Goal: Information Seeking & Learning: Learn about a topic

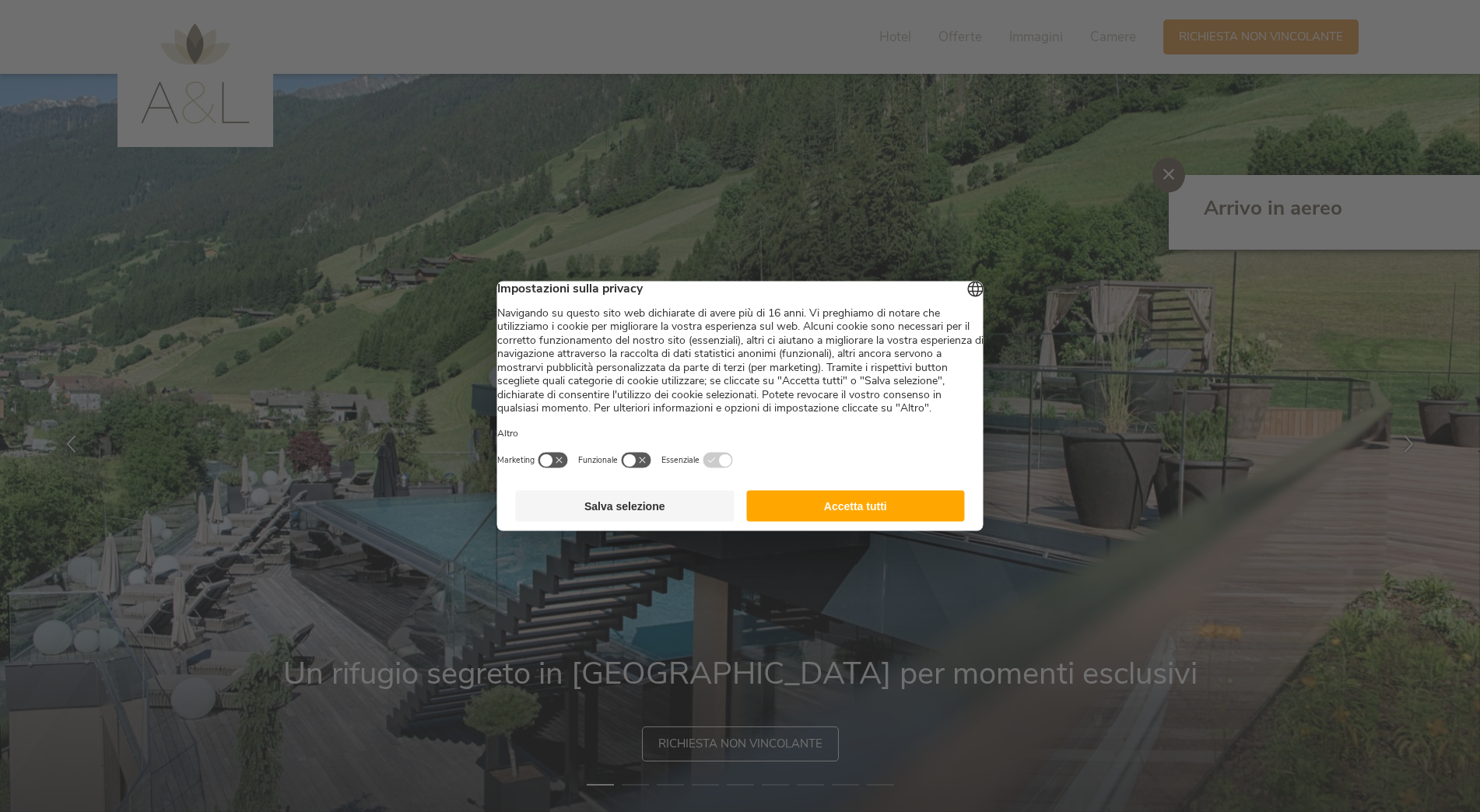
click at [856, 520] on button "Accetta tutti" at bounding box center [855, 505] width 219 height 31
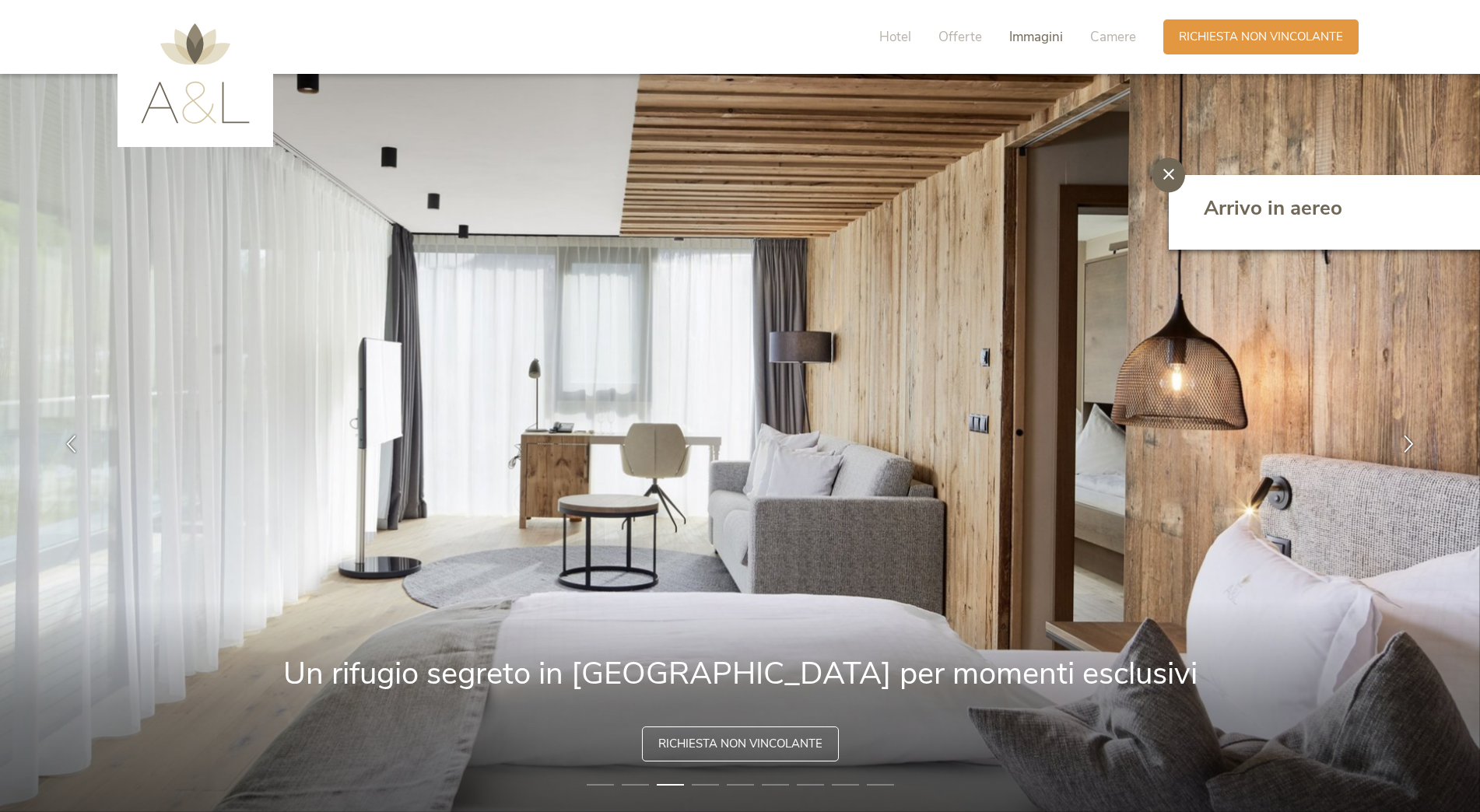
click at [1046, 33] on span "Immagini" at bounding box center [1036, 37] width 54 height 18
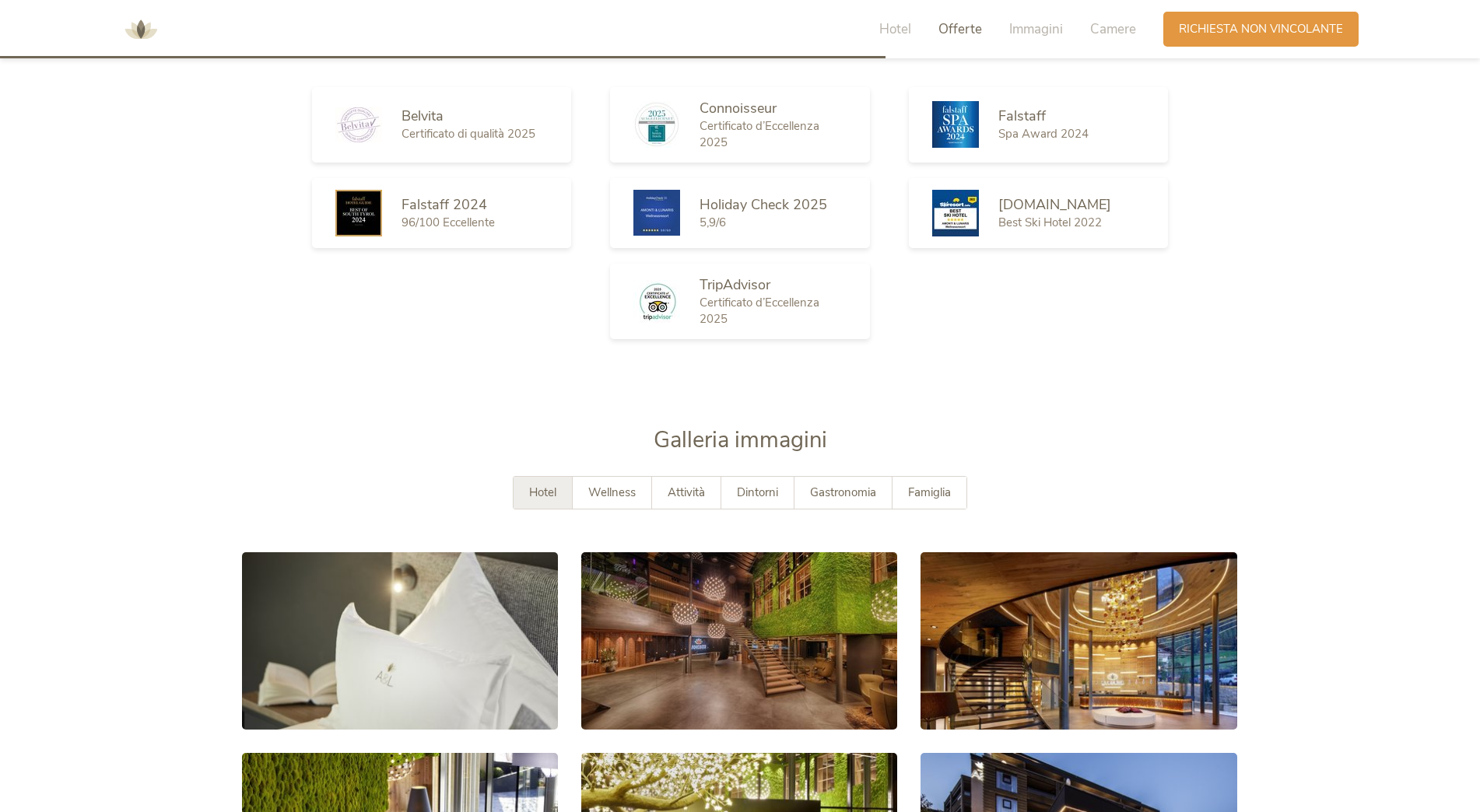
scroll to position [2946, 0]
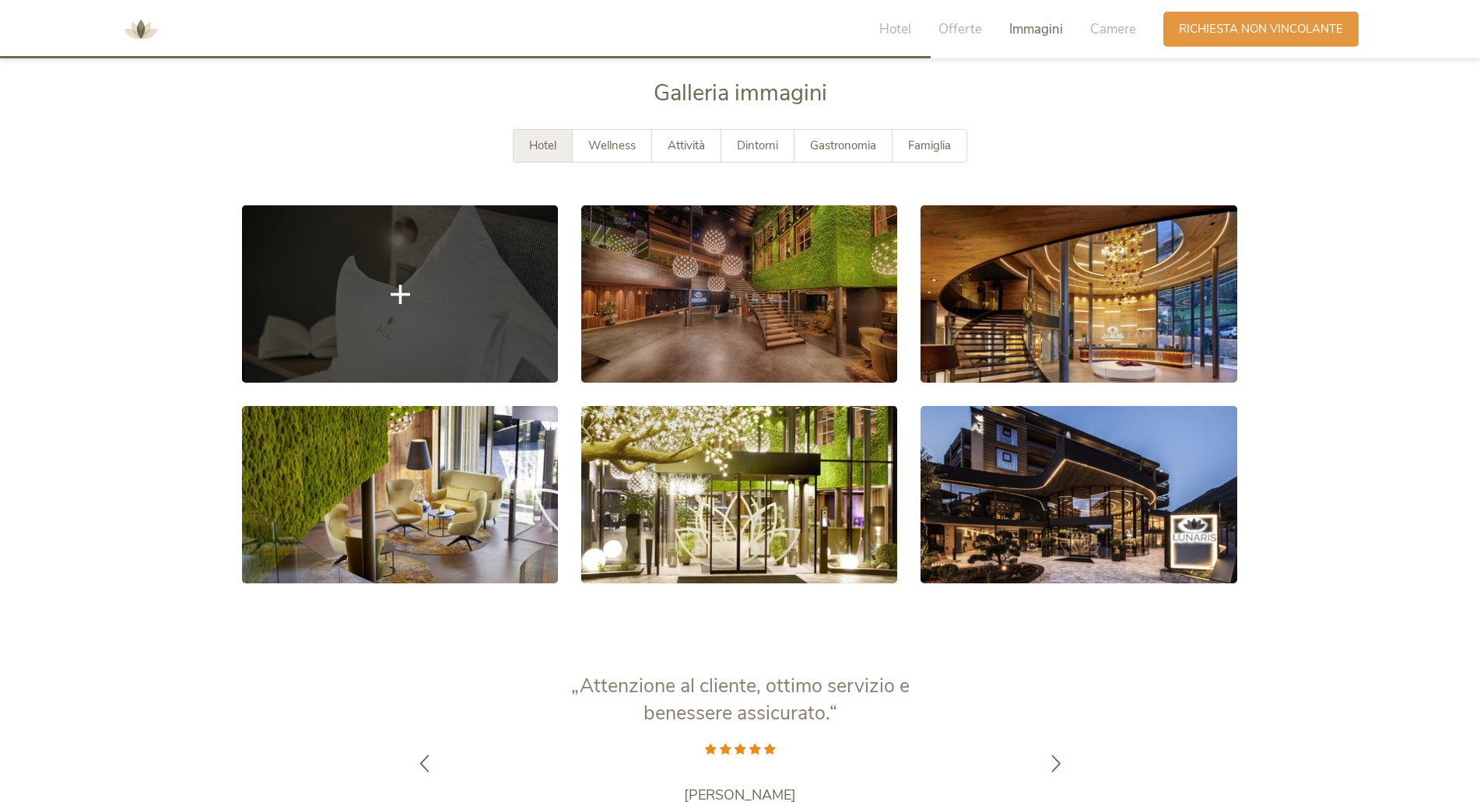
click at [329, 323] on link at bounding box center [400, 295] width 316 height 178
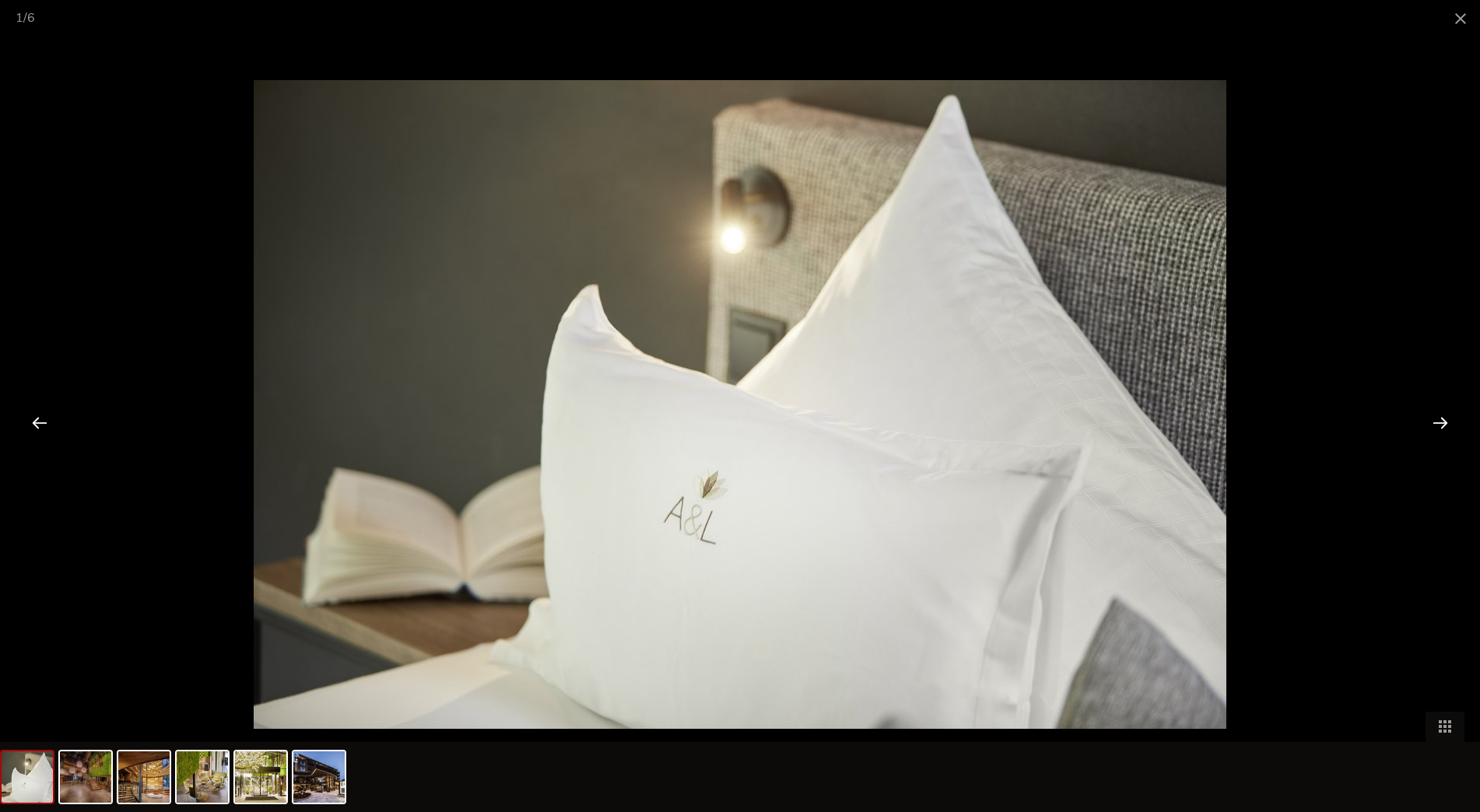
click at [1436, 423] on div at bounding box center [1440, 422] width 48 height 48
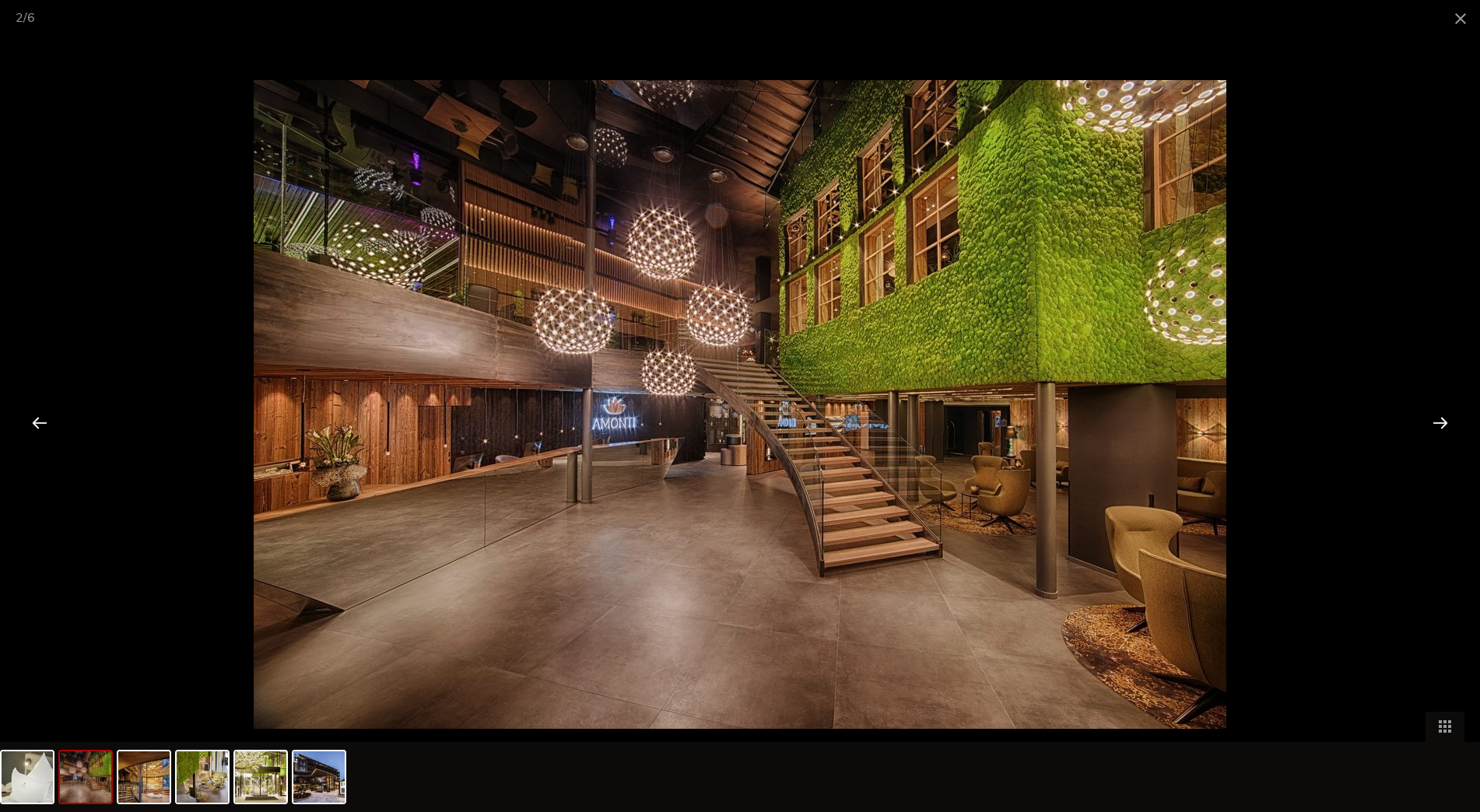
click at [1435, 423] on div at bounding box center [1440, 422] width 48 height 48
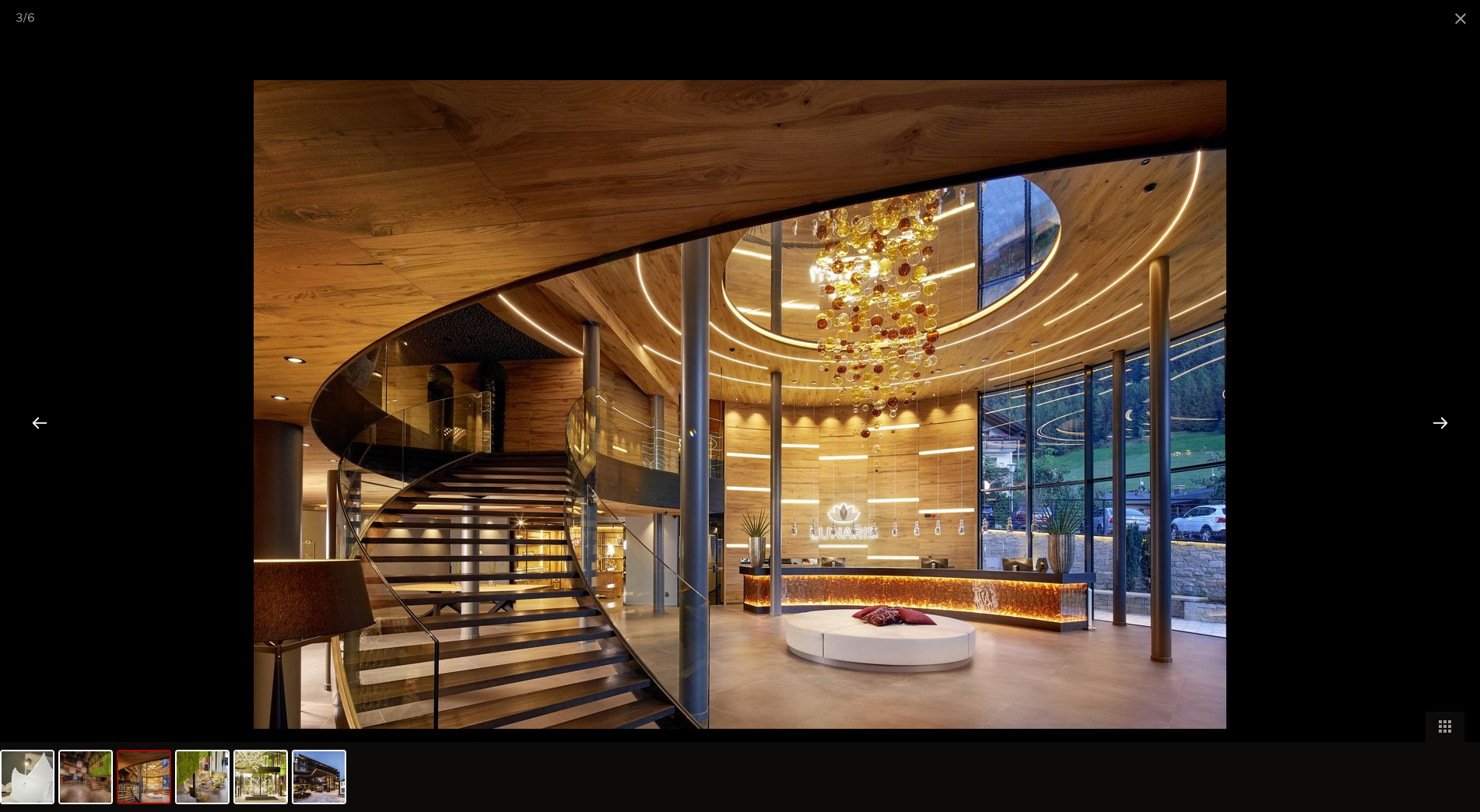
click at [1435, 423] on div at bounding box center [1440, 422] width 48 height 48
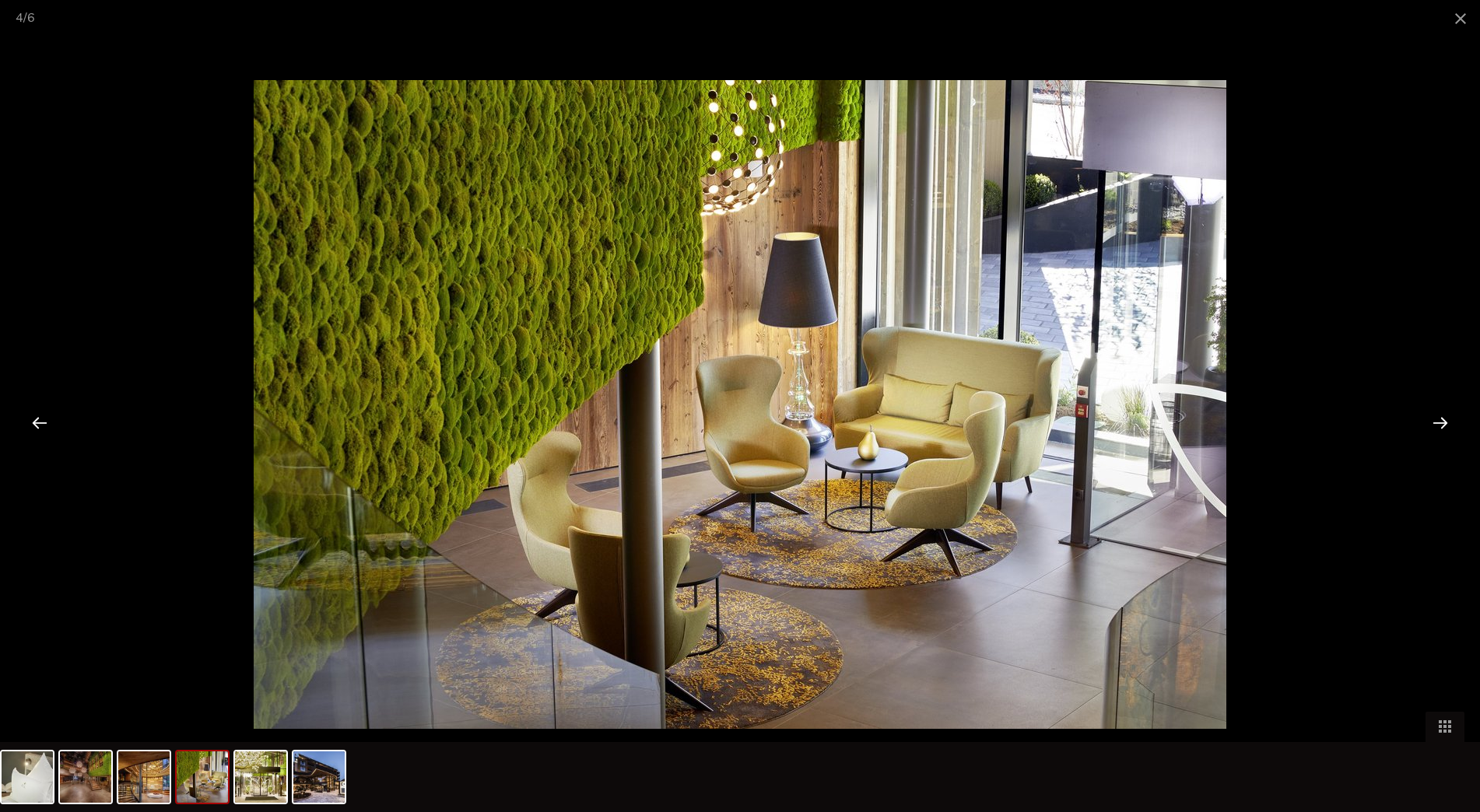
click at [1435, 423] on div at bounding box center [1440, 422] width 48 height 48
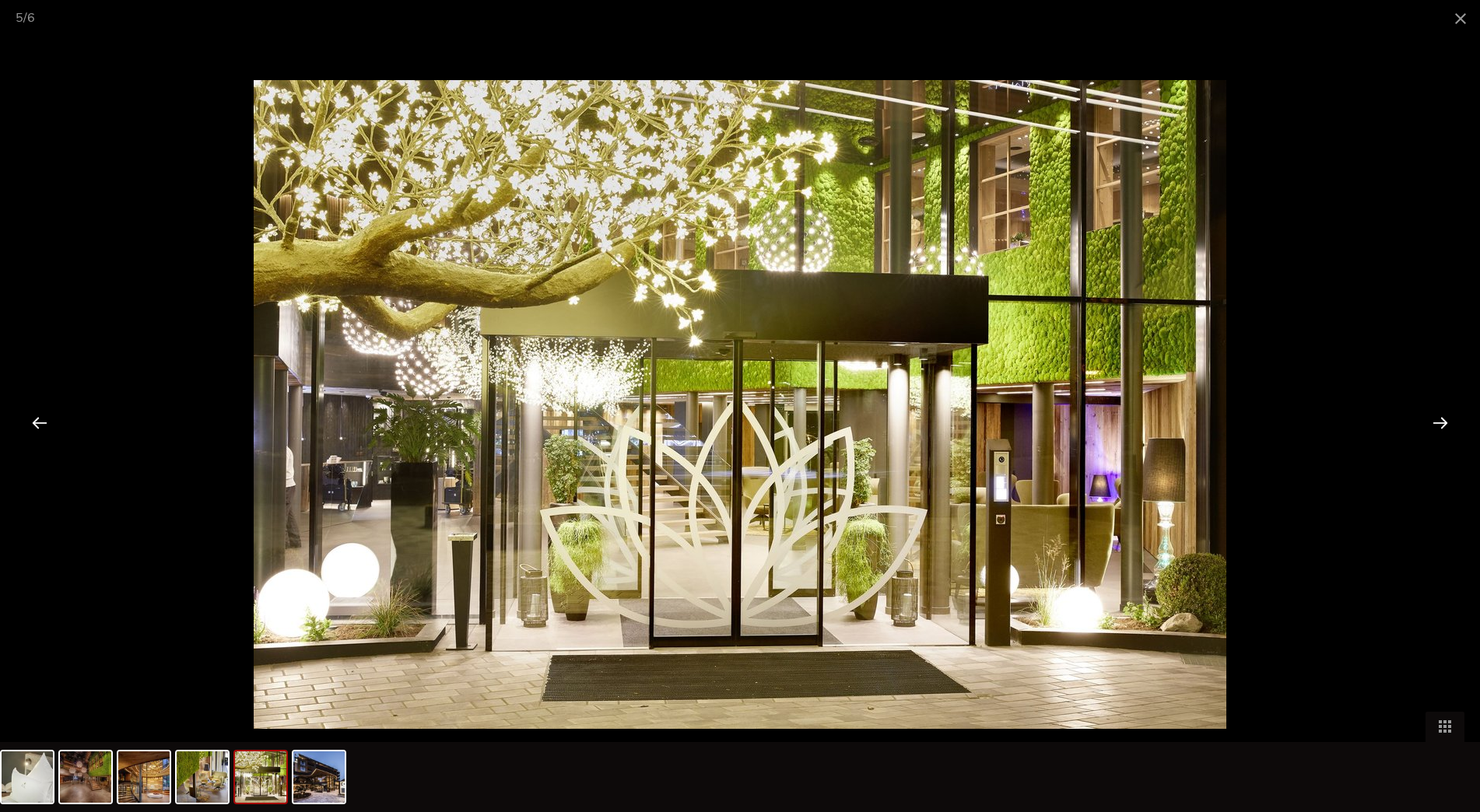
click at [1435, 423] on div at bounding box center [1440, 422] width 48 height 48
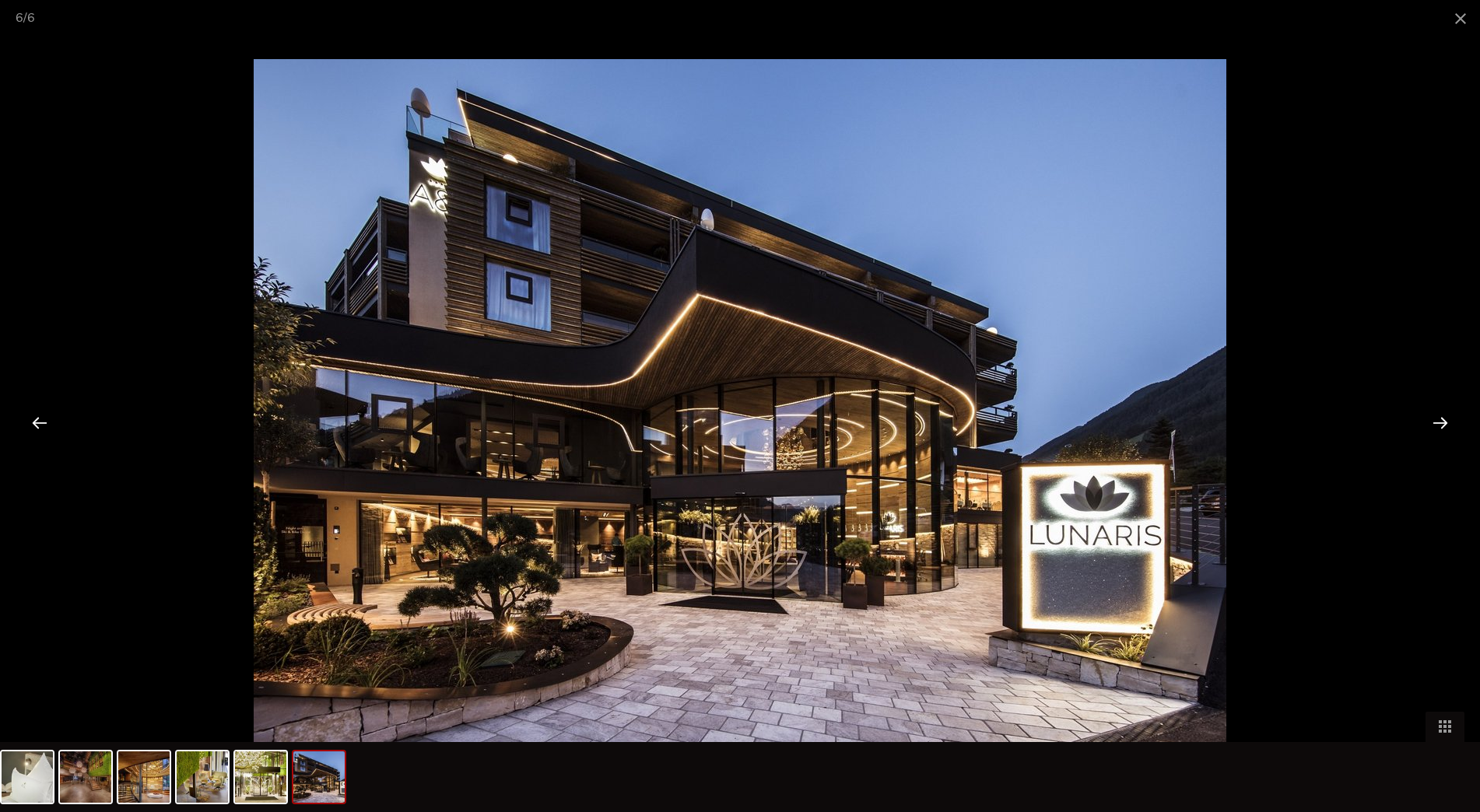
click at [1435, 423] on div at bounding box center [1440, 422] width 48 height 48
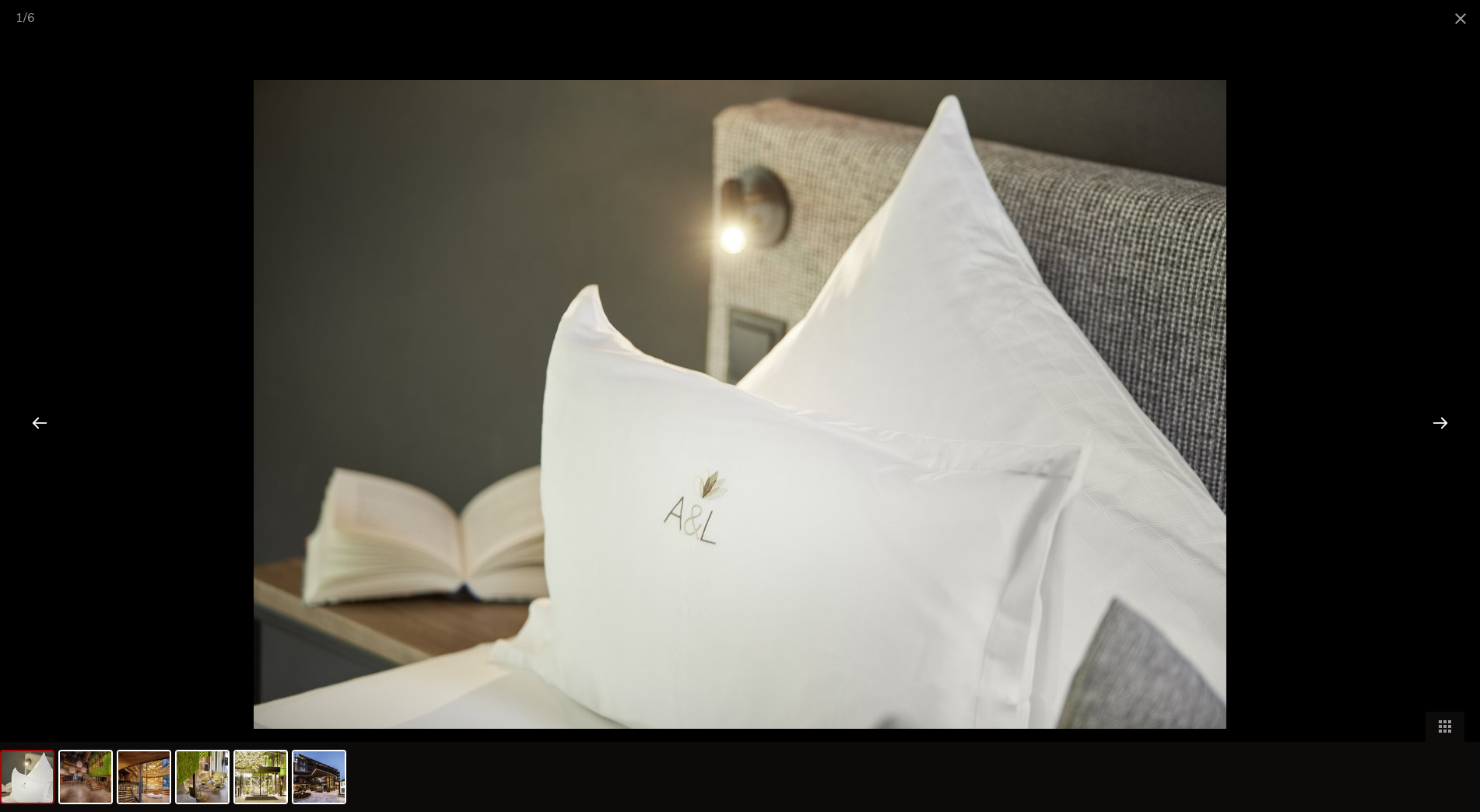
click at [1435, 423] on div at bounding box center [1440, 422] width 48 height 48
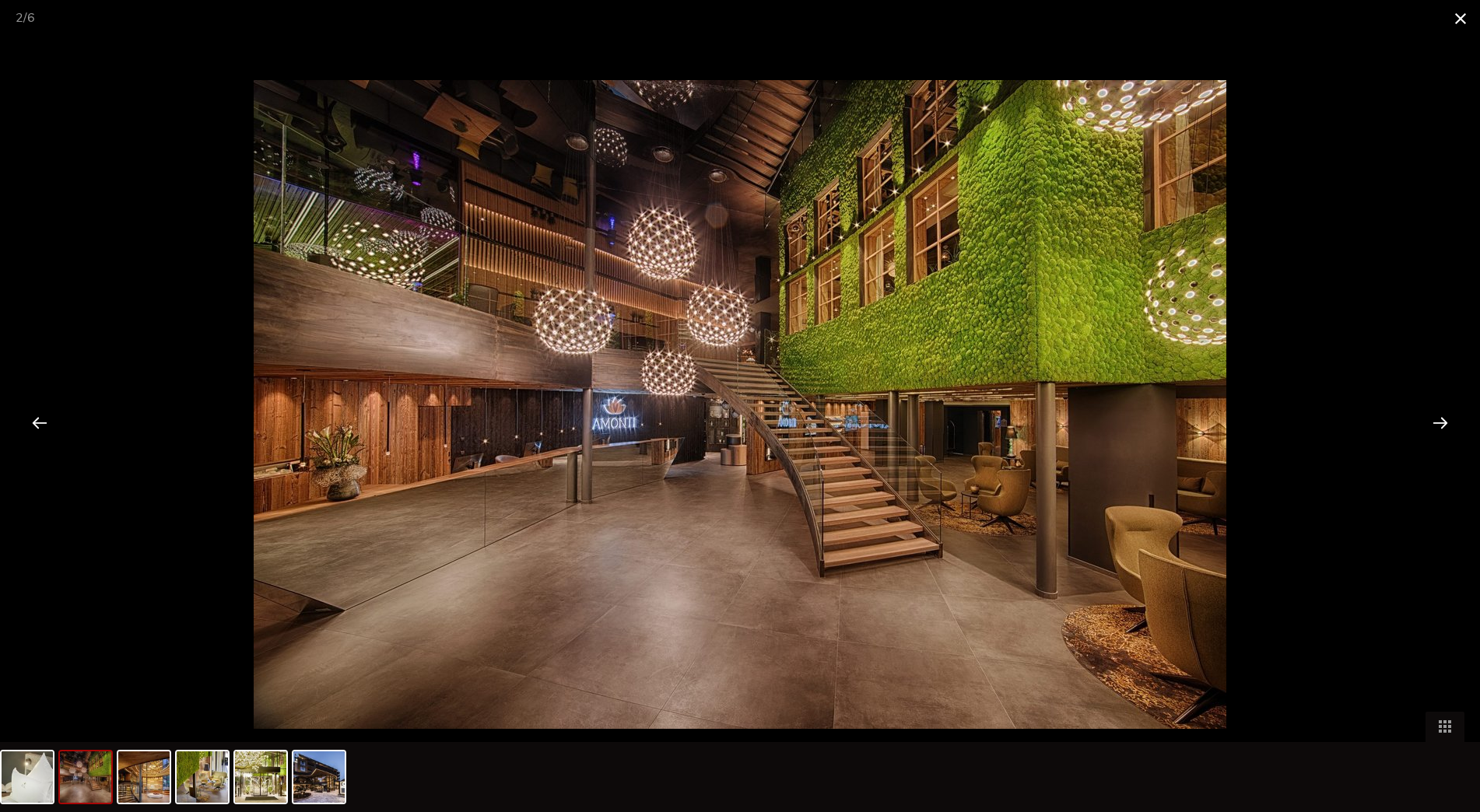
click at [1461, 12] on span at bounding box center [1460, 18] width 39 height 37
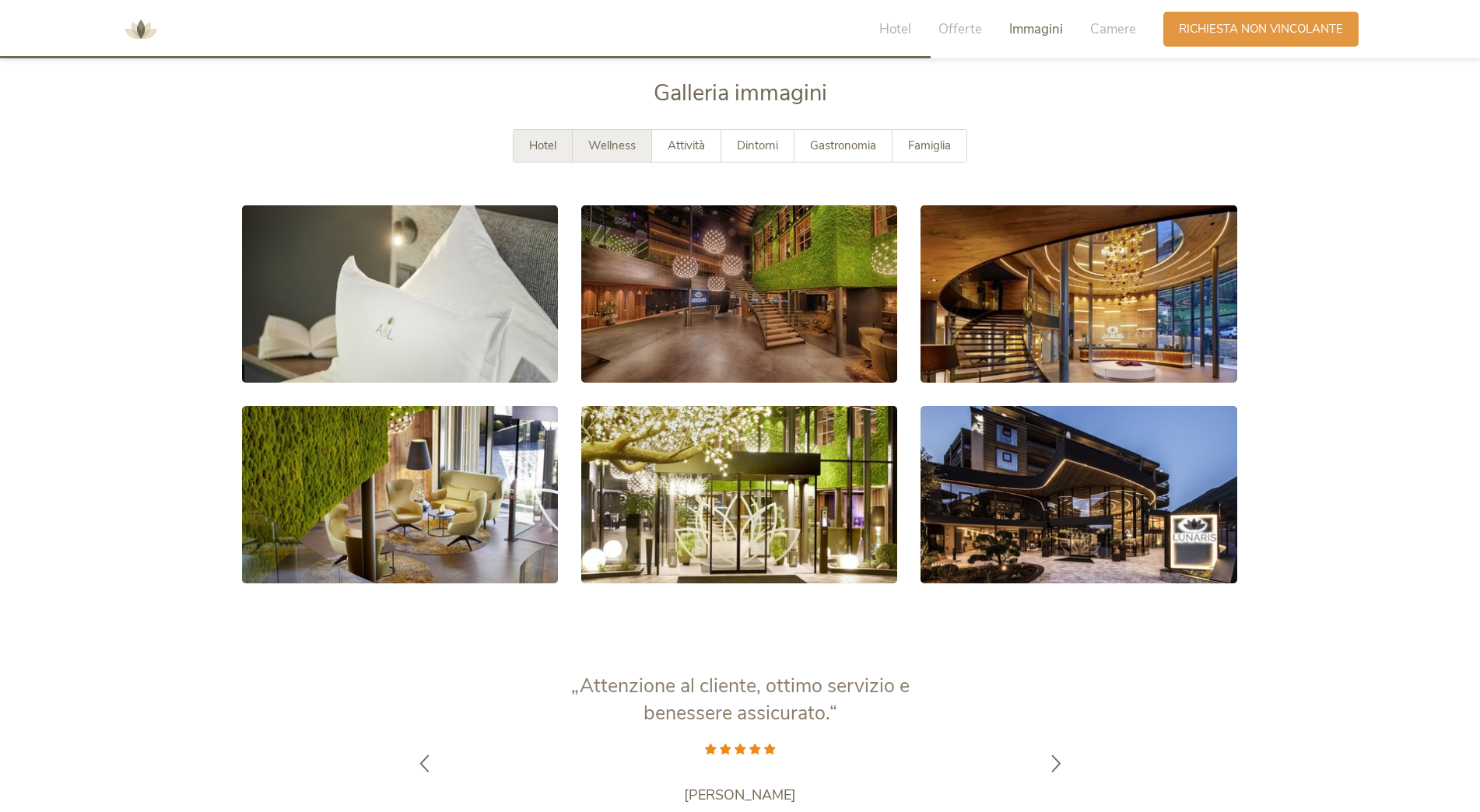
click at [609, 147] on span "Wellness" at bounding box center [612, 146] width 47 height 16
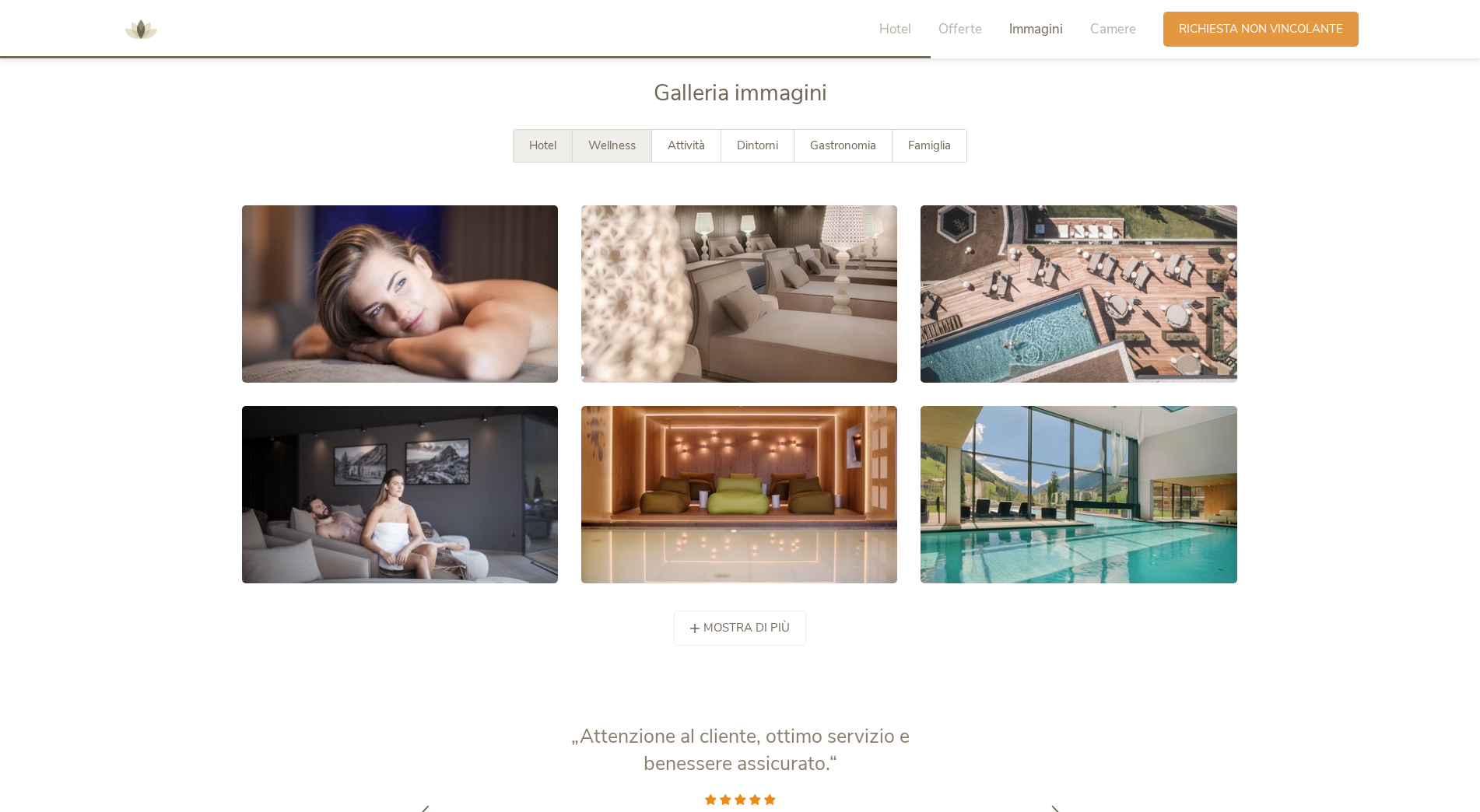
click at [532, 149] on span "Hotel" at bounding box center [542, 146] width 27 height 16
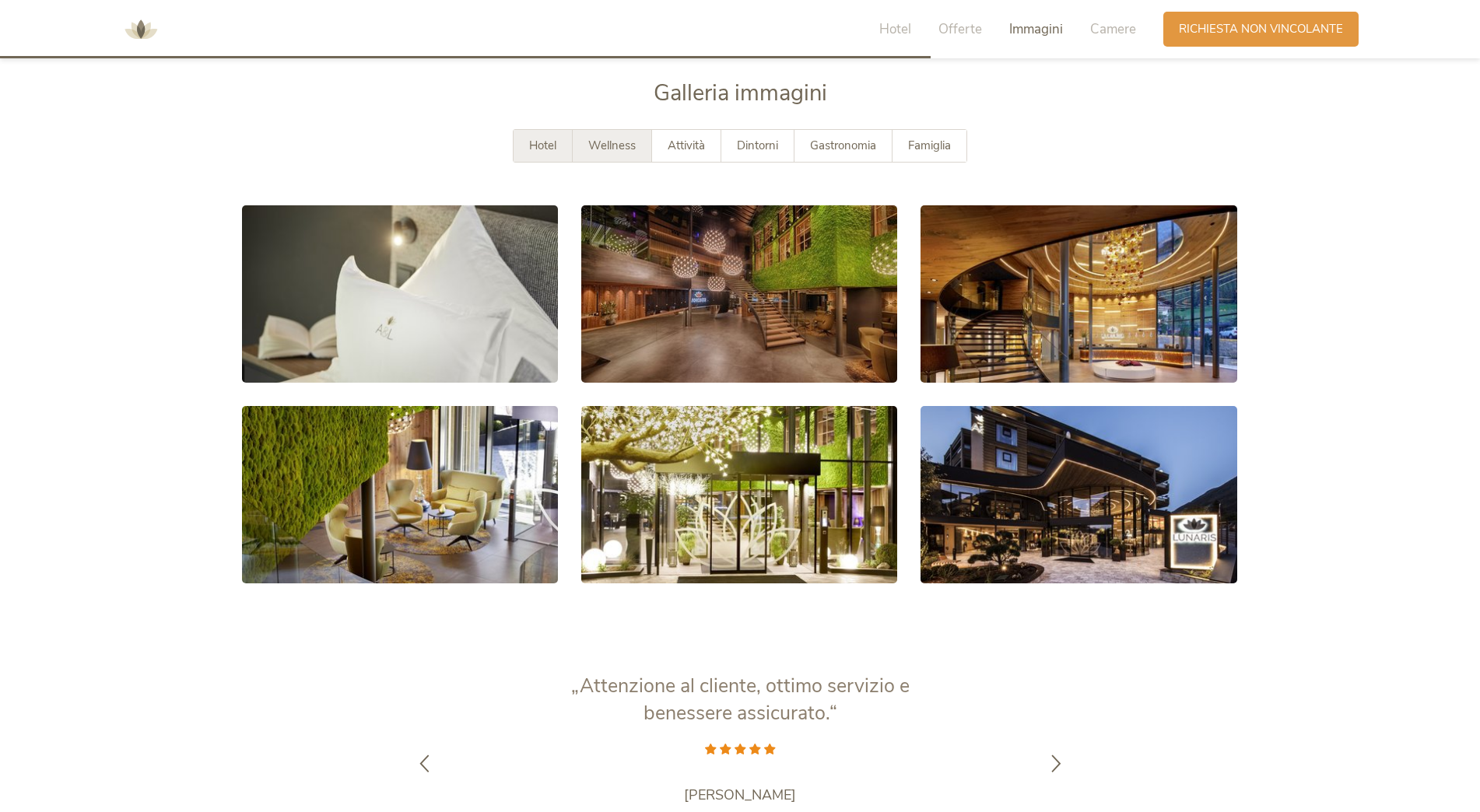
click at [576, 139] on div "Wellness" at bounding box center [612, 146] width 79 height 32
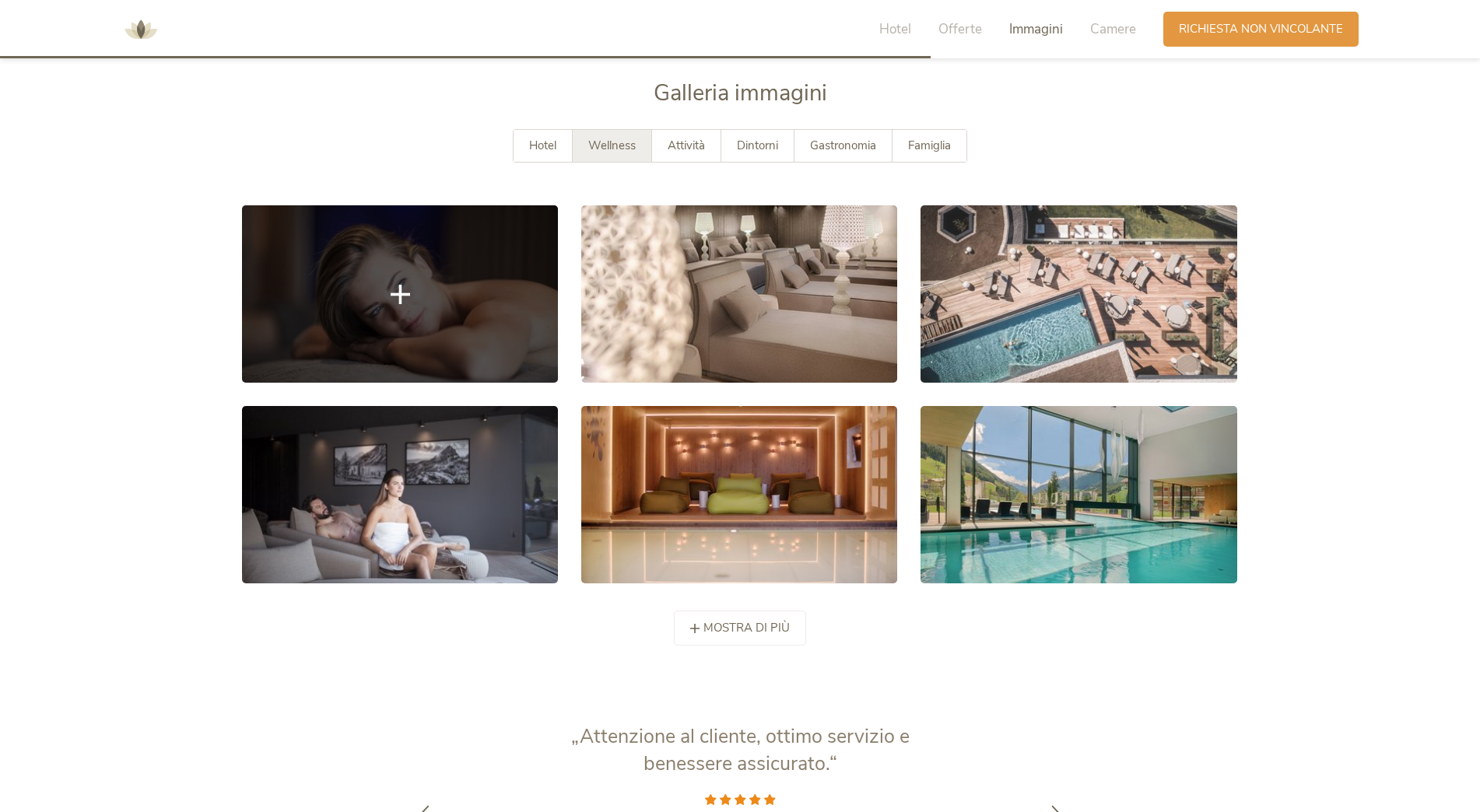
click at [405, 294] on icon at bounding box center [400, 293] width 19 height 19
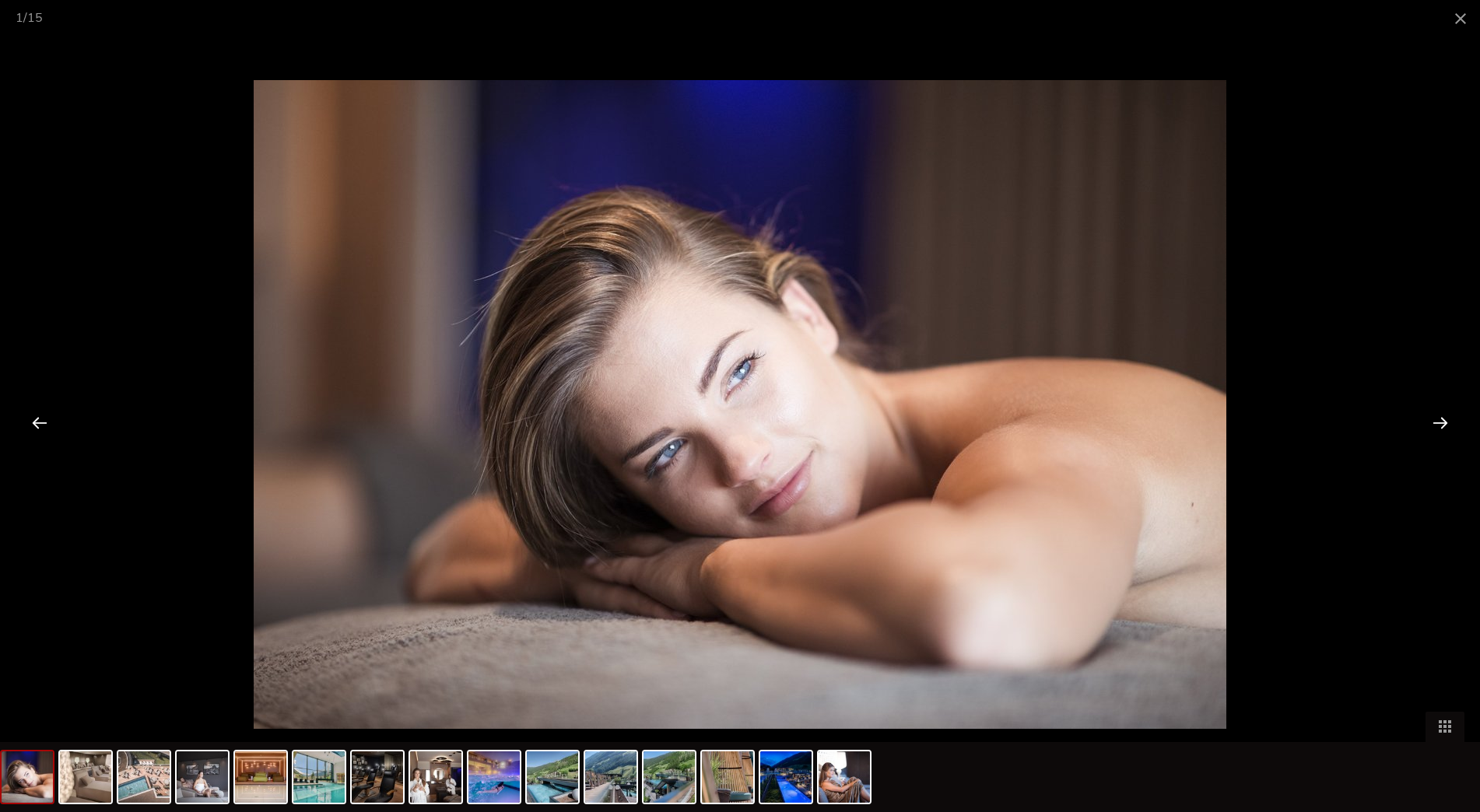
click at [1438, 419] on div at bounding box center [1440, 422] width 48 height 48
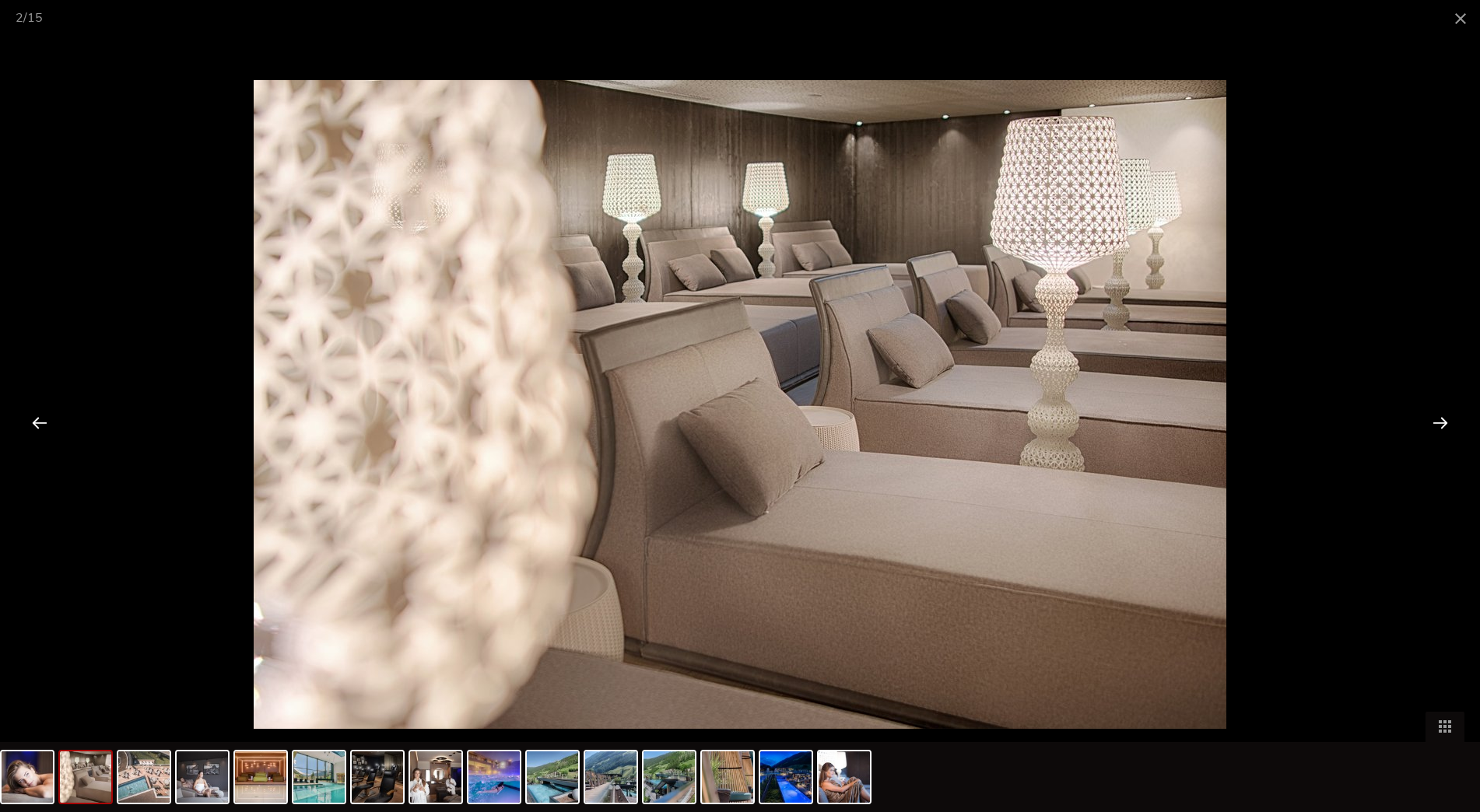
click at [45, 430] on div at bounding box center [40, 422] width 48 height 48
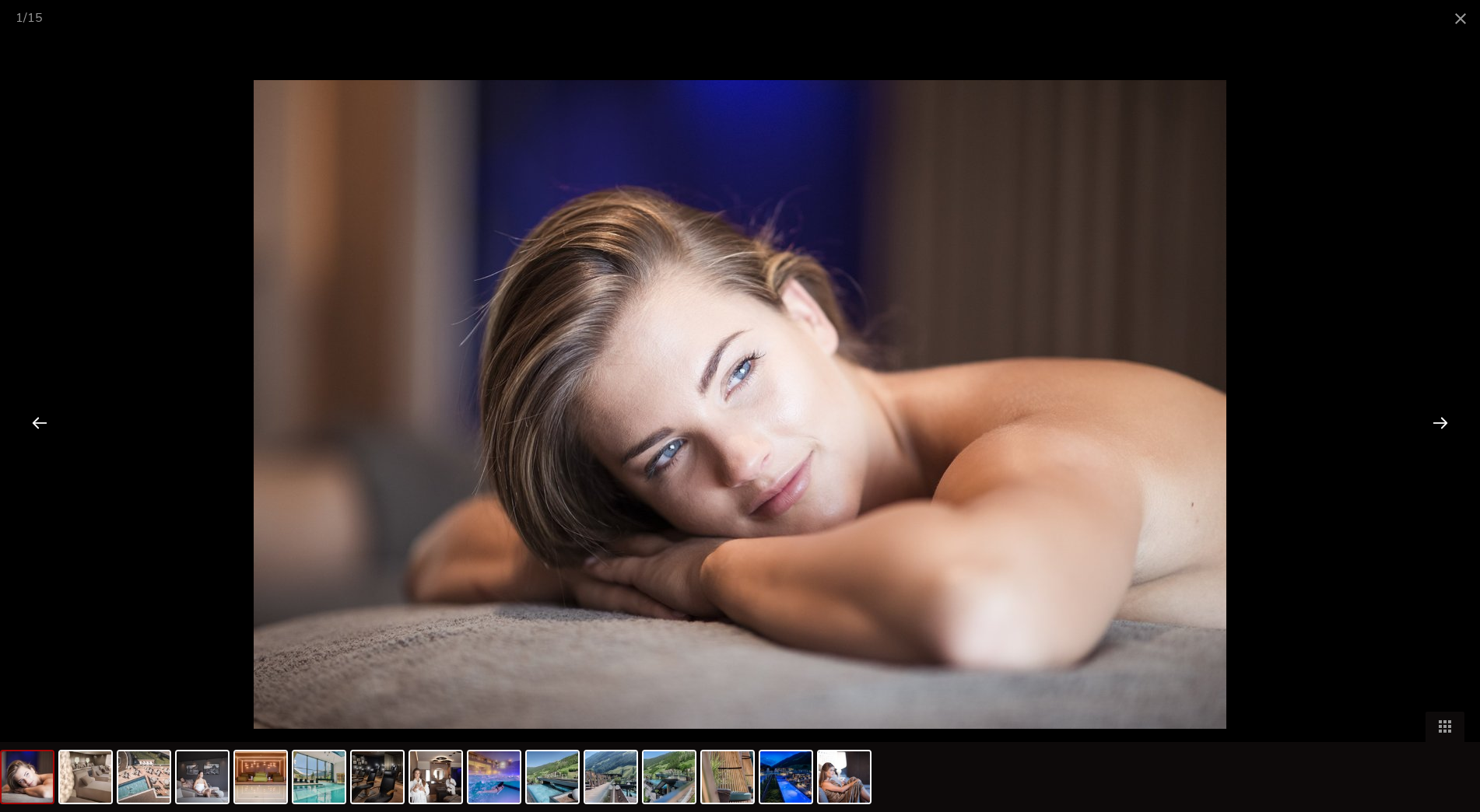
click at [1439, 425] on div at bounding box center [1440, 422] width 48 height 48
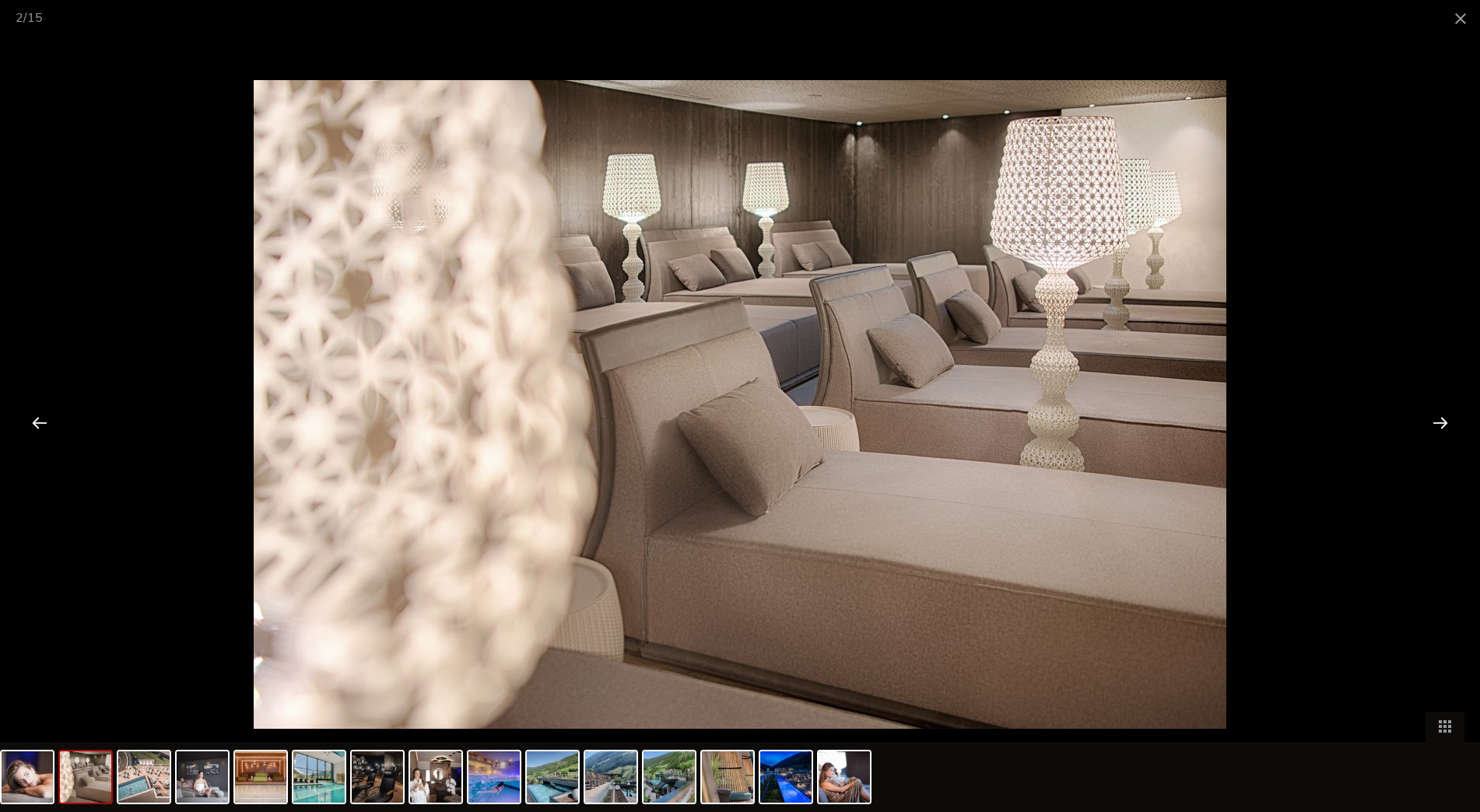
click at [1439, 425] on div at bounding box center [1440, 422] width 48 height 48
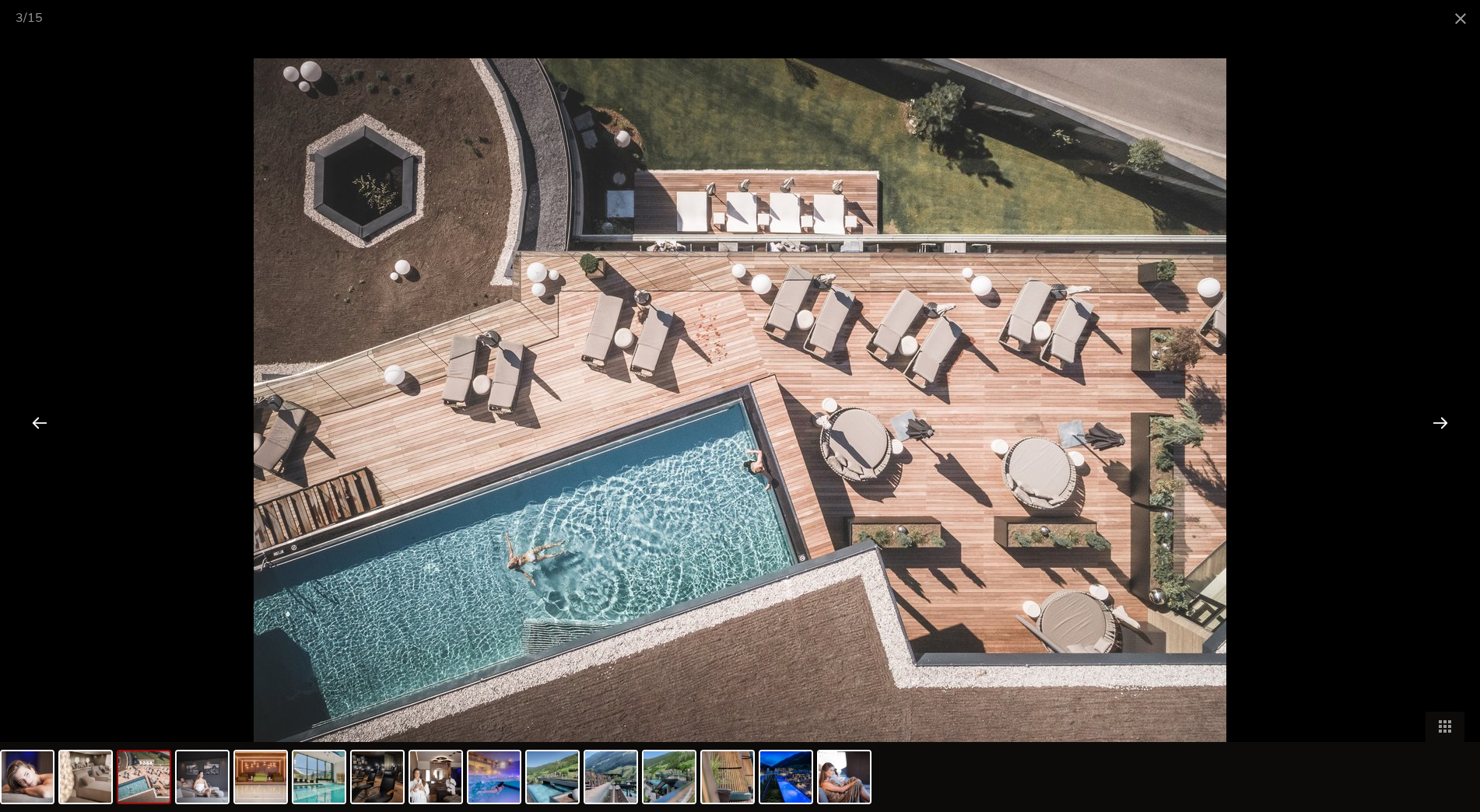
click at [1439, 425] on div at bounding box center [1440, 422] width 48 height 48
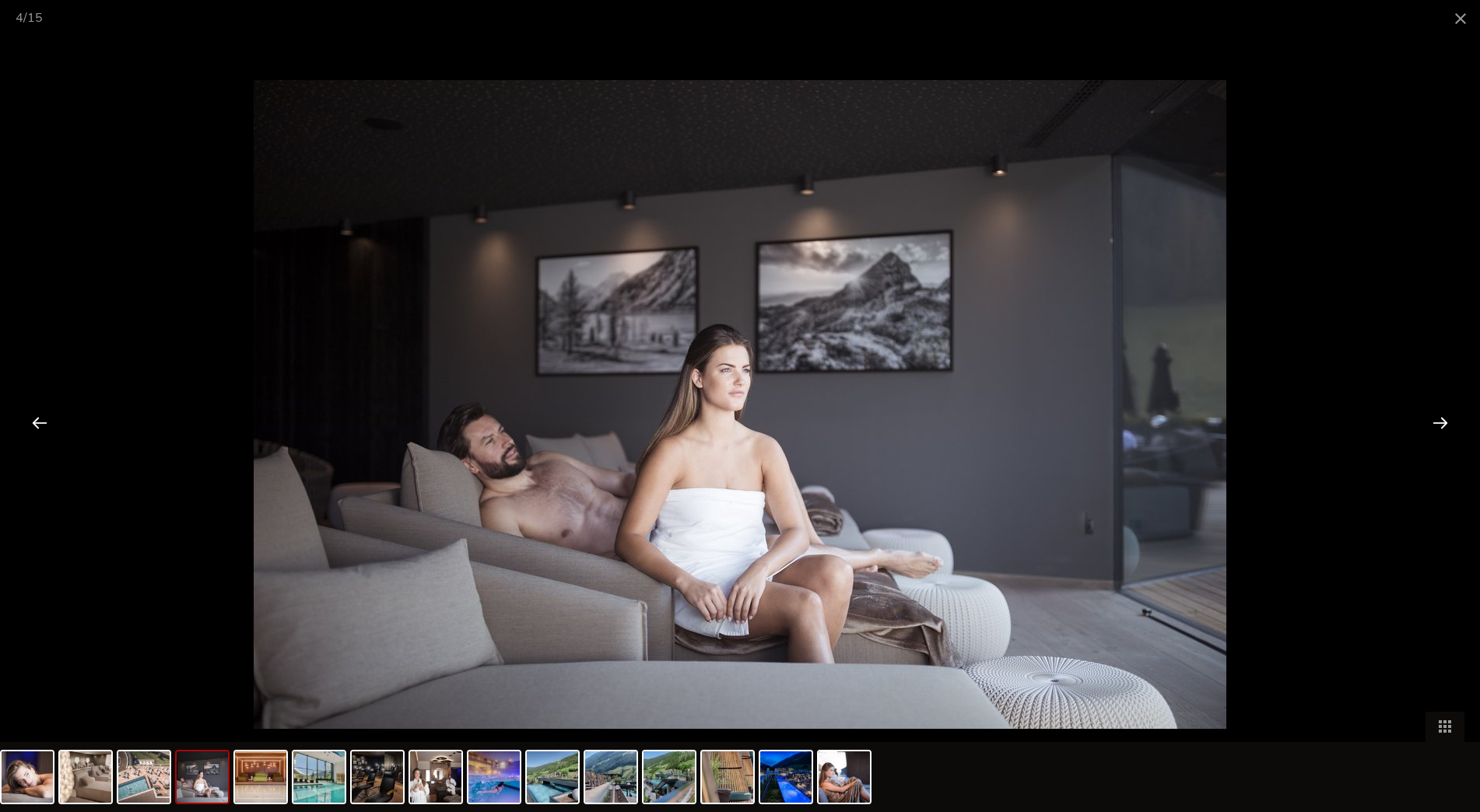
click at [1439, 425] on div at bounding box center [1440, 422] width 48 height 48
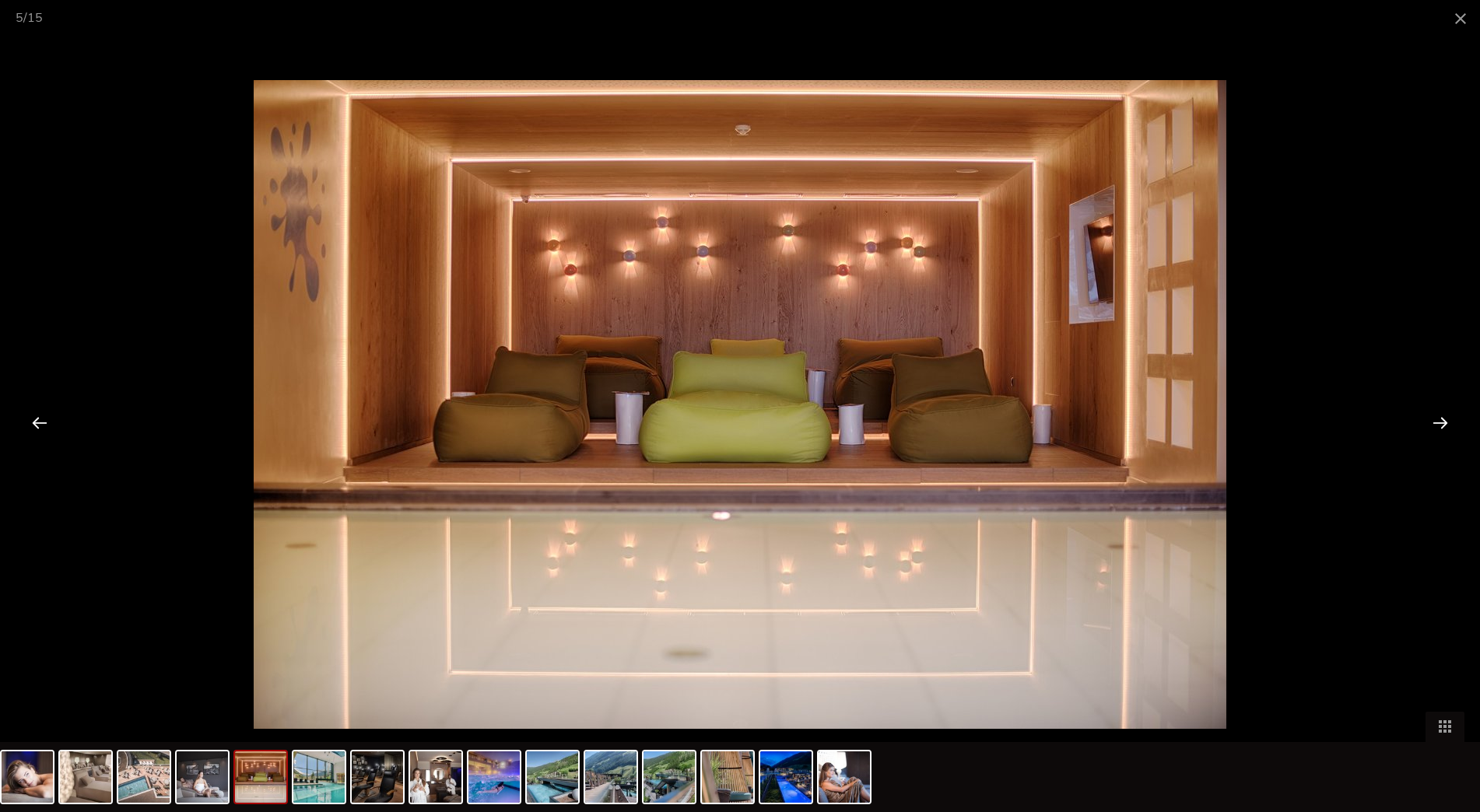
click at [1439, 425] on div at bounding box center [1440, 422] width 48 height 48
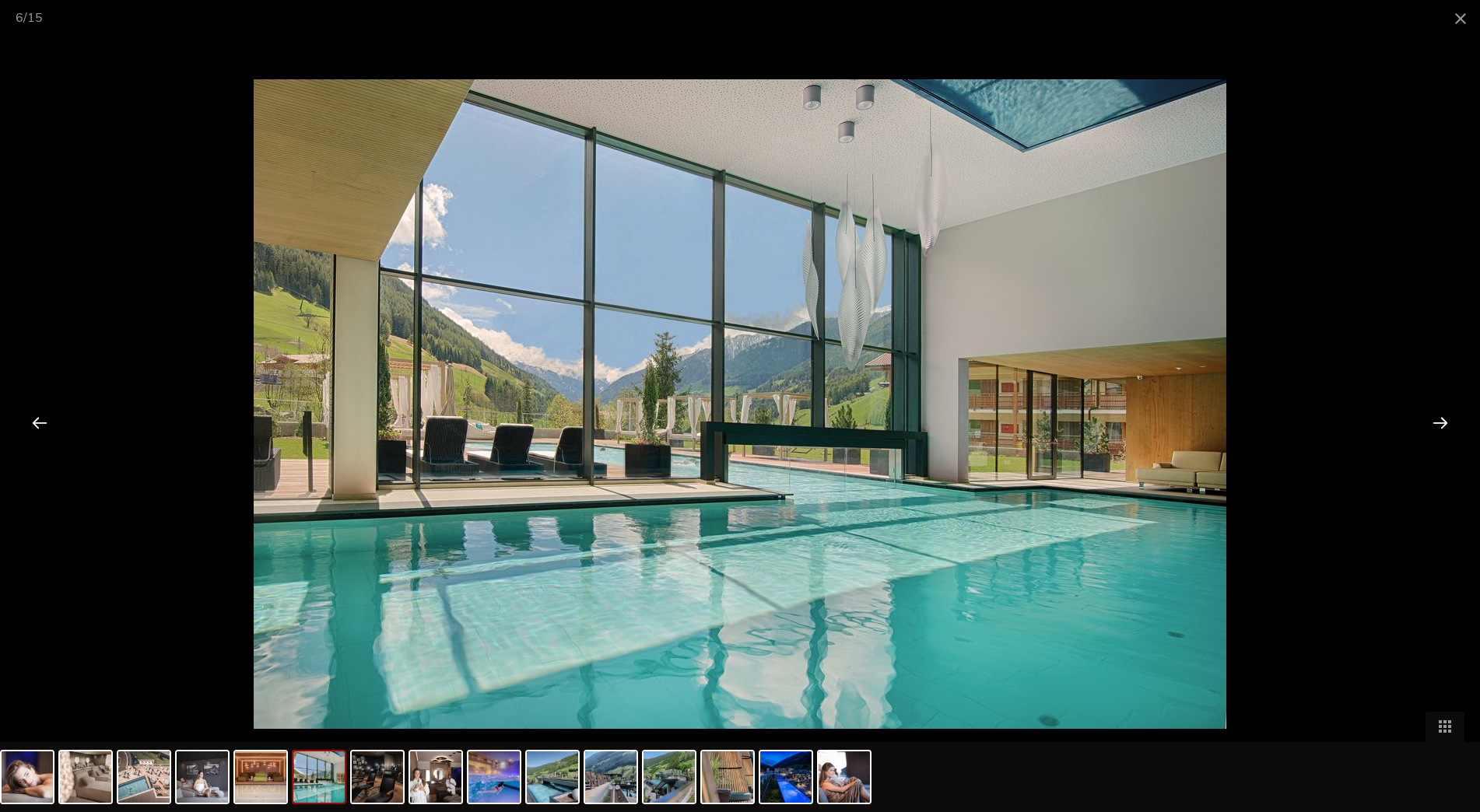
click at [1434, 425] on div at bounding box center [1440, 422] width 48 height 48
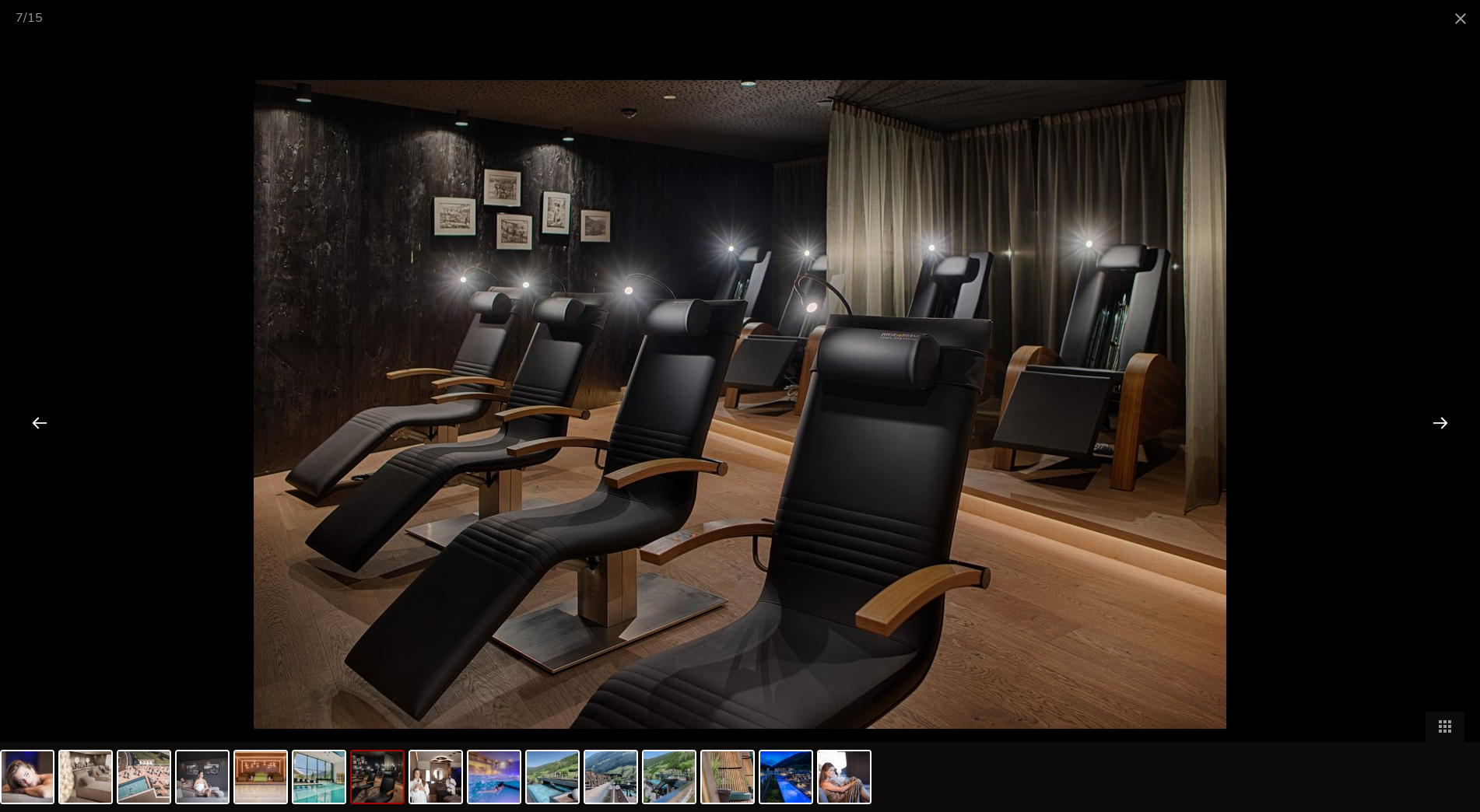
click at [1433, 425] on div at bounding box center [1440, 422] width 48 height 48
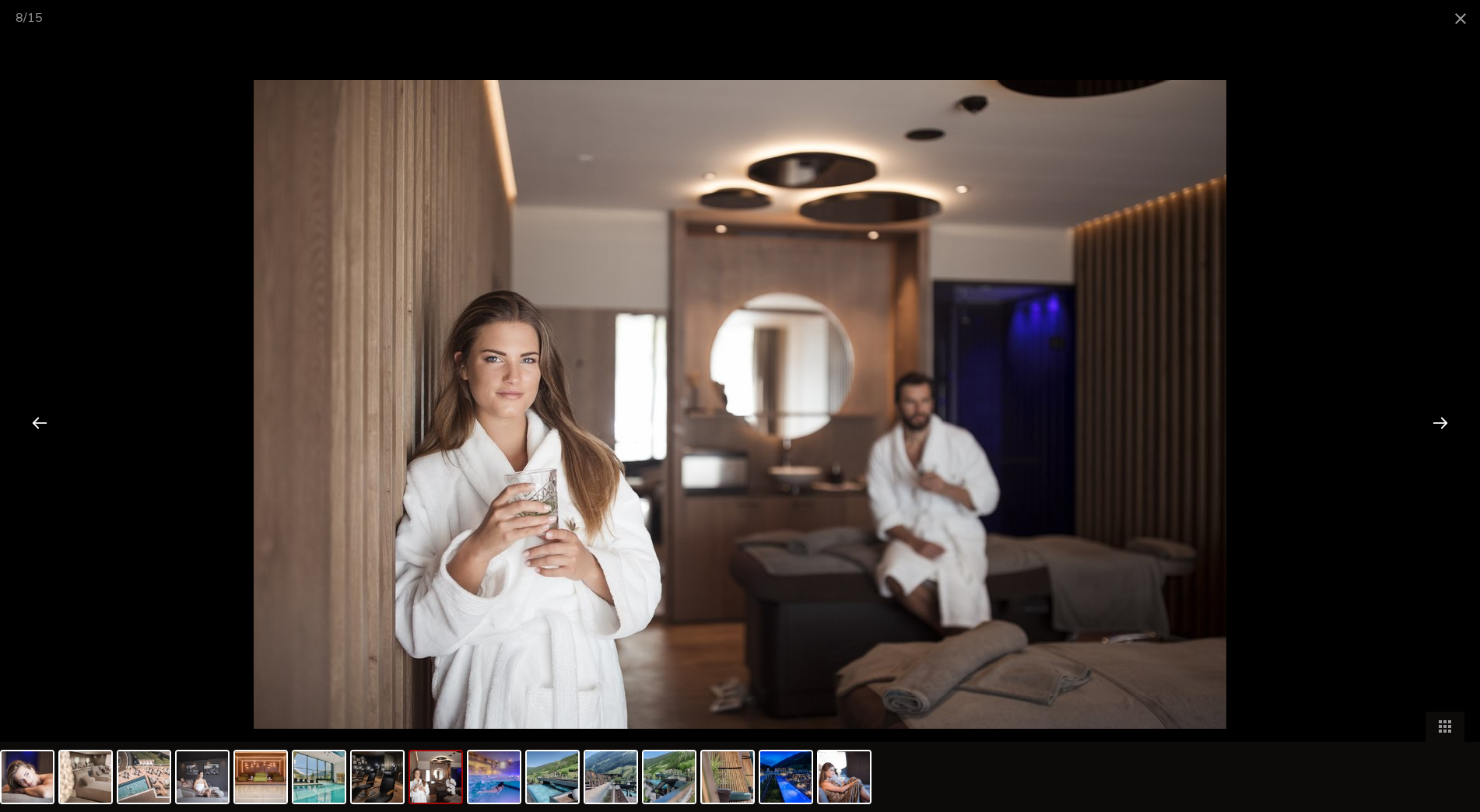
click at [1433, 425] on div at bounding box center [1440, 422] width 48 height 48
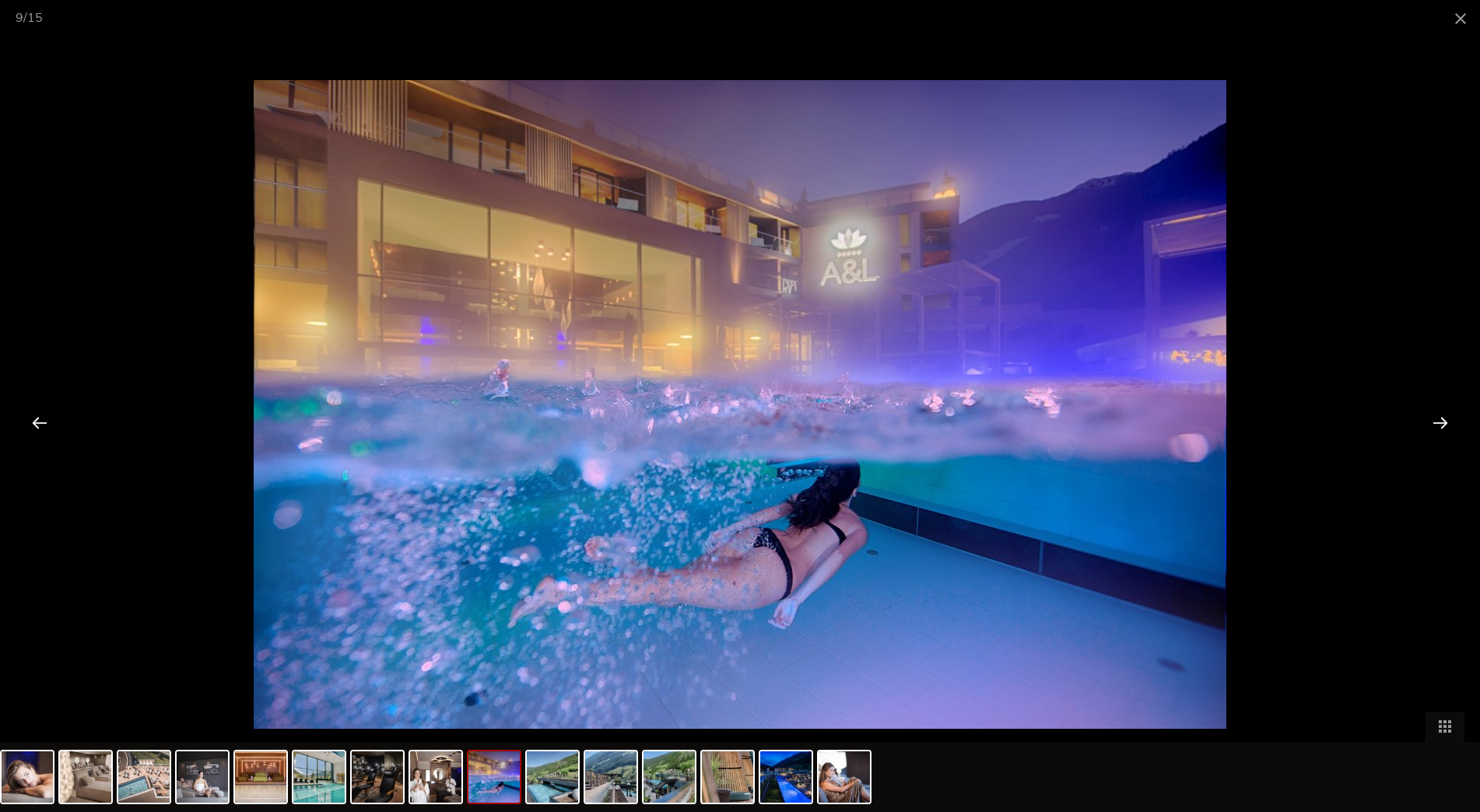
click at [1433, 425] on div at bounding box center [1440, 422] width 48 height 48
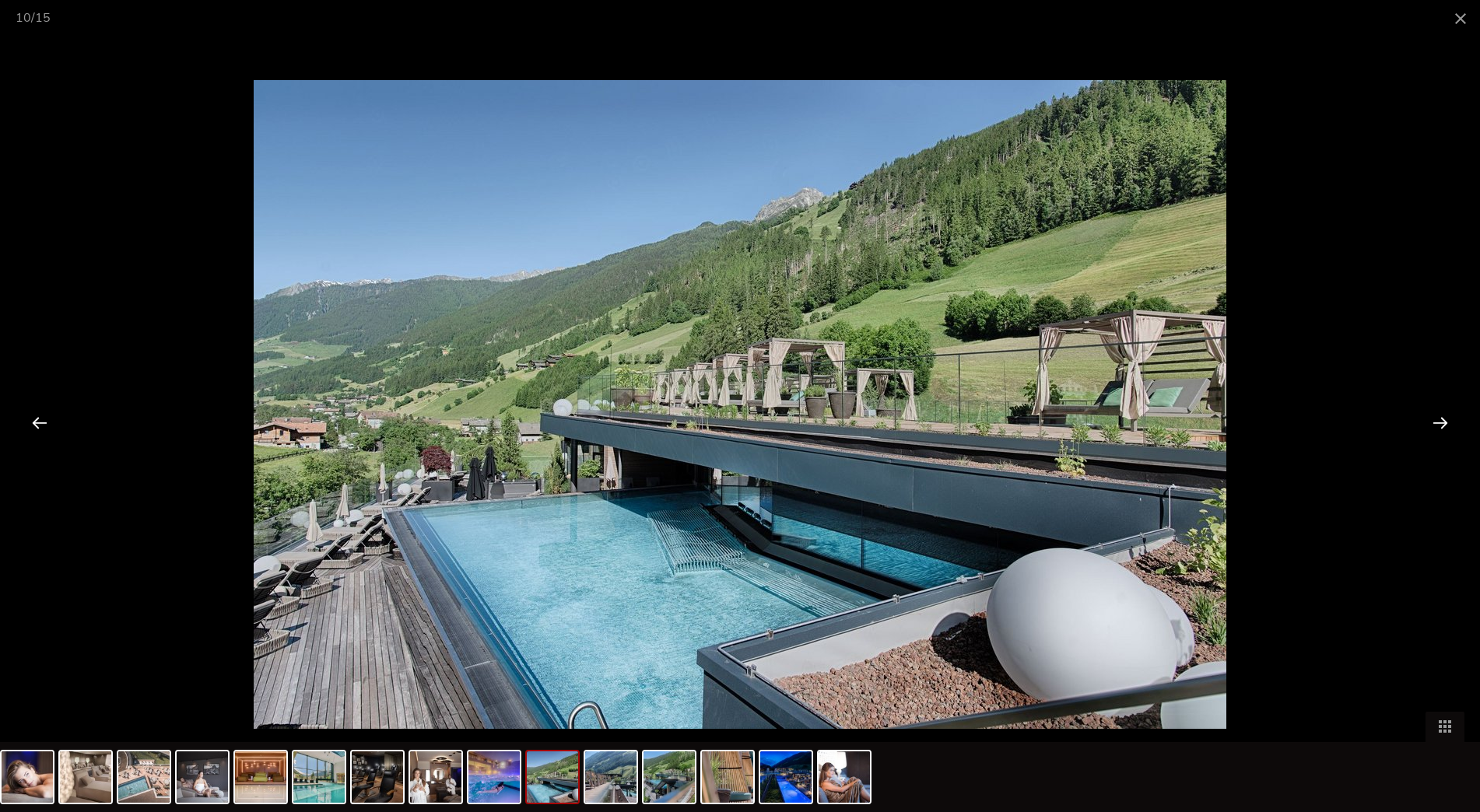
click at [1433, 425] on div at bounding box center [1440, 422] width 48 height 48
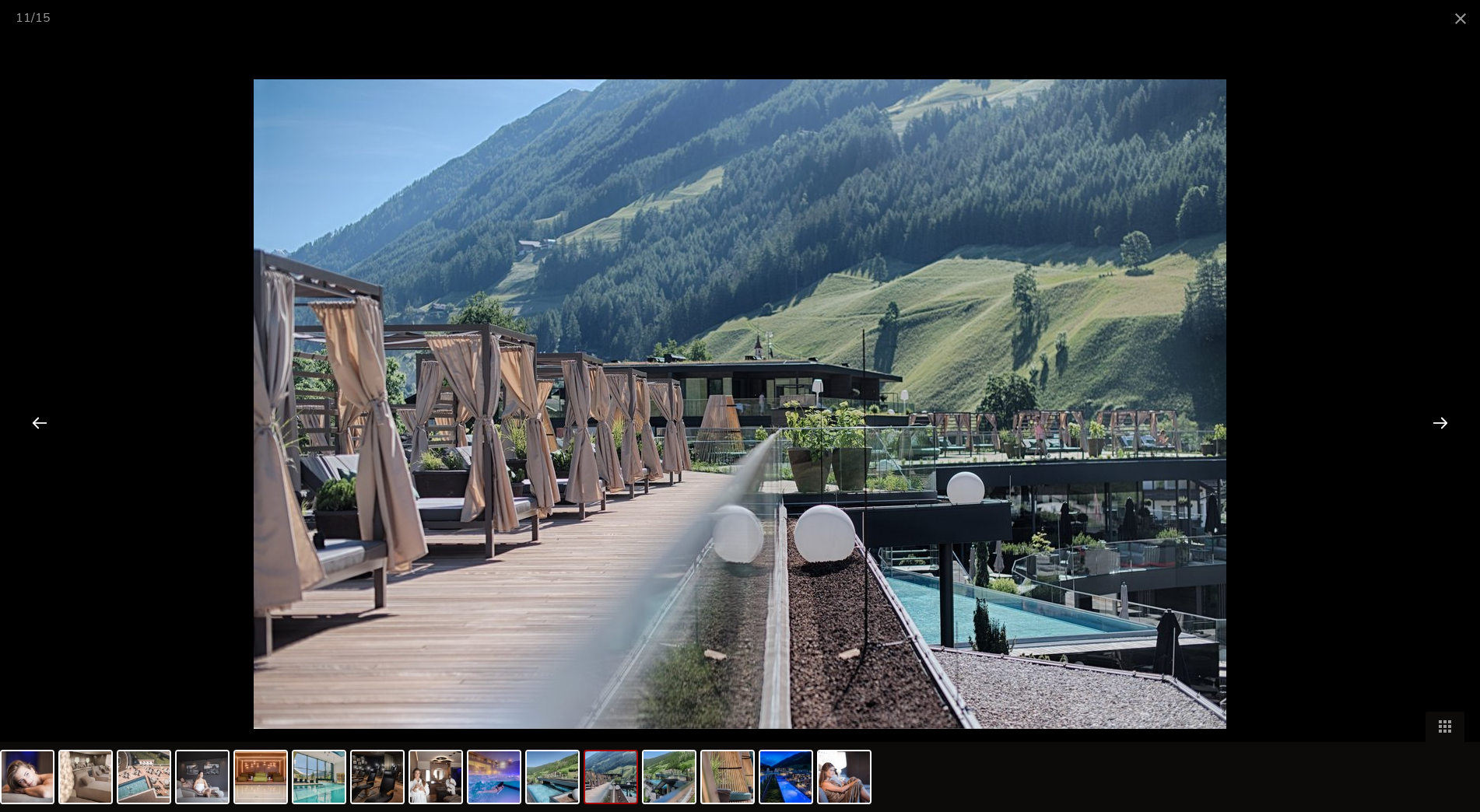
click at [1433, 425] on div at bounding box center [1440, 422] width 48 height 48
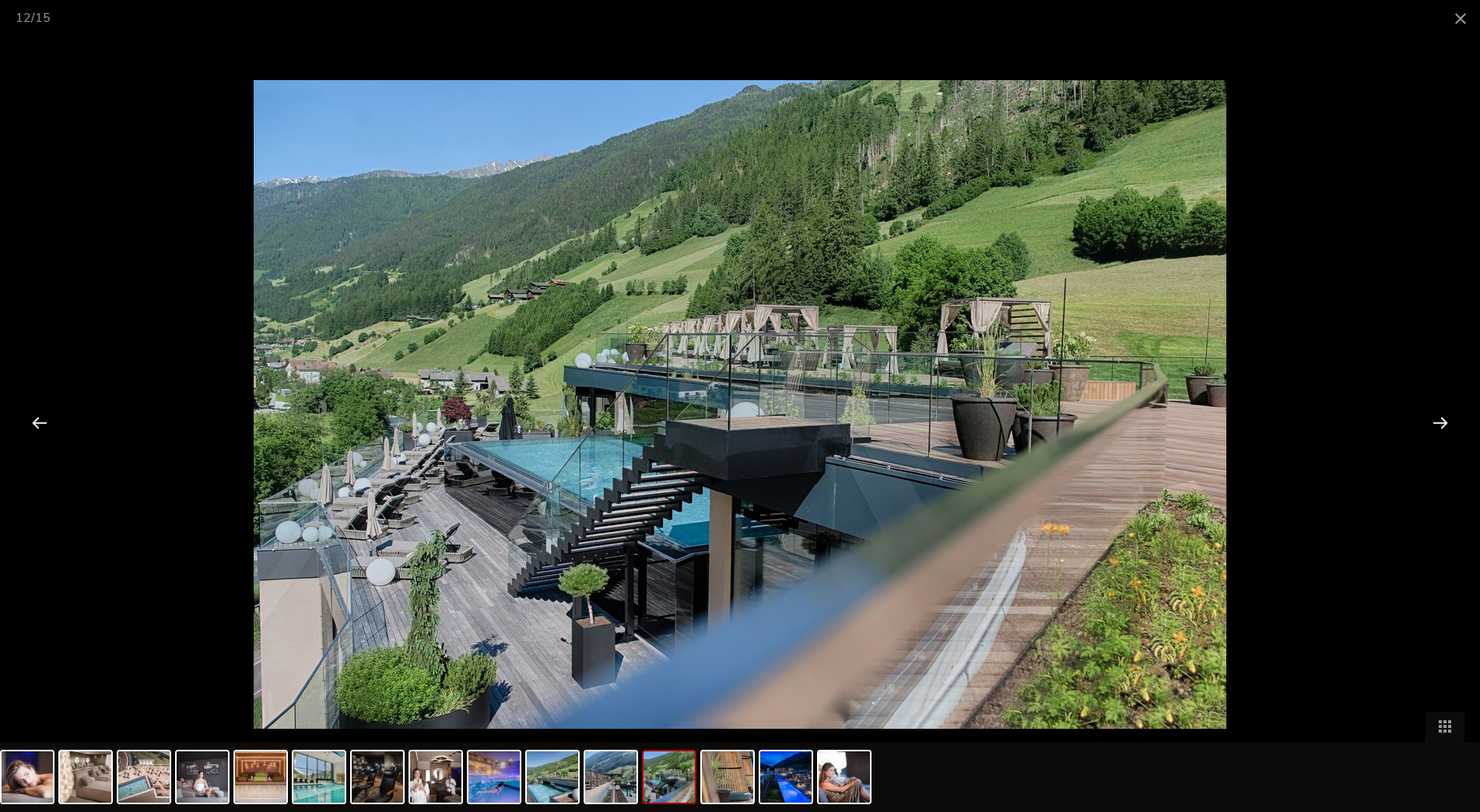
click at [1433, 425] on div at bounding box center [1440, 422] width 48 height 48
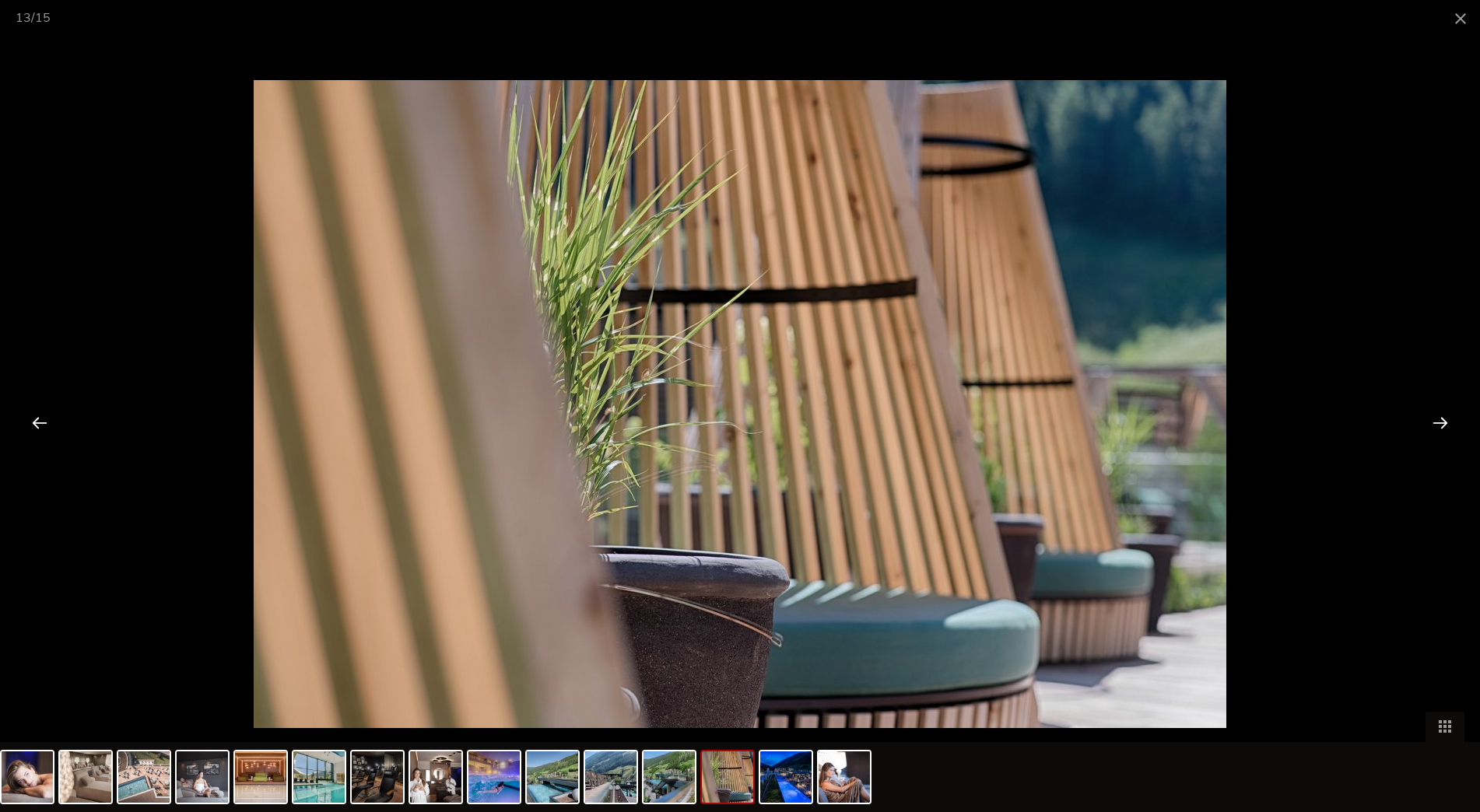
click at [1433, 425] on div at bounding box center [1440, 422] width 48 height 48
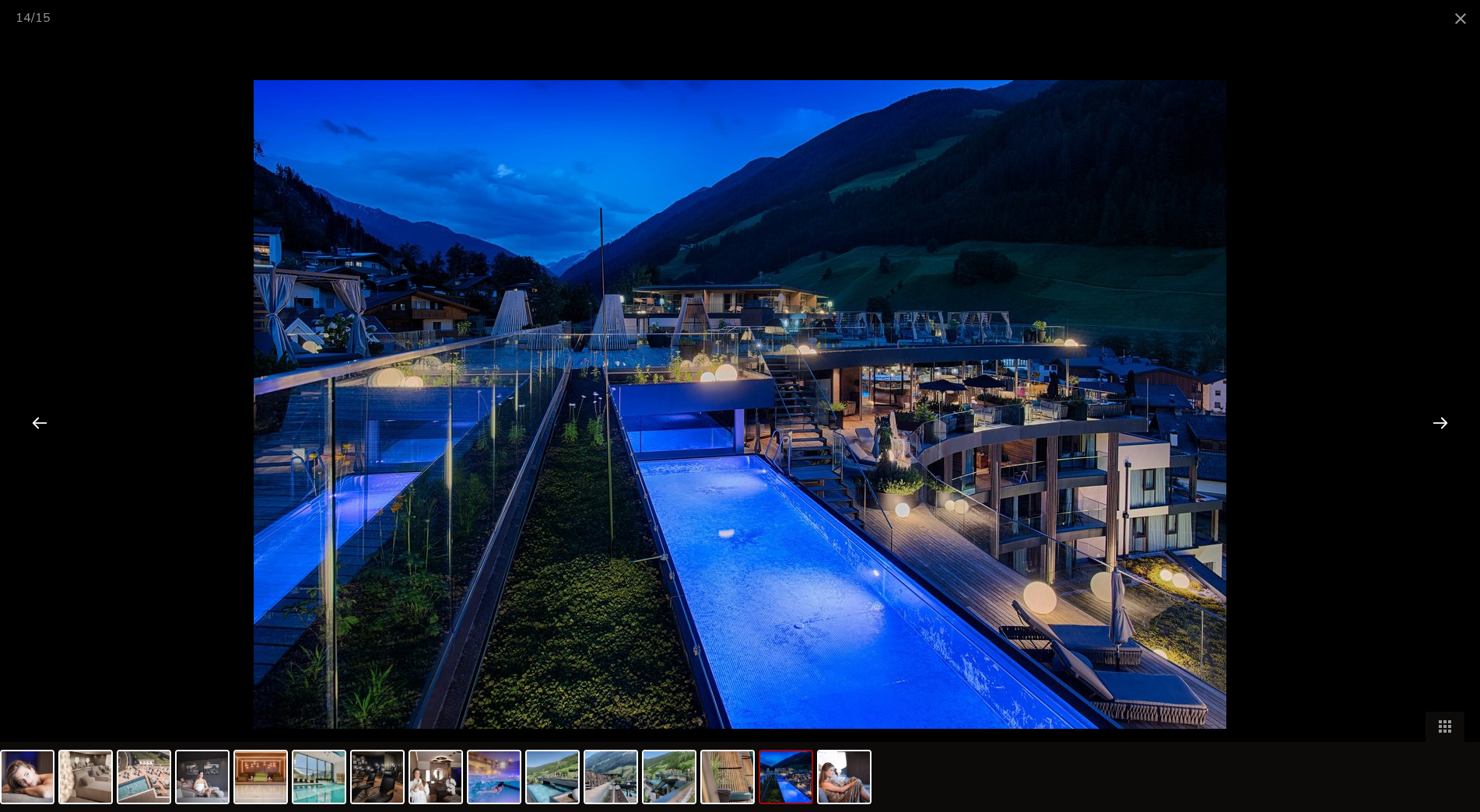
click at [1433, 425] on div at bounding box center [1440, 422] width 48 height 48
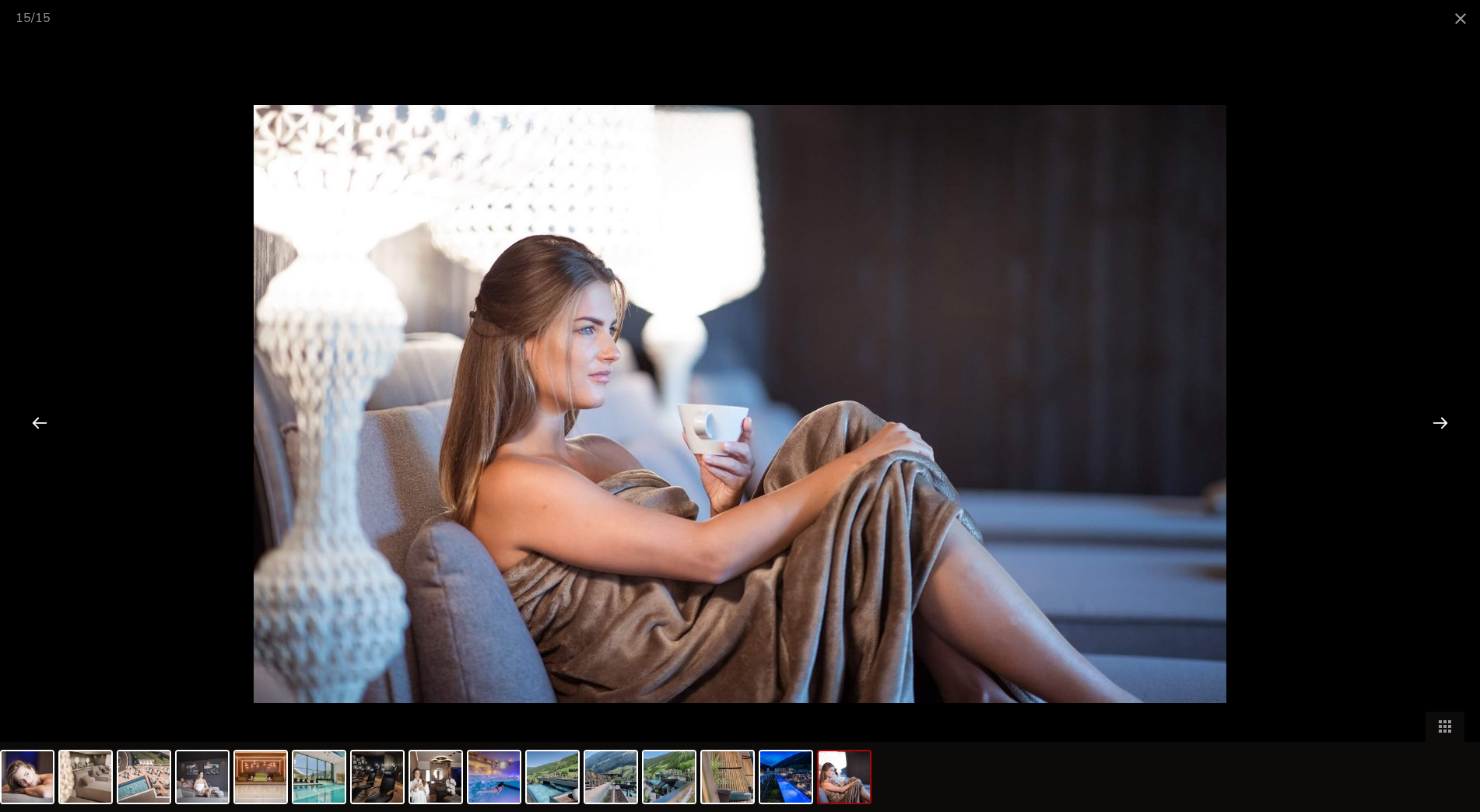
click at [1433, 425] on div at bounding box center [1440, 422] width 48 height 48
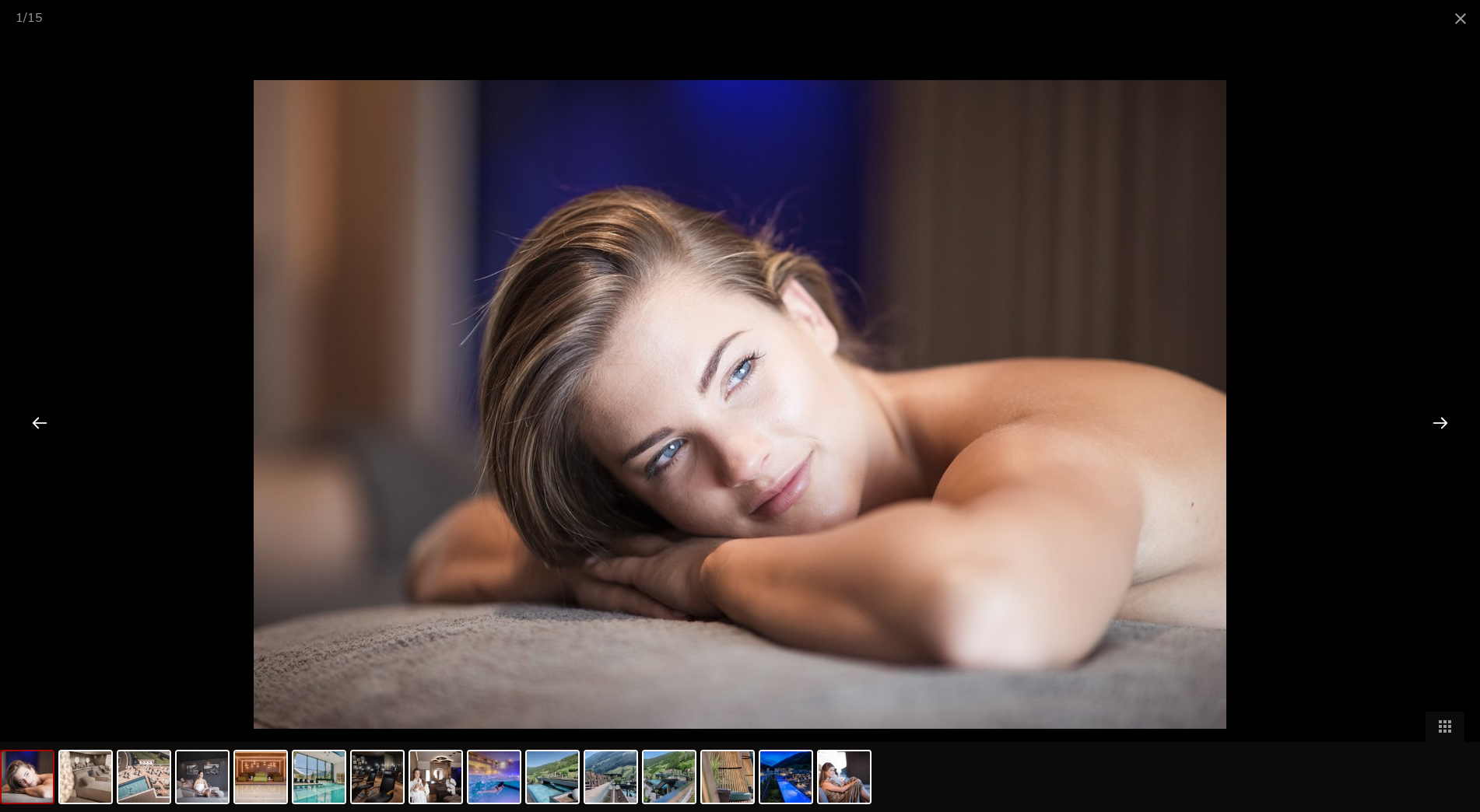
click at [1433, 425] on div at bounding box center [1440, 422] width 48 height 48
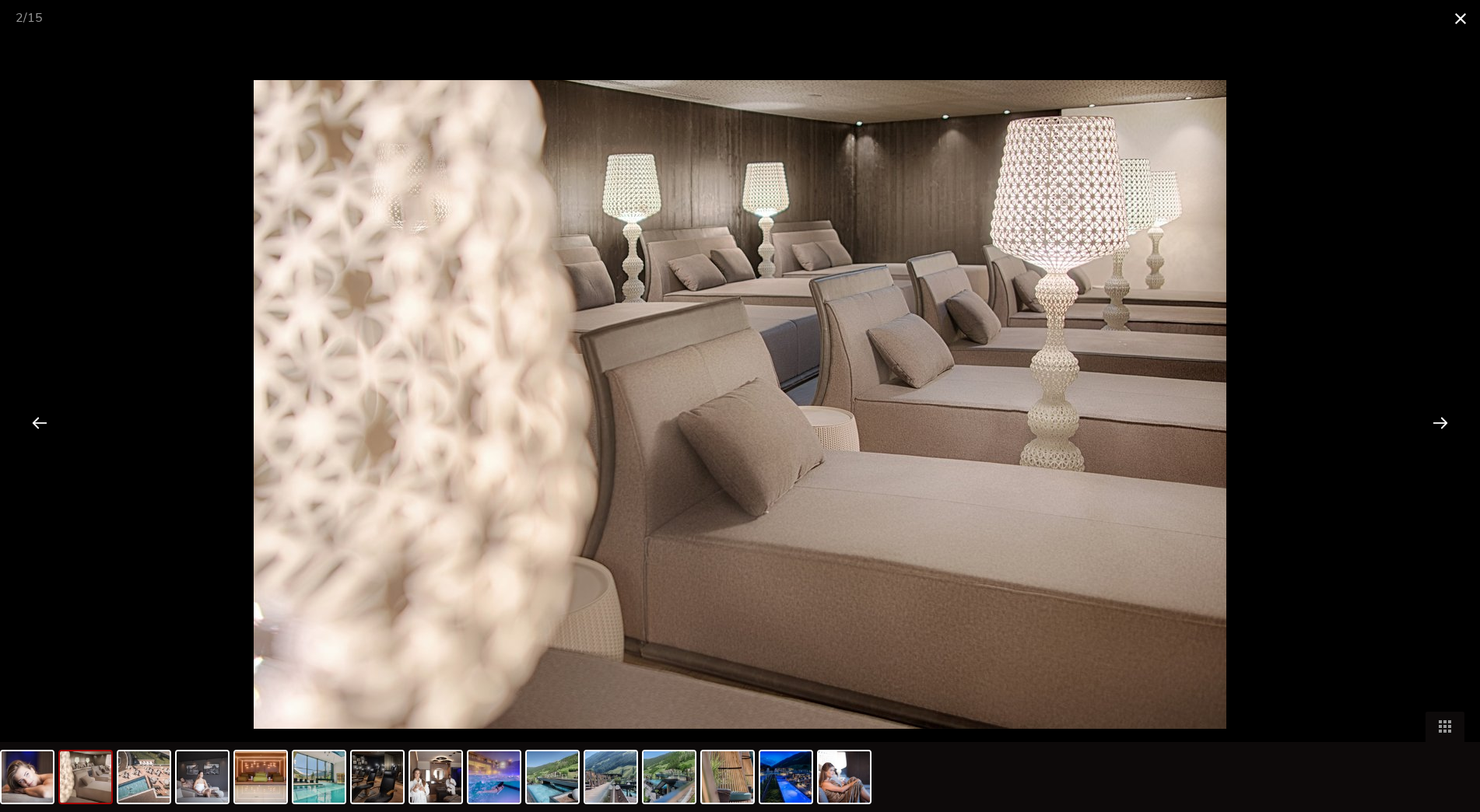
click at [1459, 16] on span at bounding box center [1460, 18] width 39 height 37
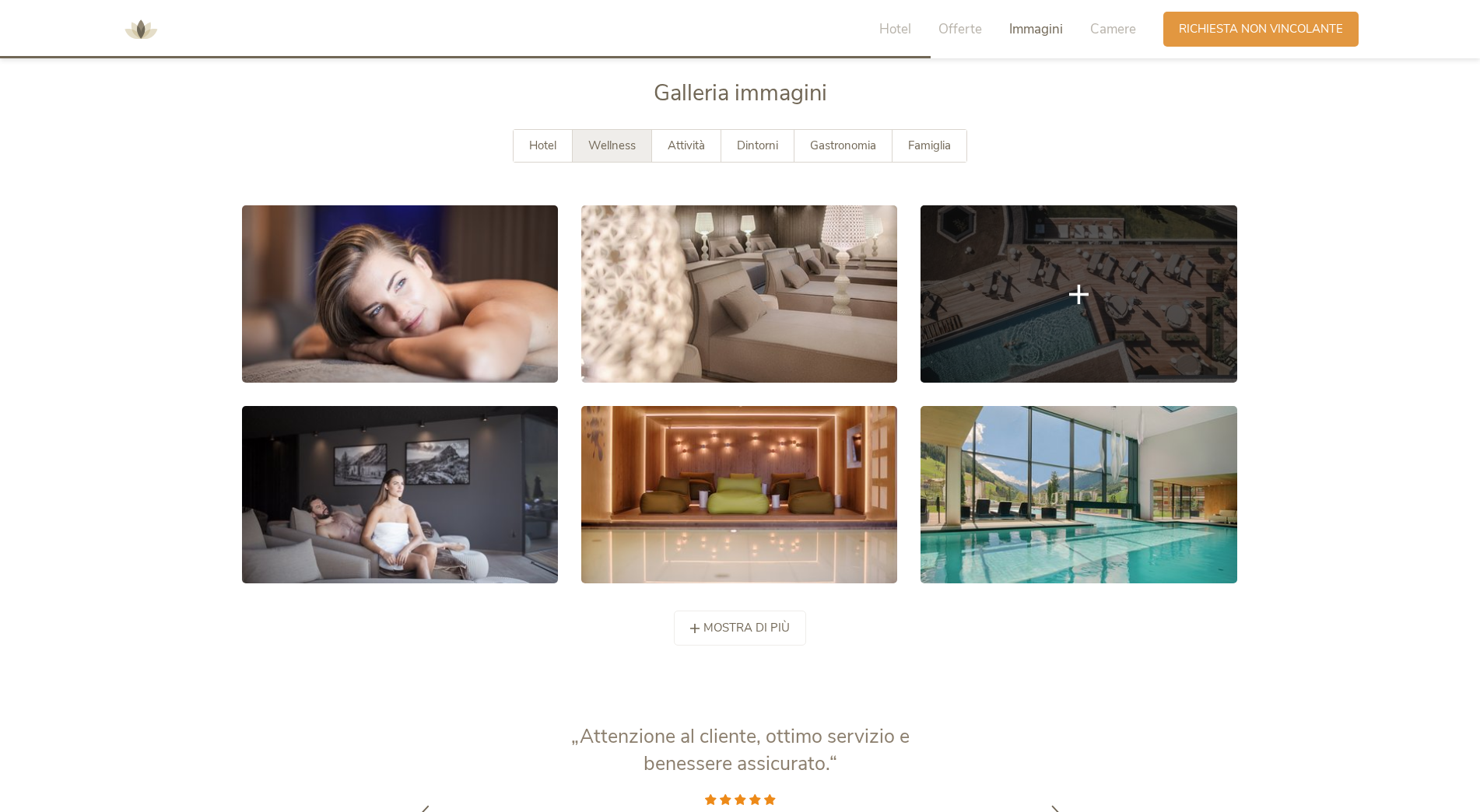
click at [1048, 276] on link at bounding box center [1078, 295] width 316 height 178
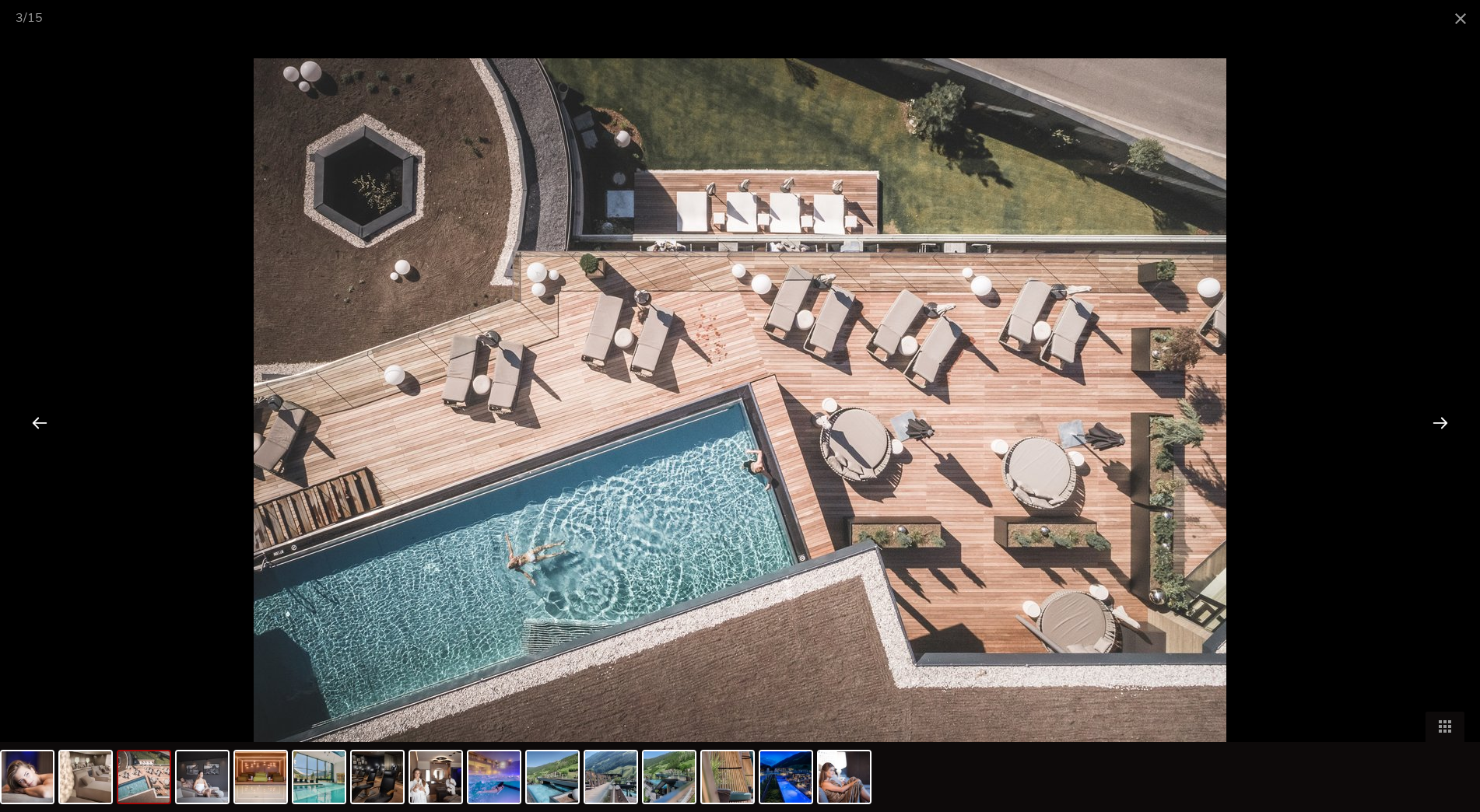
click at [1442, 416] on div at bounding box center [1440, 422] width 48 height 48
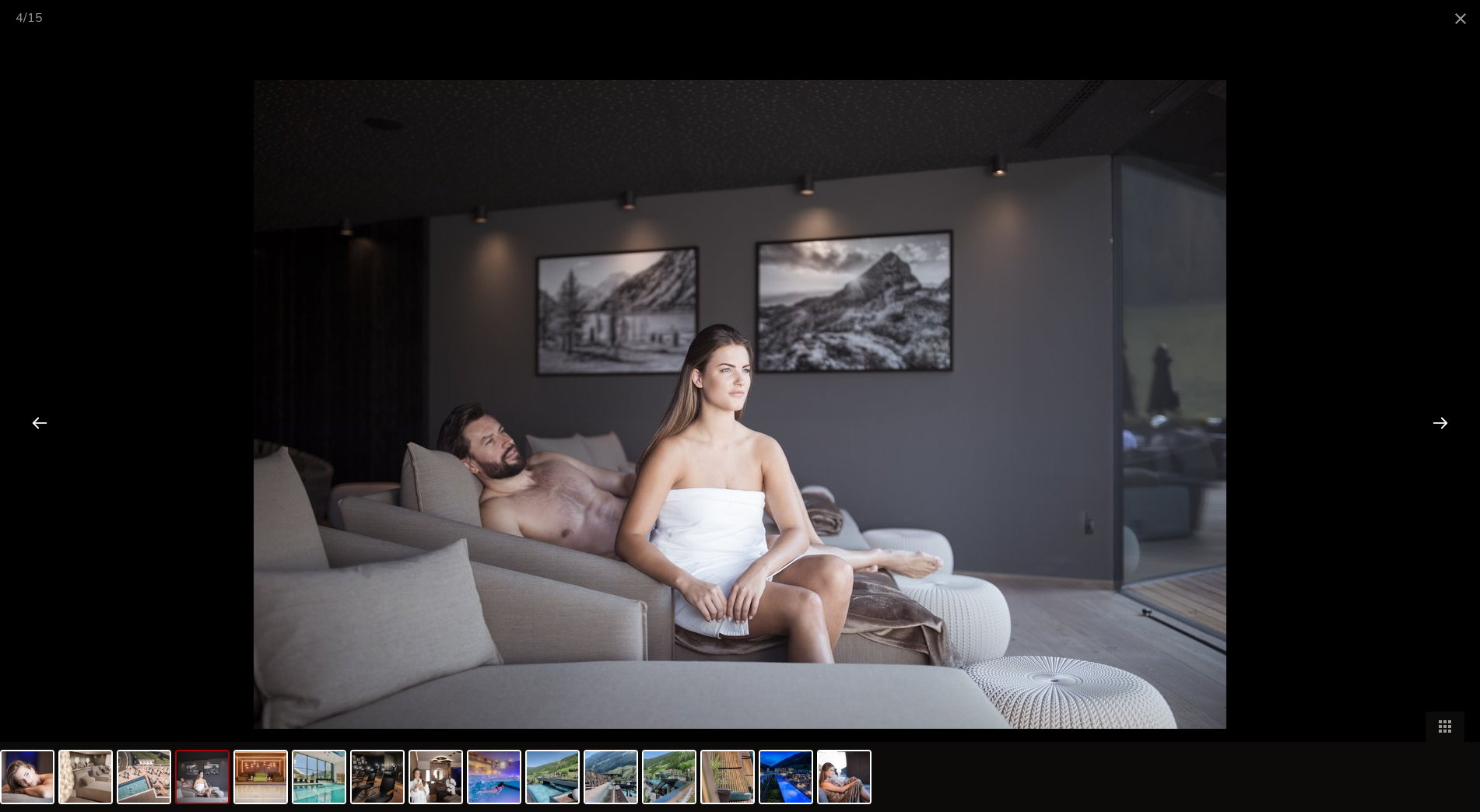
click at [1442, 416] on div at bounding box center [1440, 422] width 48 height 48
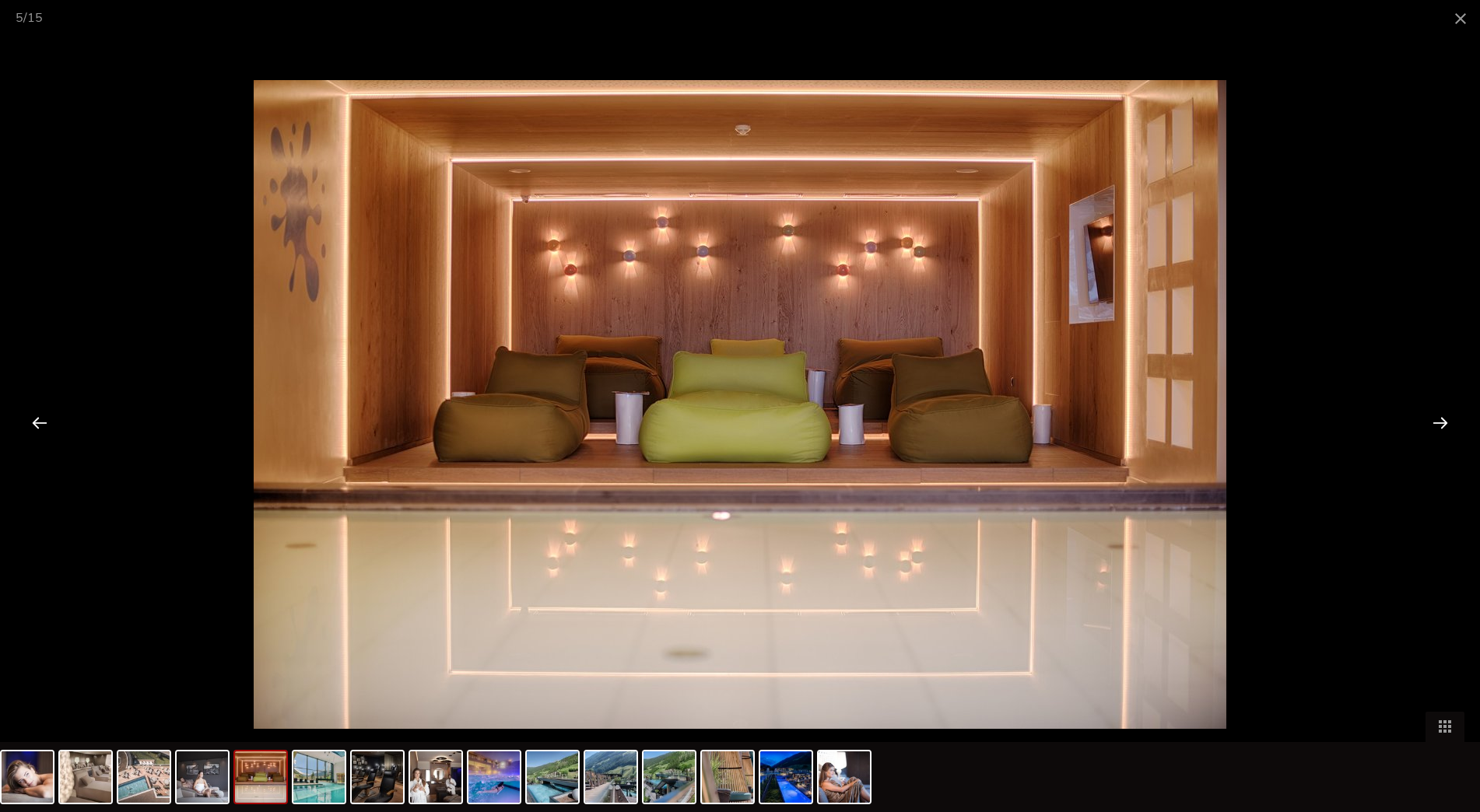
click at [1442, 416] on div at bounding box center [1440, 422] width 48 height 48
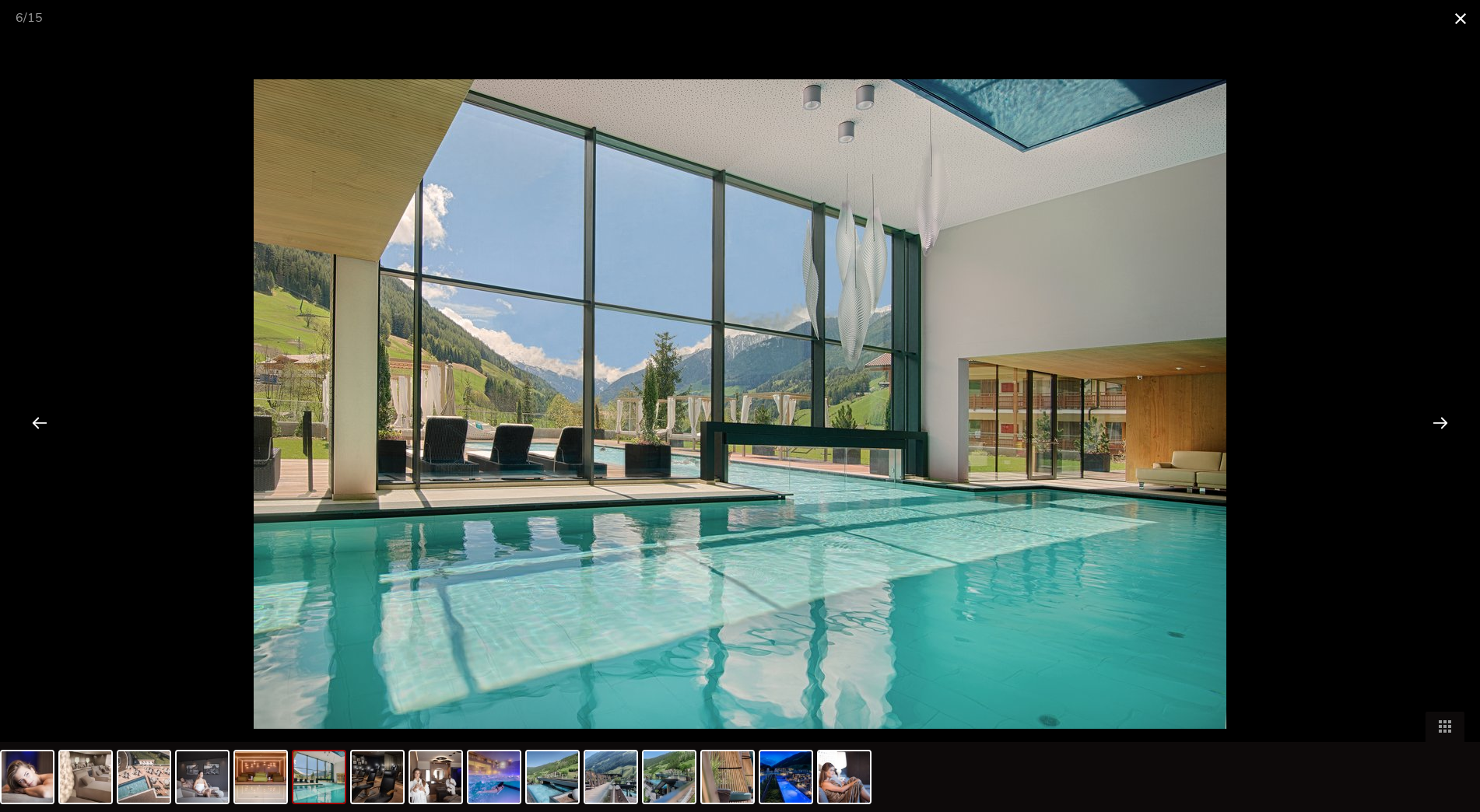
click at [1466, 14] on span at bounding box center [1460, 18] width 39 height 37
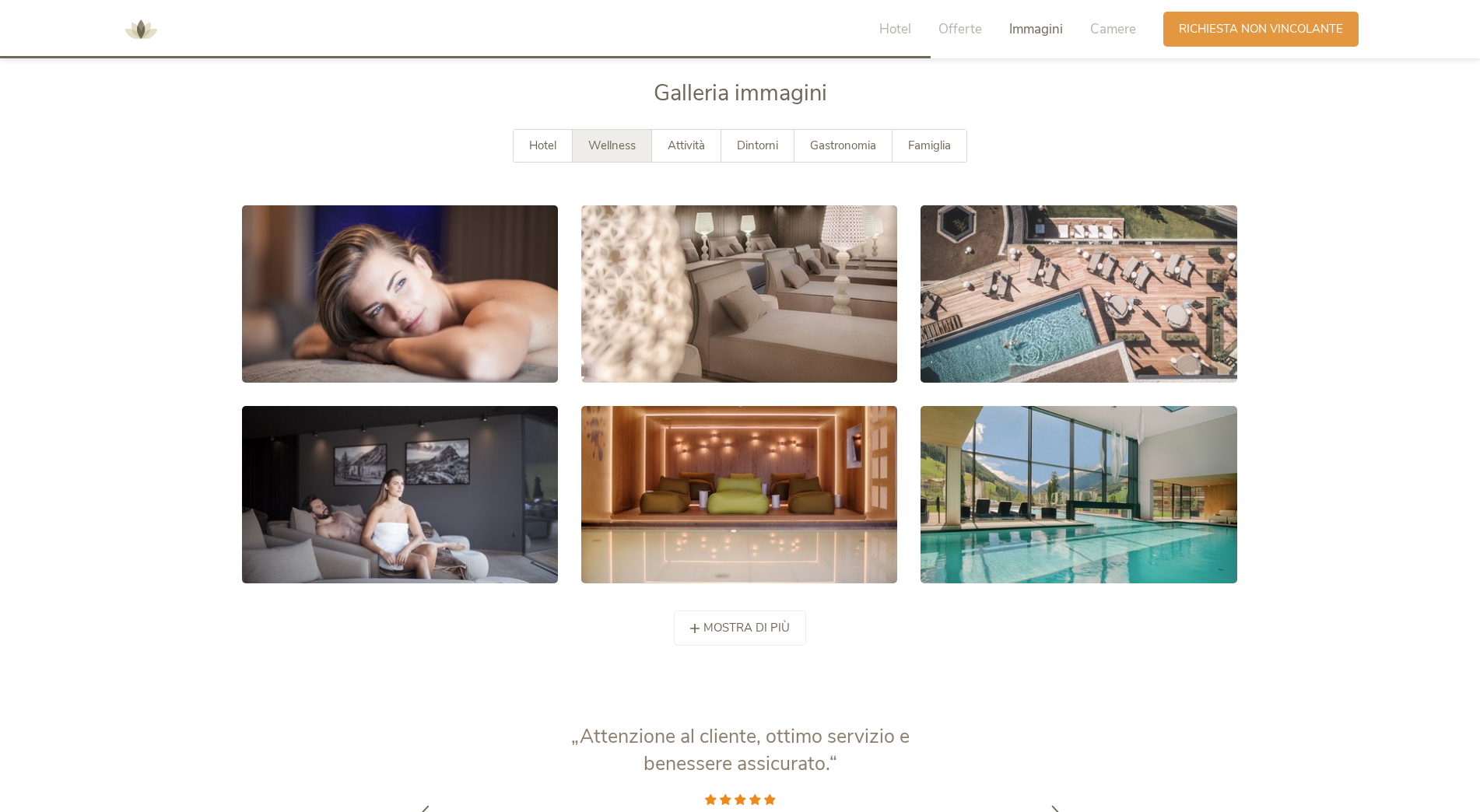
drag, startPoint x: 688, startPoint y: 144, endPoint x: 772, endPoint y: 371, distance: 242.0
click at [688, 143] on span "Attività" at bounding box center [686, 146] width 37 height 16
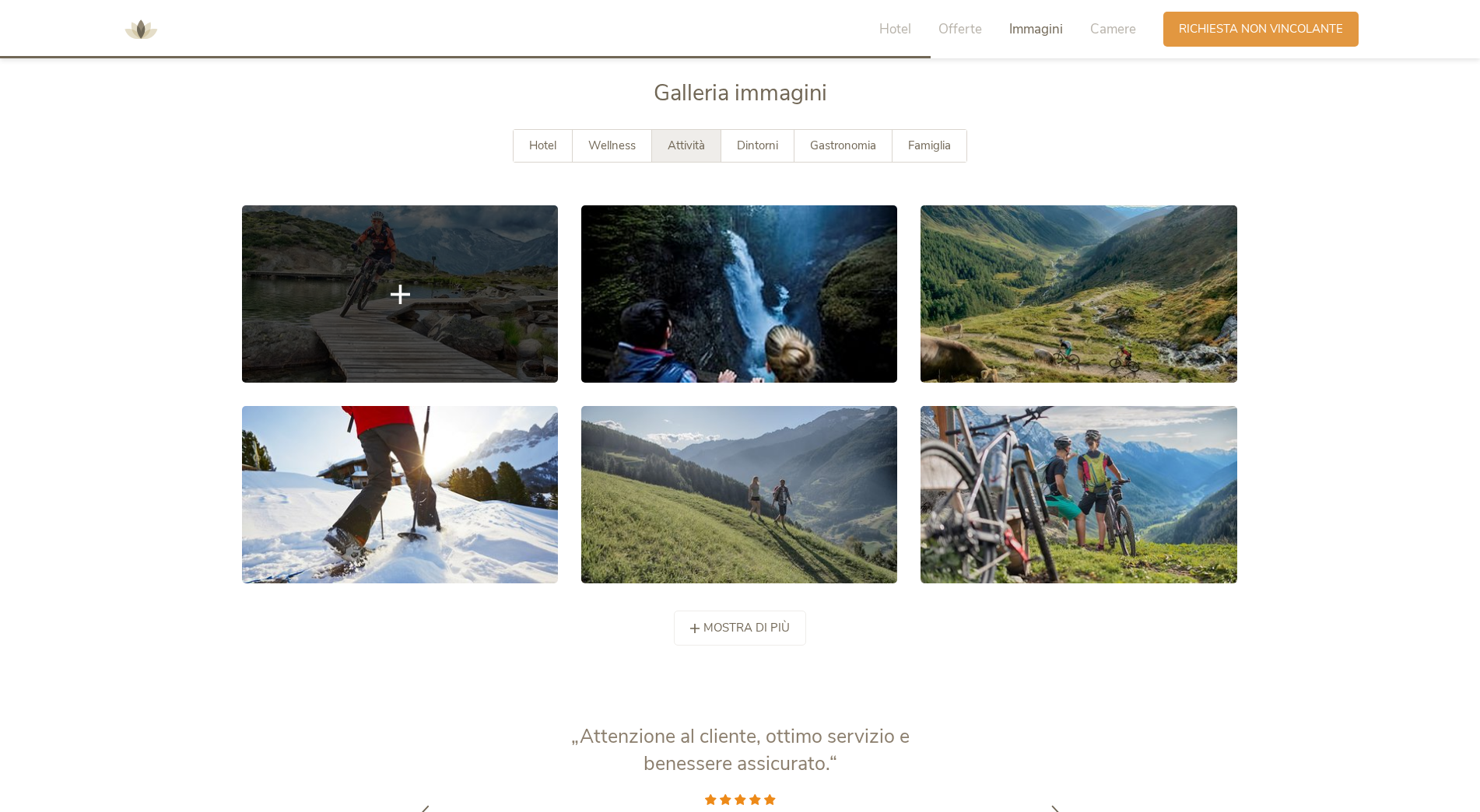
click at [410, 296] on link at bounding box center [400, 295] width 316 height 178
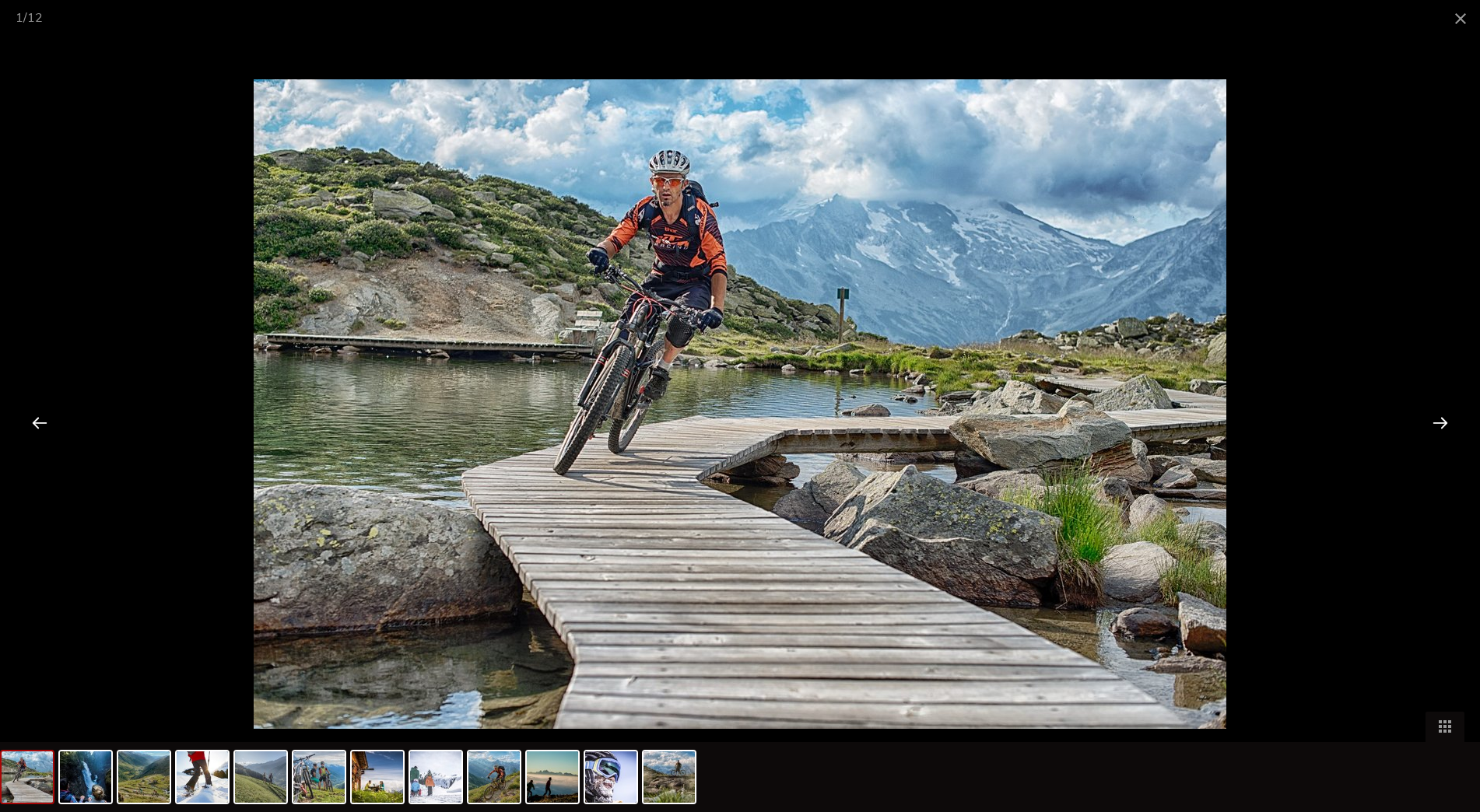
click at [1445, 423] on div at bounding box center [1440, 422] width 48 height 48
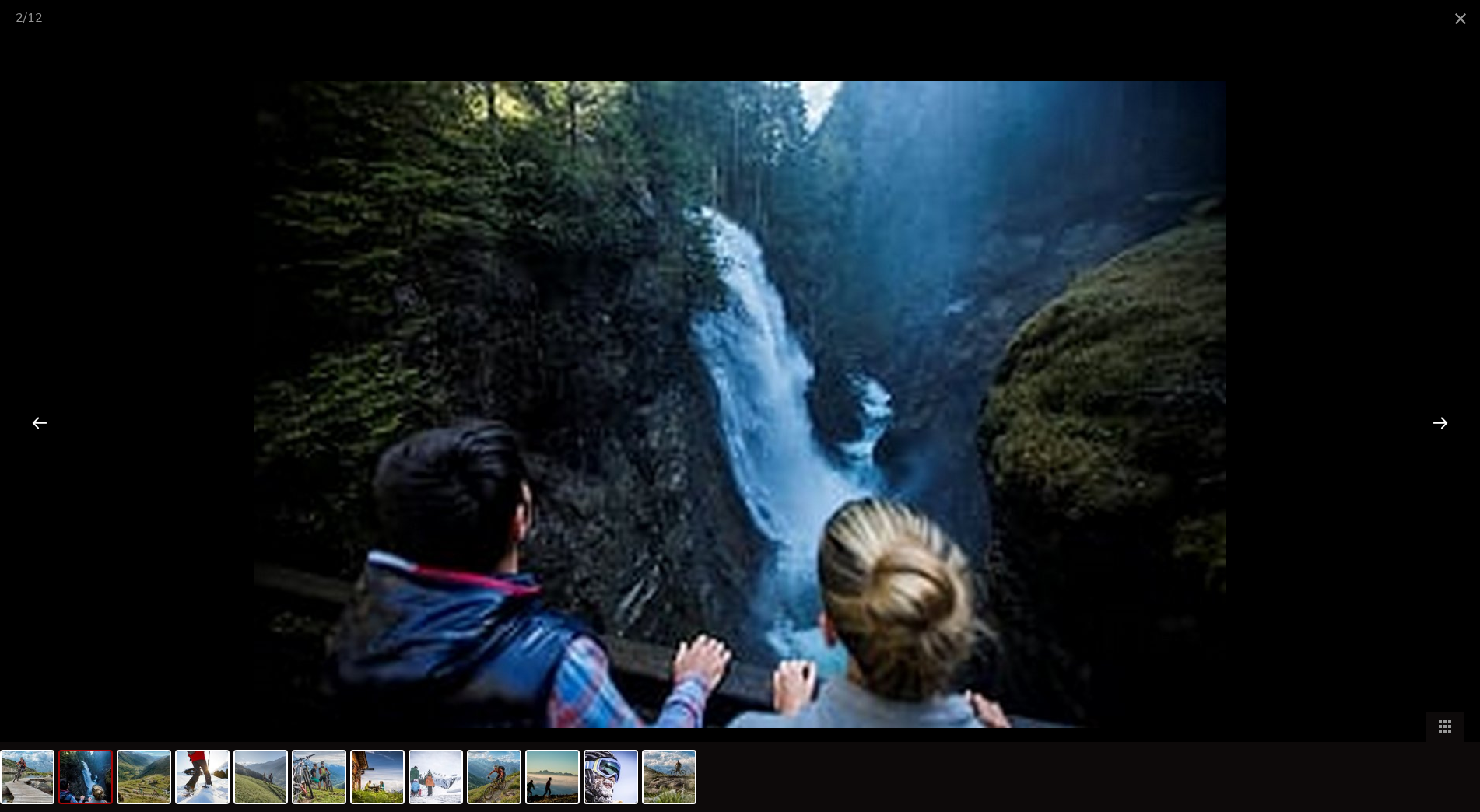
click at [1445, 423] on div at bounding box center [1440, 422] width 48 height 48
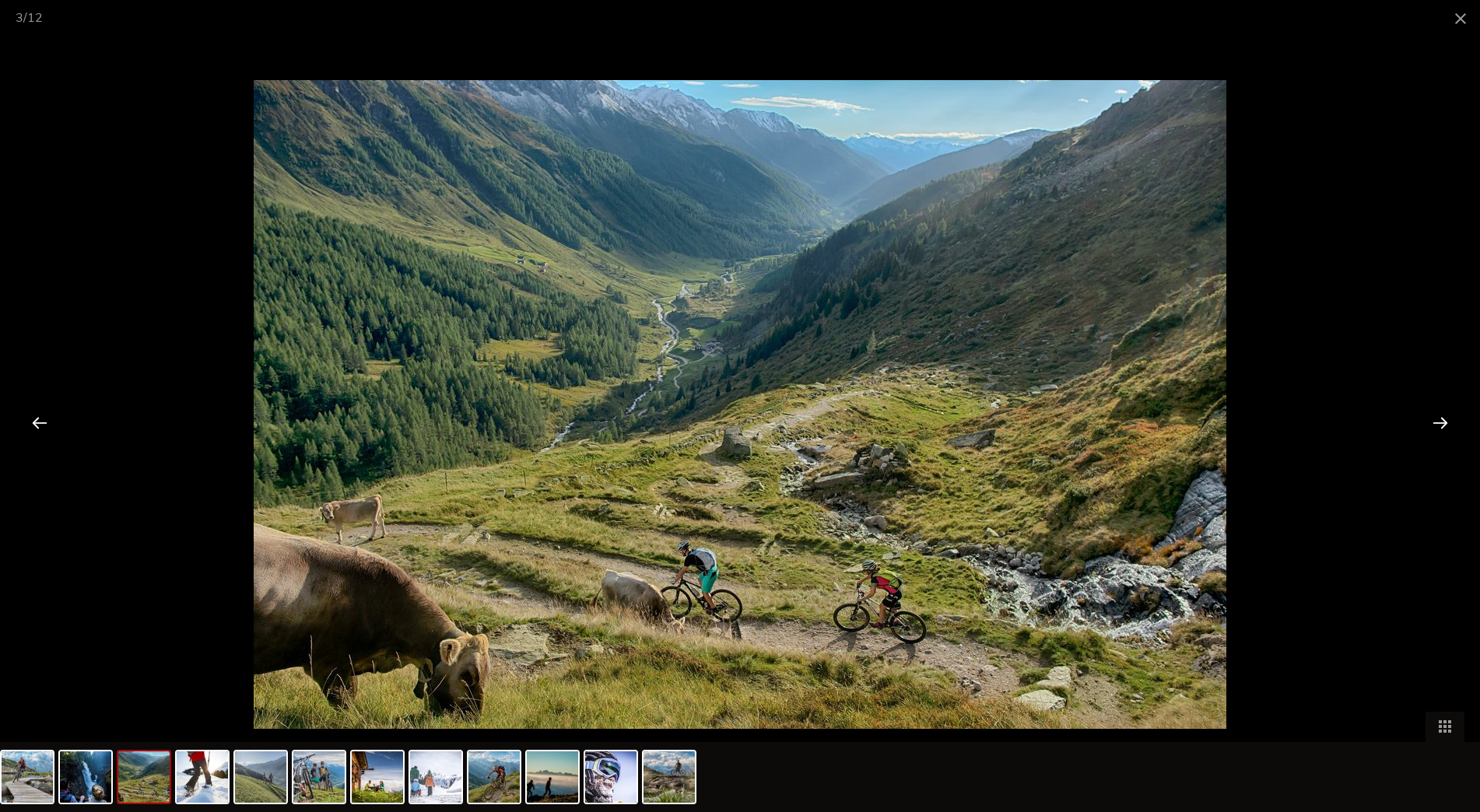
click at [1445, 423] on div at bounding box center [1440, 422] width 48 height 48
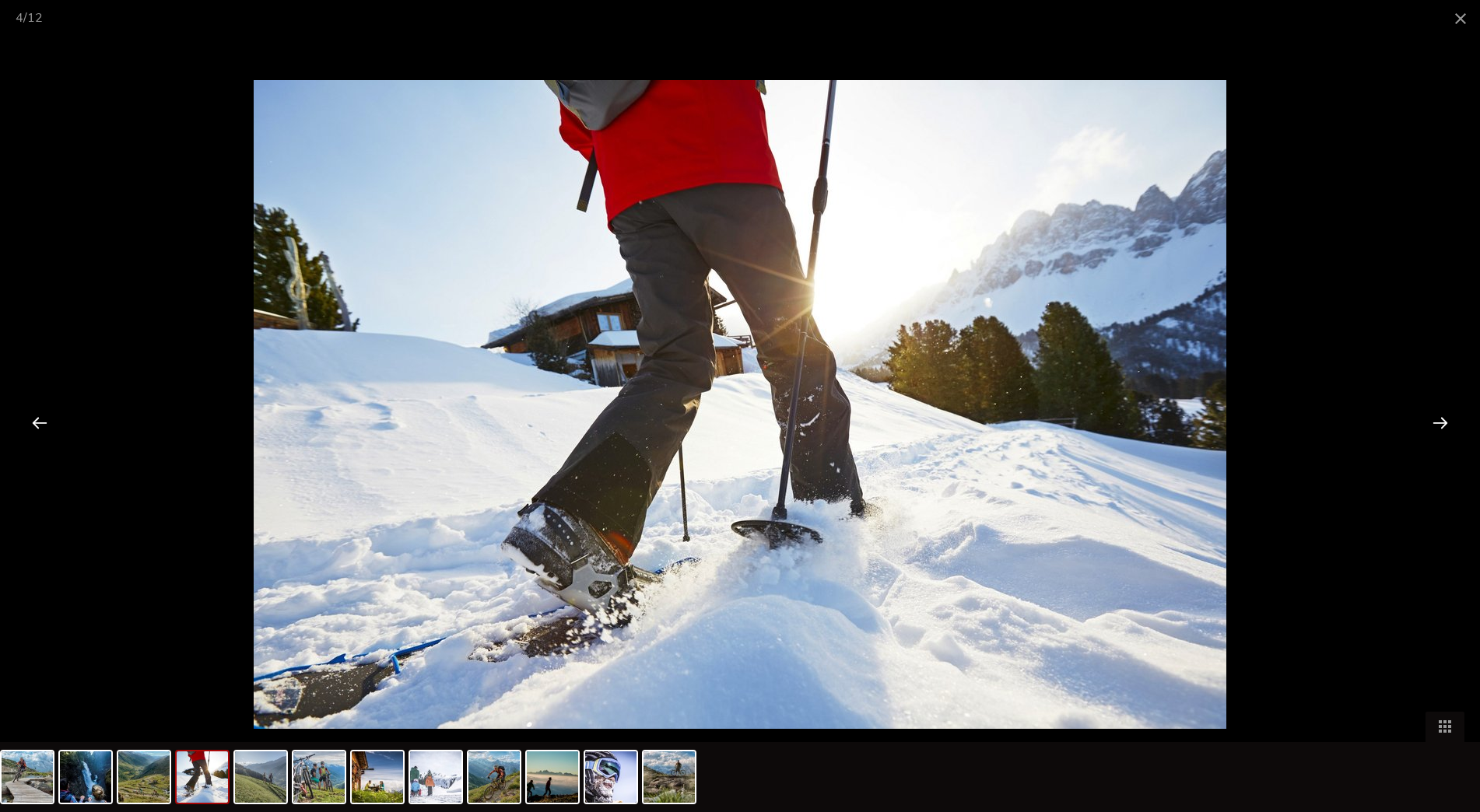
click at [1445, 423] on div at bounding box center [1440, 422] width 48 height 48
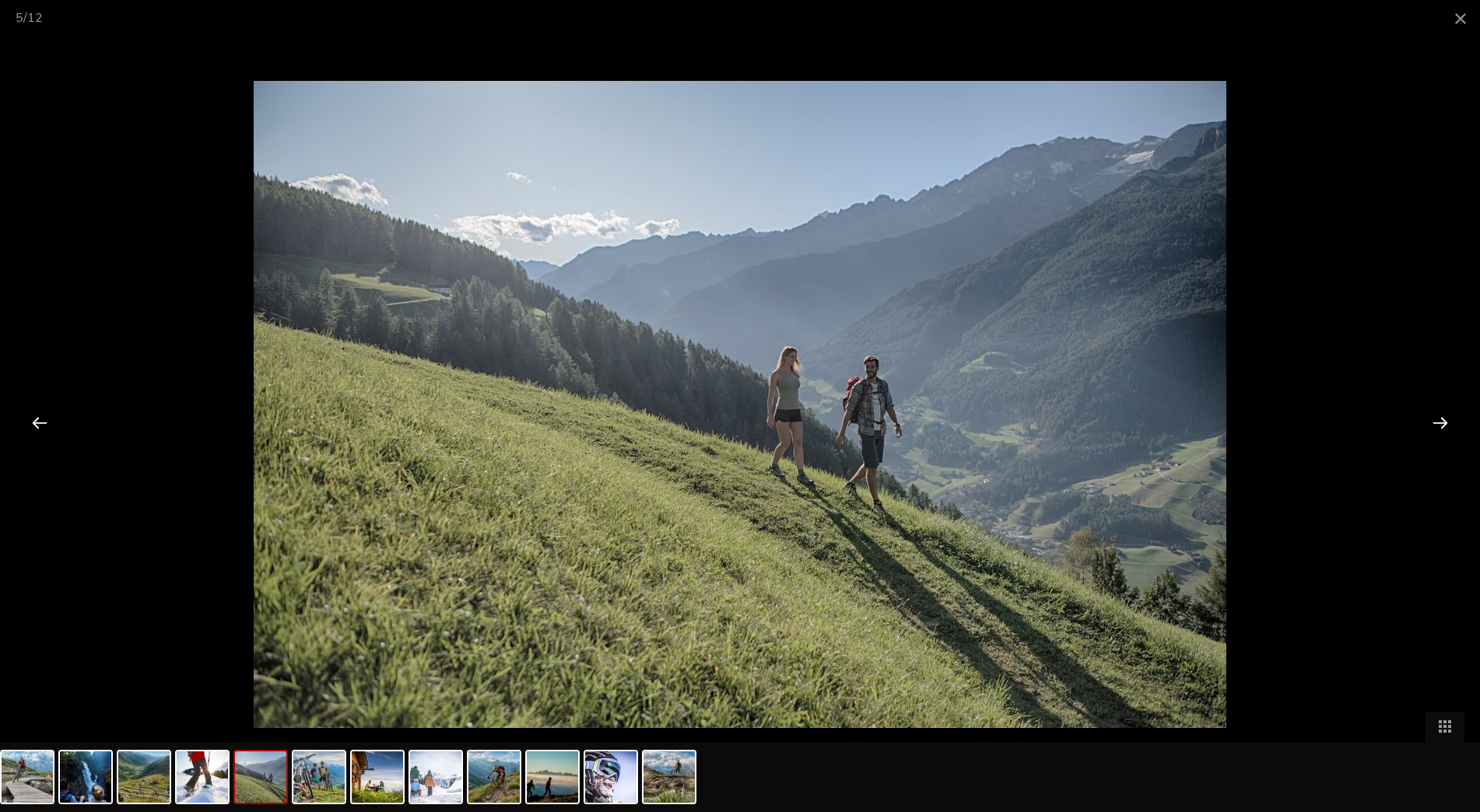
click at [1445, 423] on div at bounding box center [1440, 422] width 48 height 48
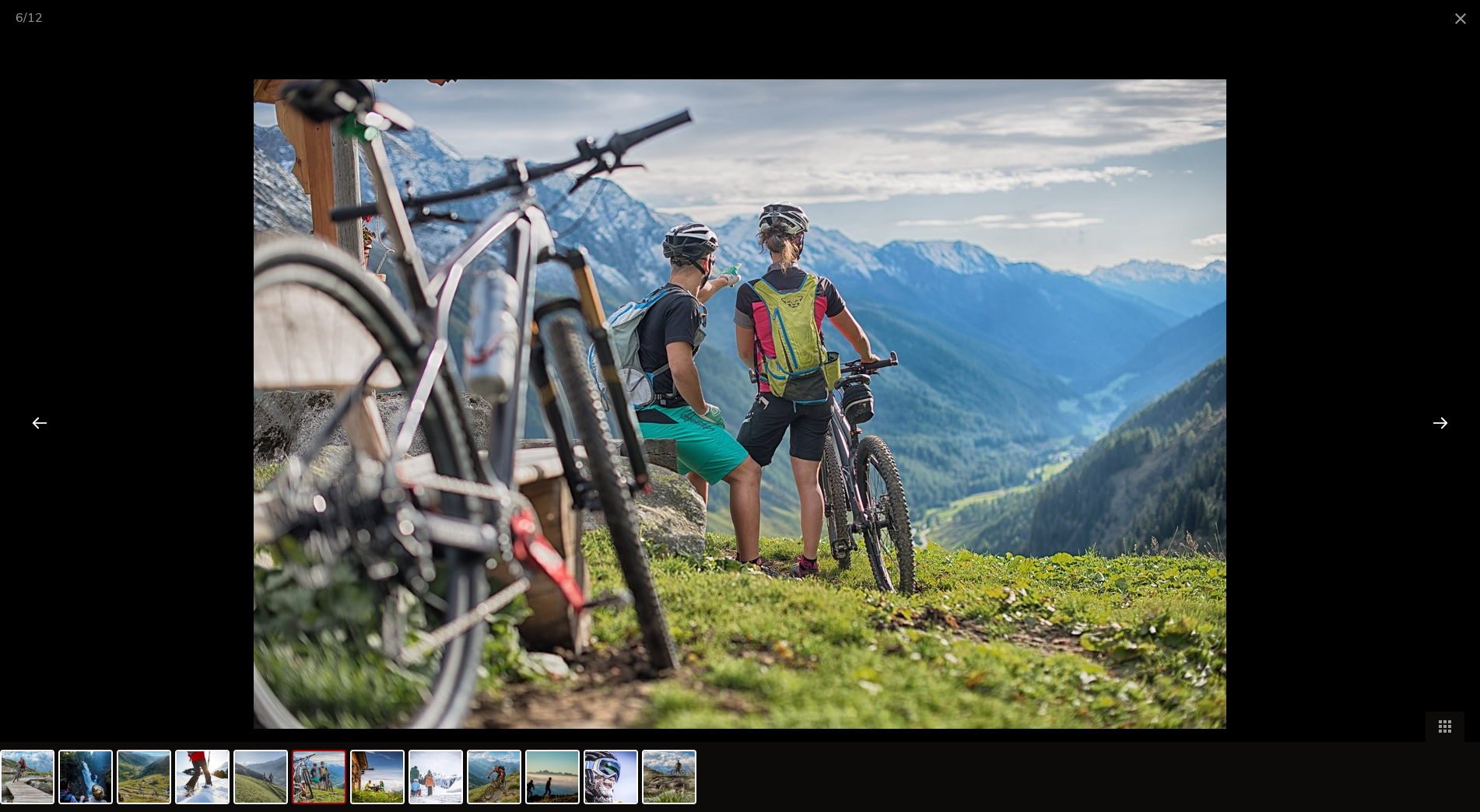
click at [1445, 423] on div at bounding box center [1440, 422] width 48 height 48
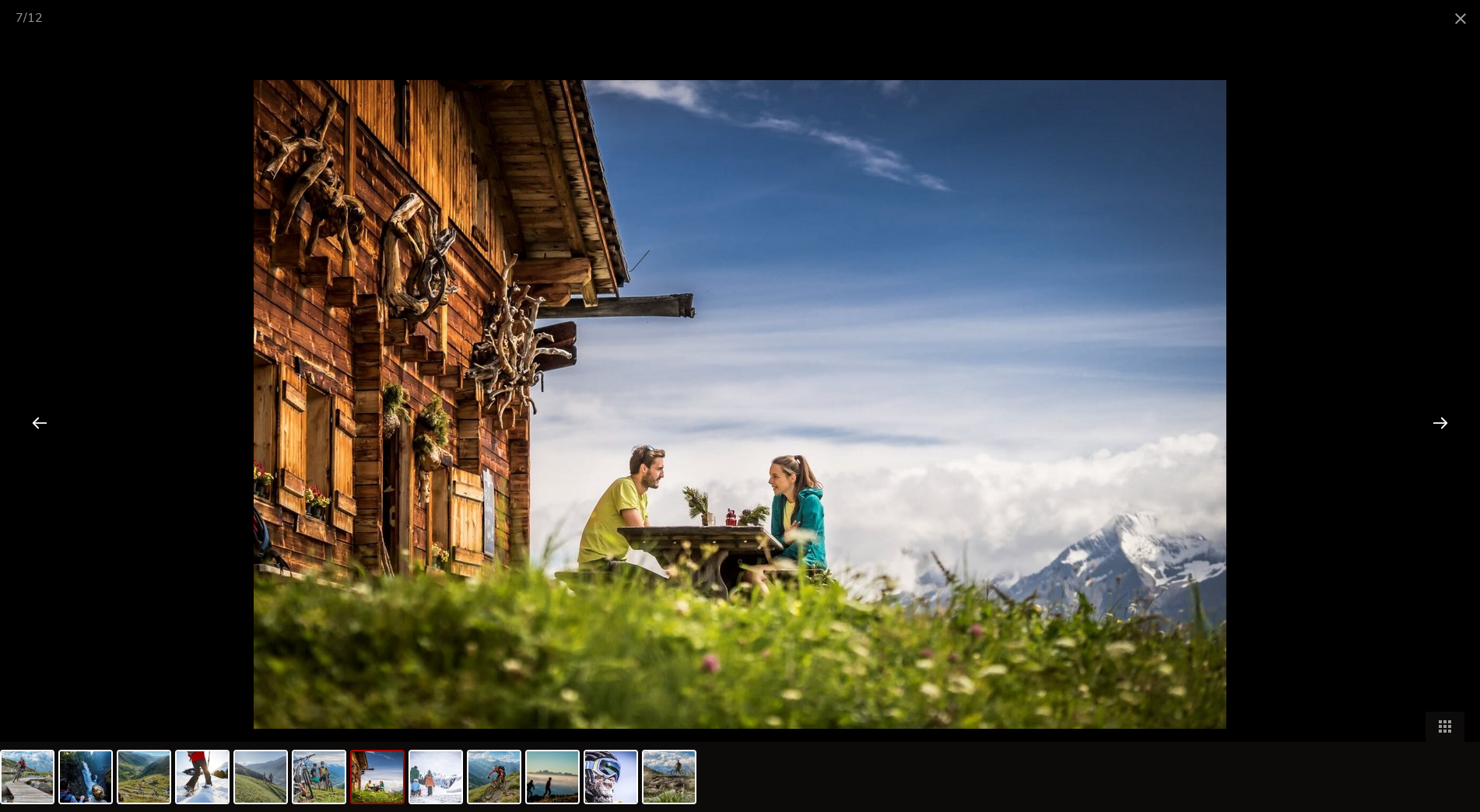
click at [1445, 423] on div at bounding box center [1440, 422] width 48 height 48
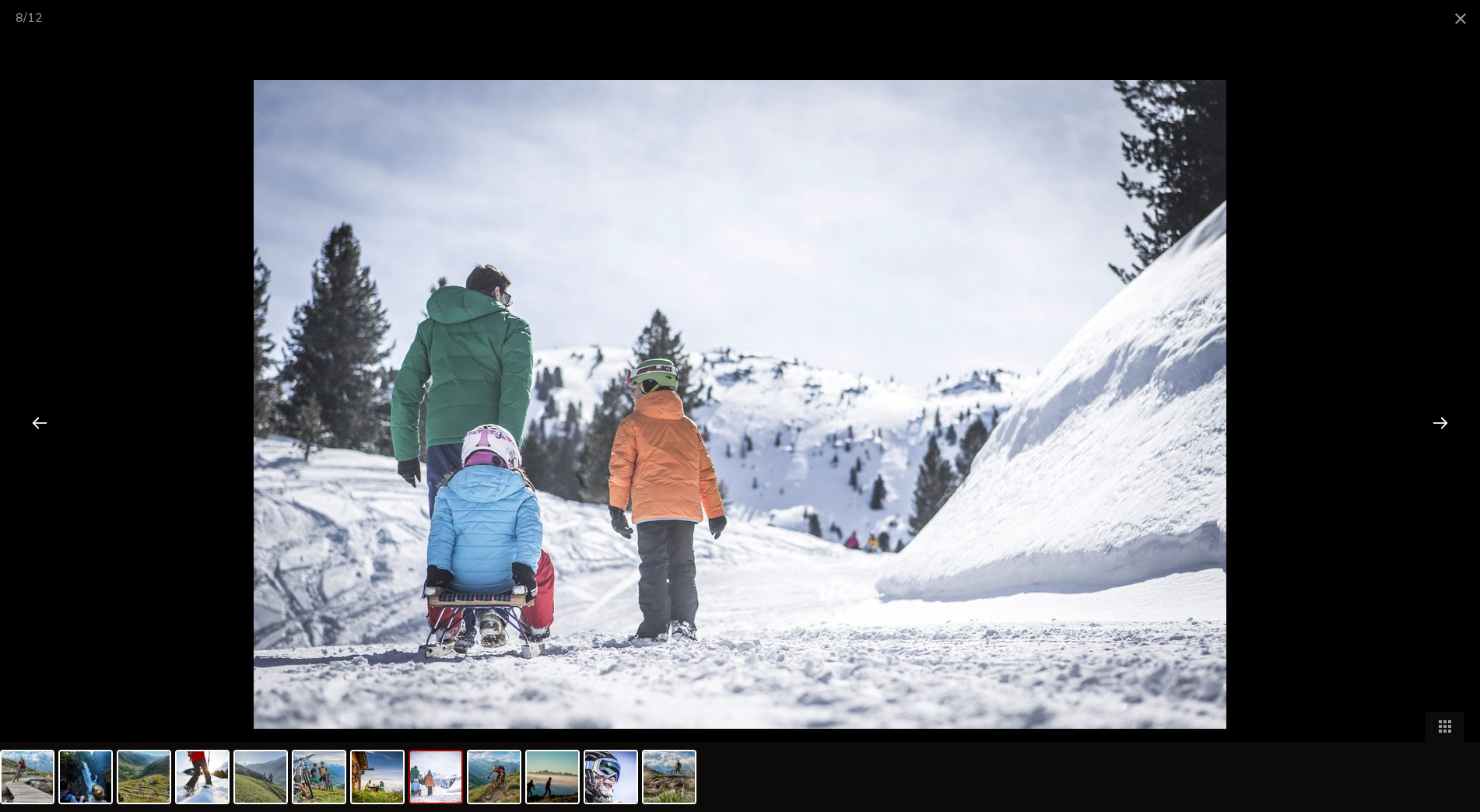
click at [1444, 423] on div at bounding box center [1440, 422] width 48 height 48
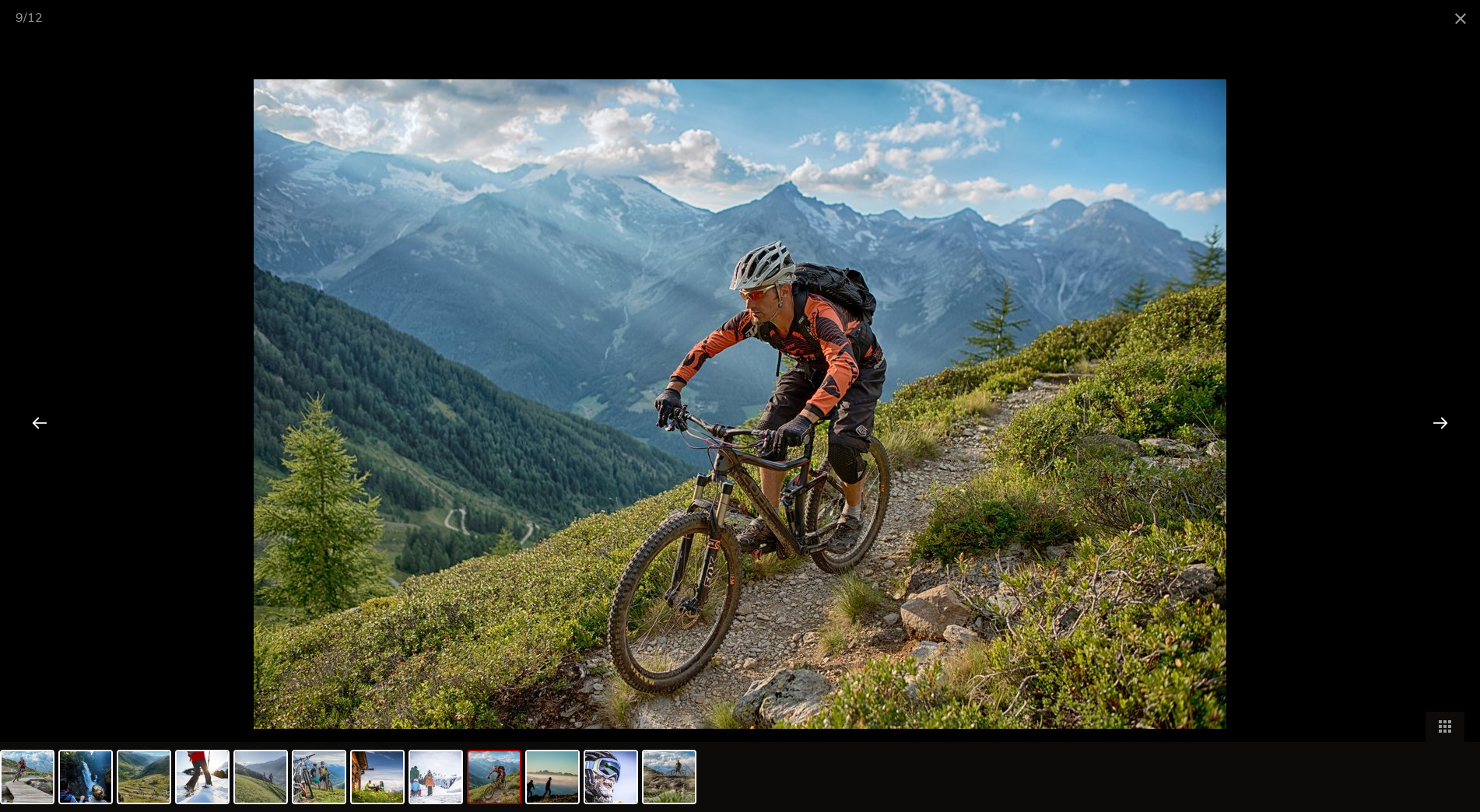
click at [1444, 423] on div at bounding box center [1440, 422] width 48 height 48
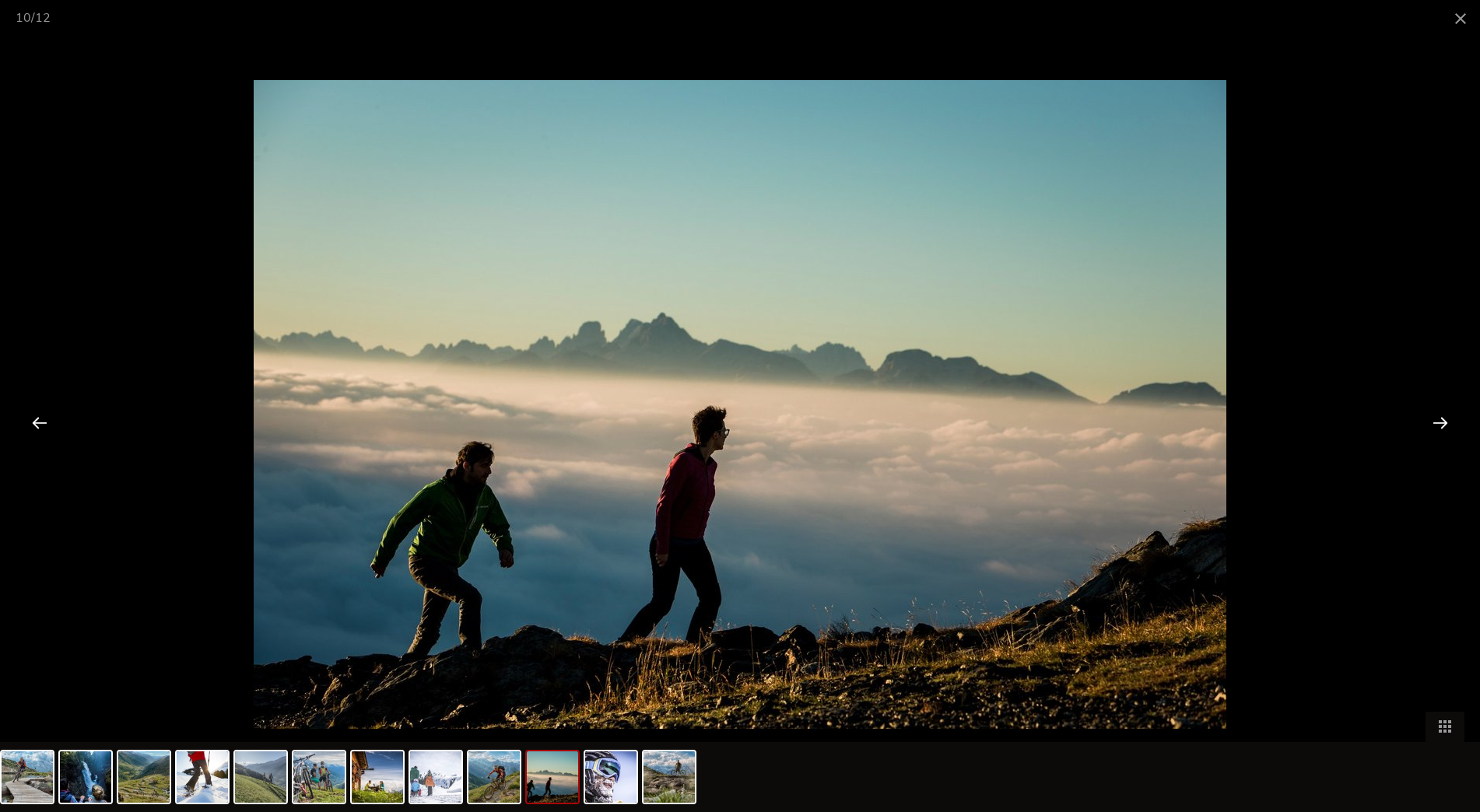
click at [1444, 423] on div at bounding box center [1440, 422] width 48 height 48
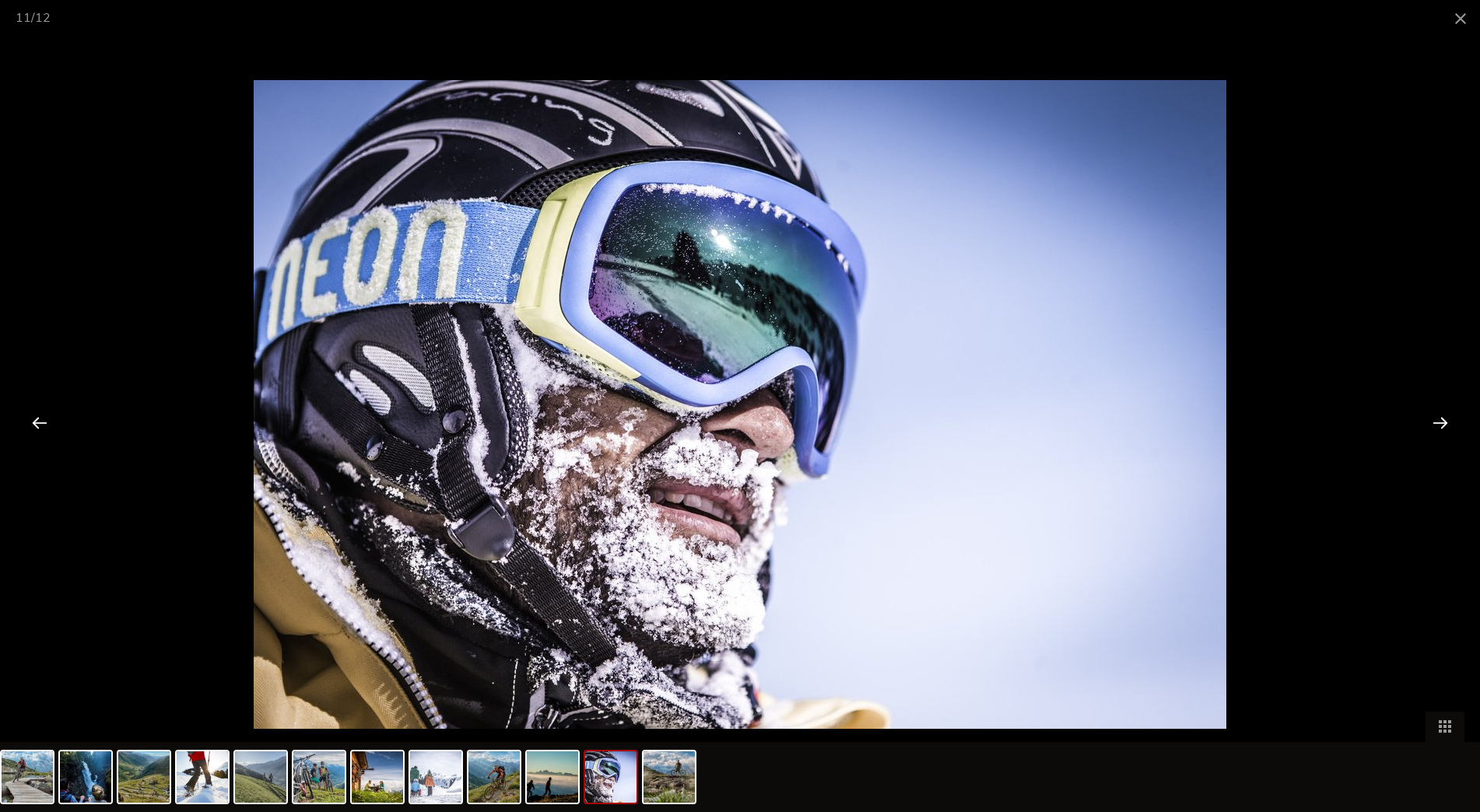
click at [1444, 423] on div at bounding box center [1440, 422] width 48 height 48
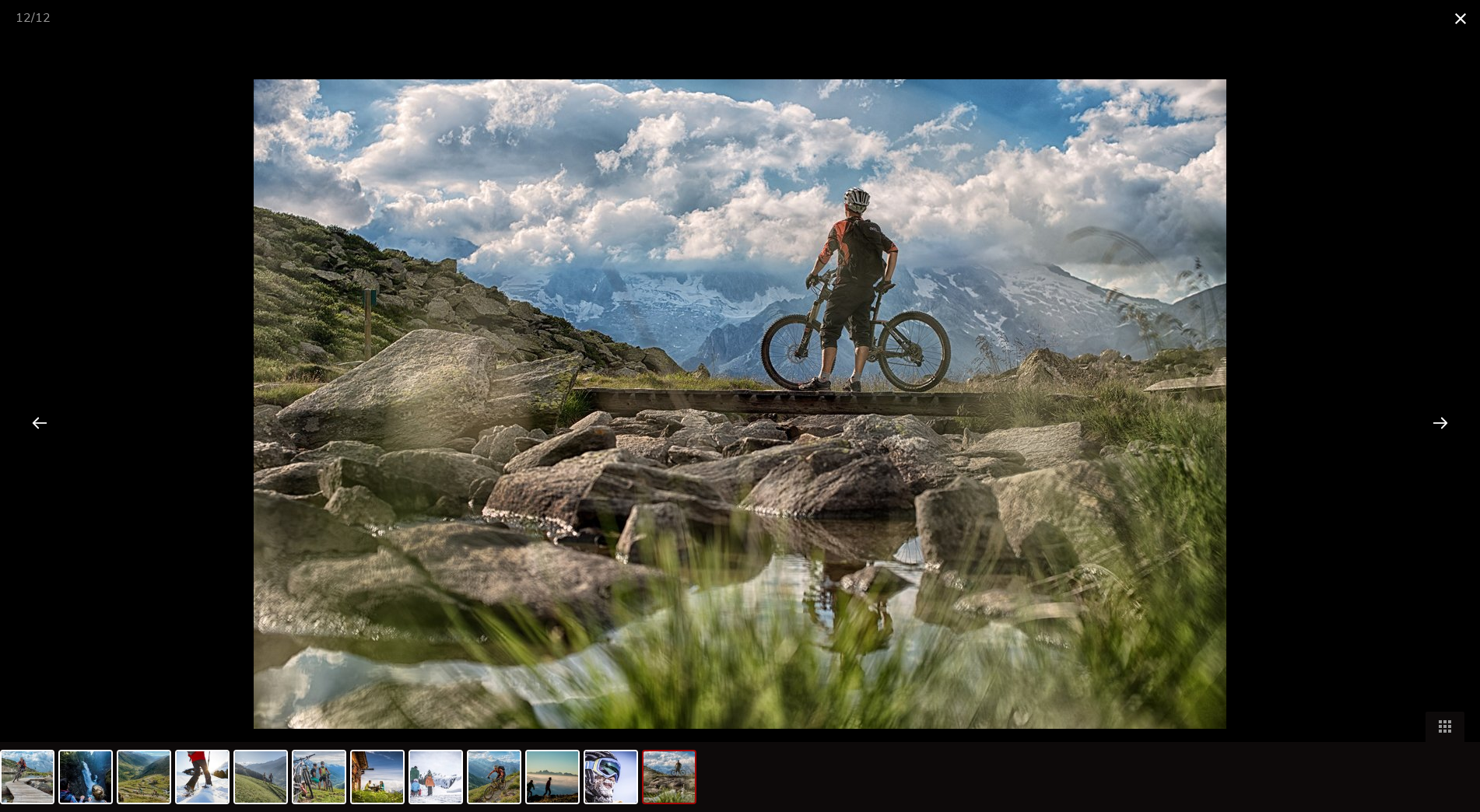
click at [1461, 23] on span at bounding box center [1460, 18] width 39 height 37
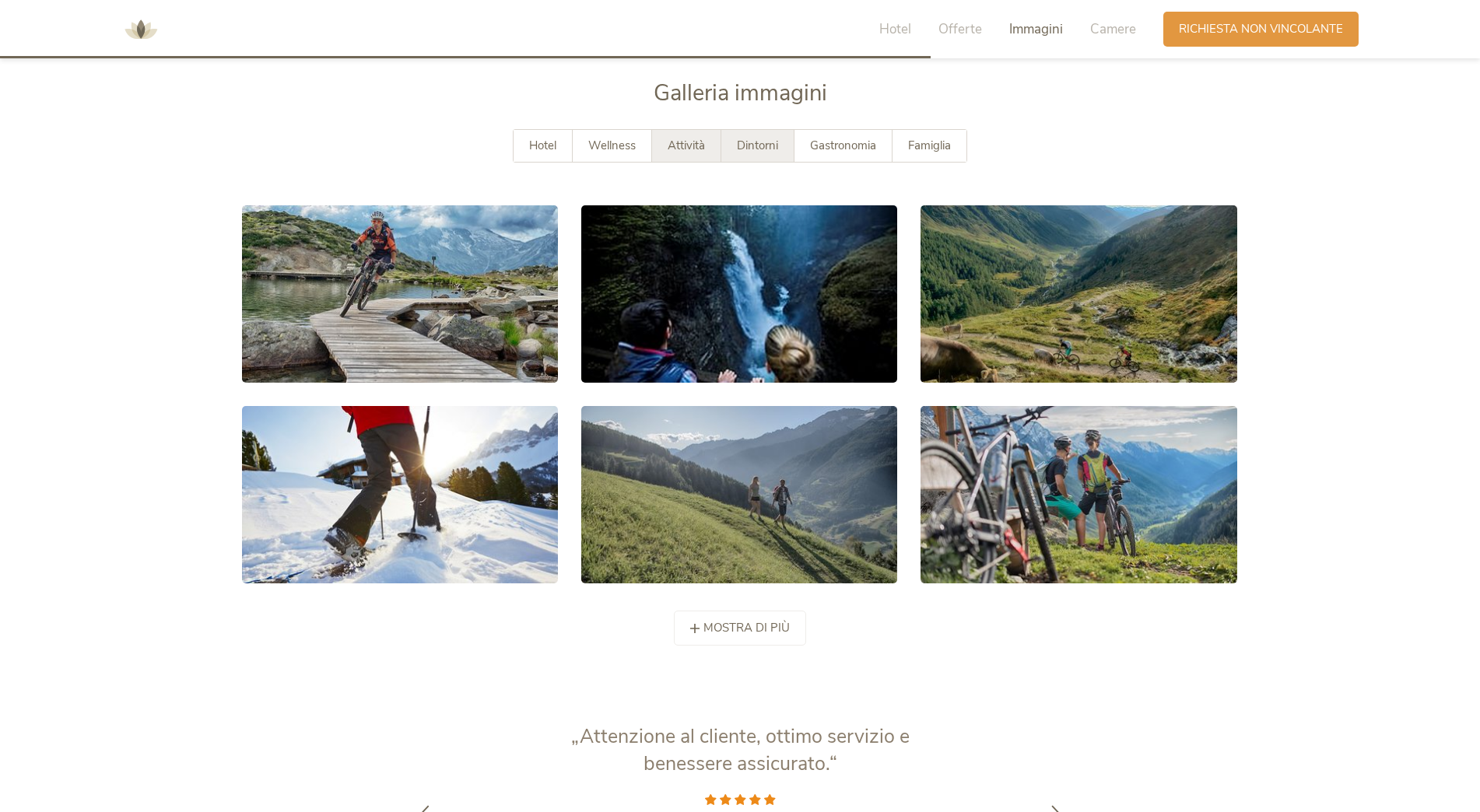
click at [742, 147] on span "Dintorni" at bounding box center [756, 146] width 41 height 16
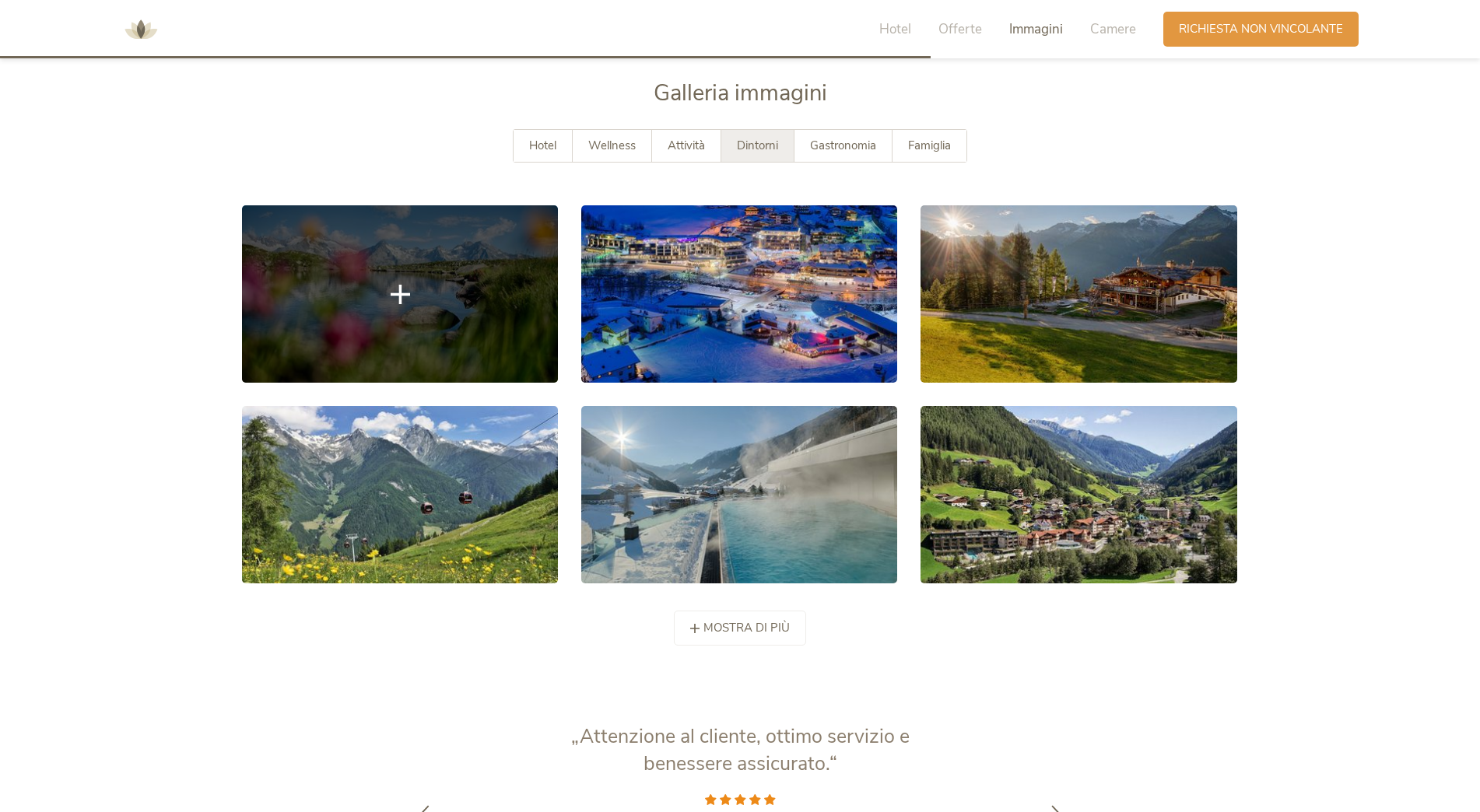
click at [416, 297] on link at bounding box center [400, 295] width 316 height 178
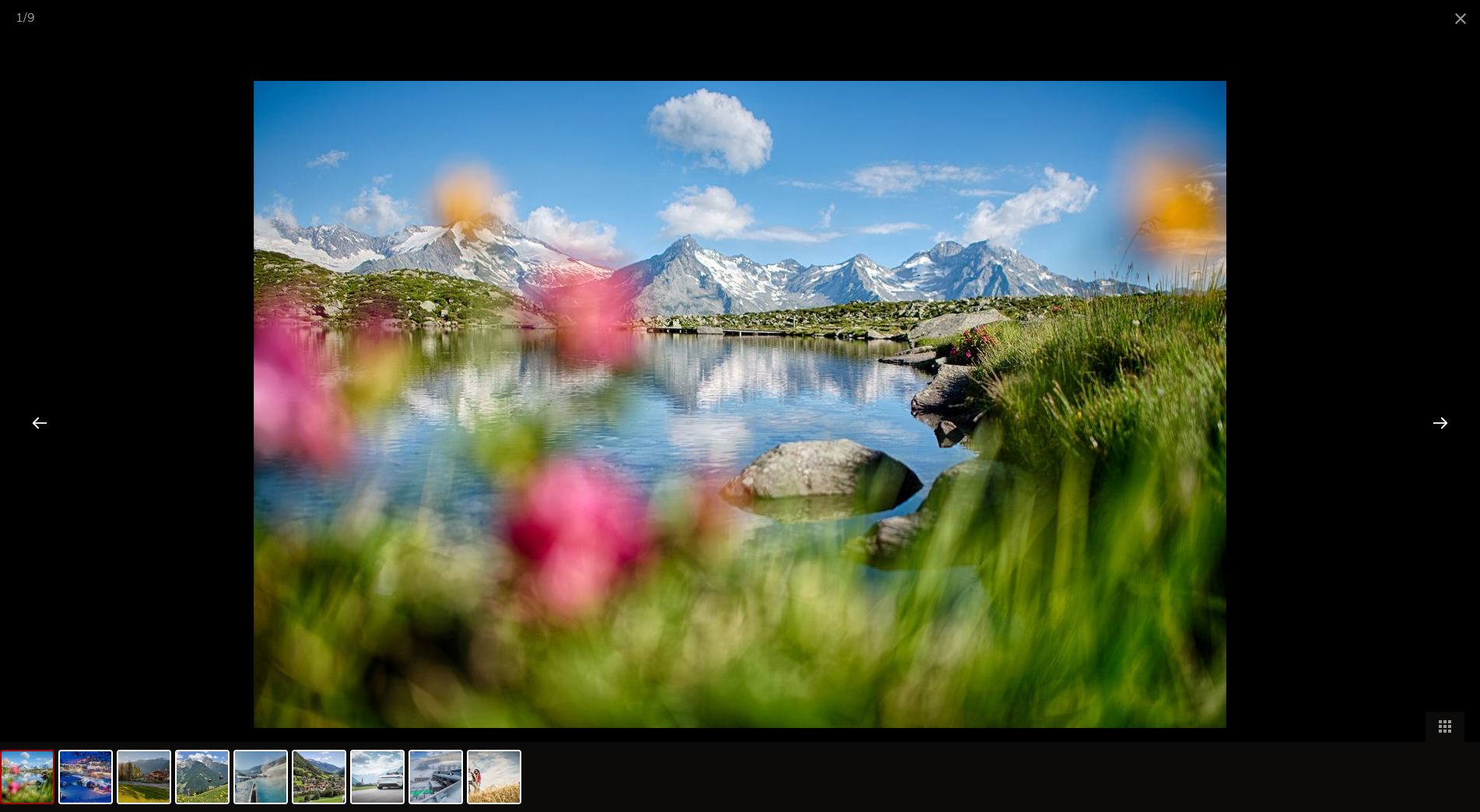
click at [1444, 425] on div at bounding box center [1440, 422] width 48 height 48
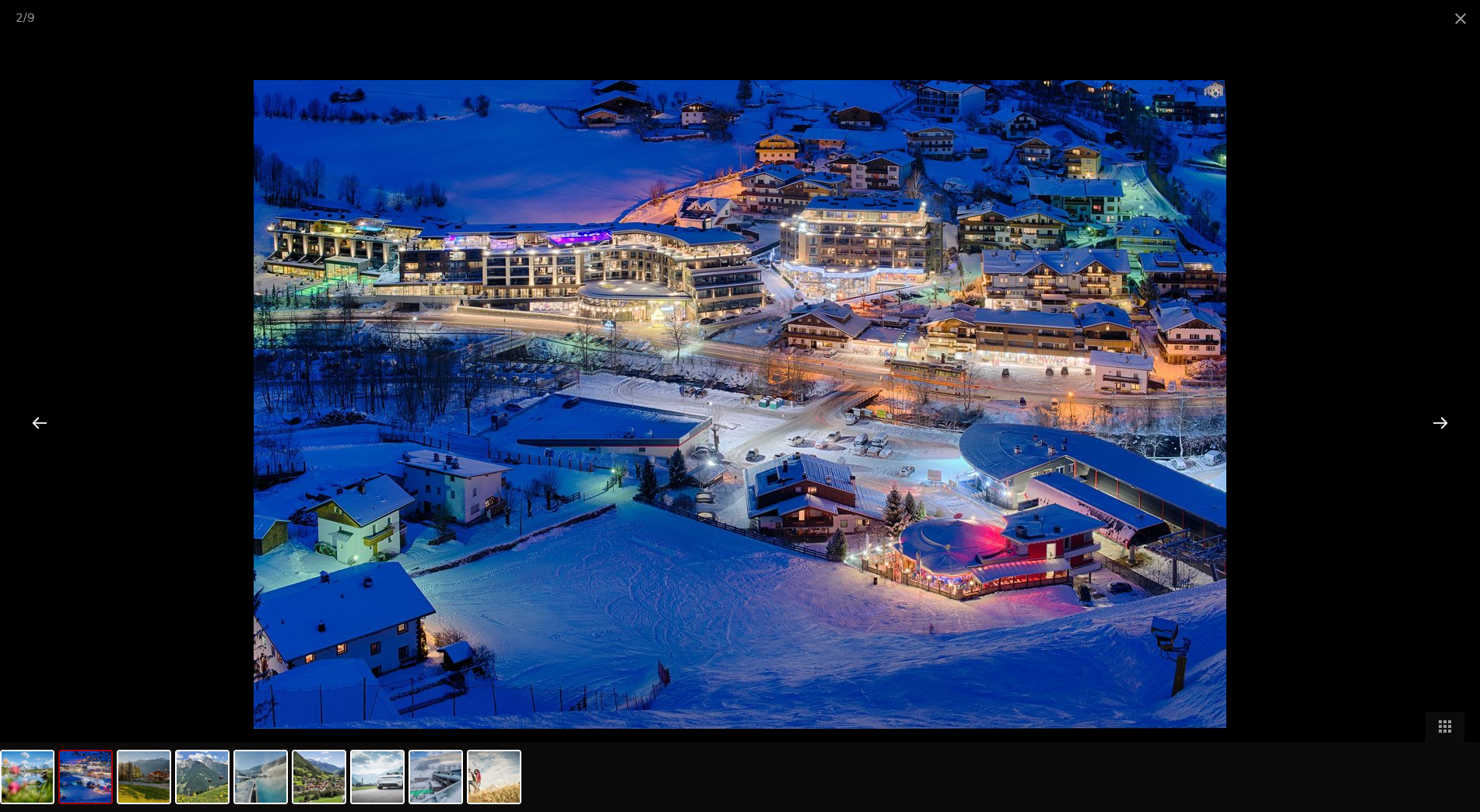
click at [1443, 422] on div at bounding box center [1440, 422] width 48 height 48
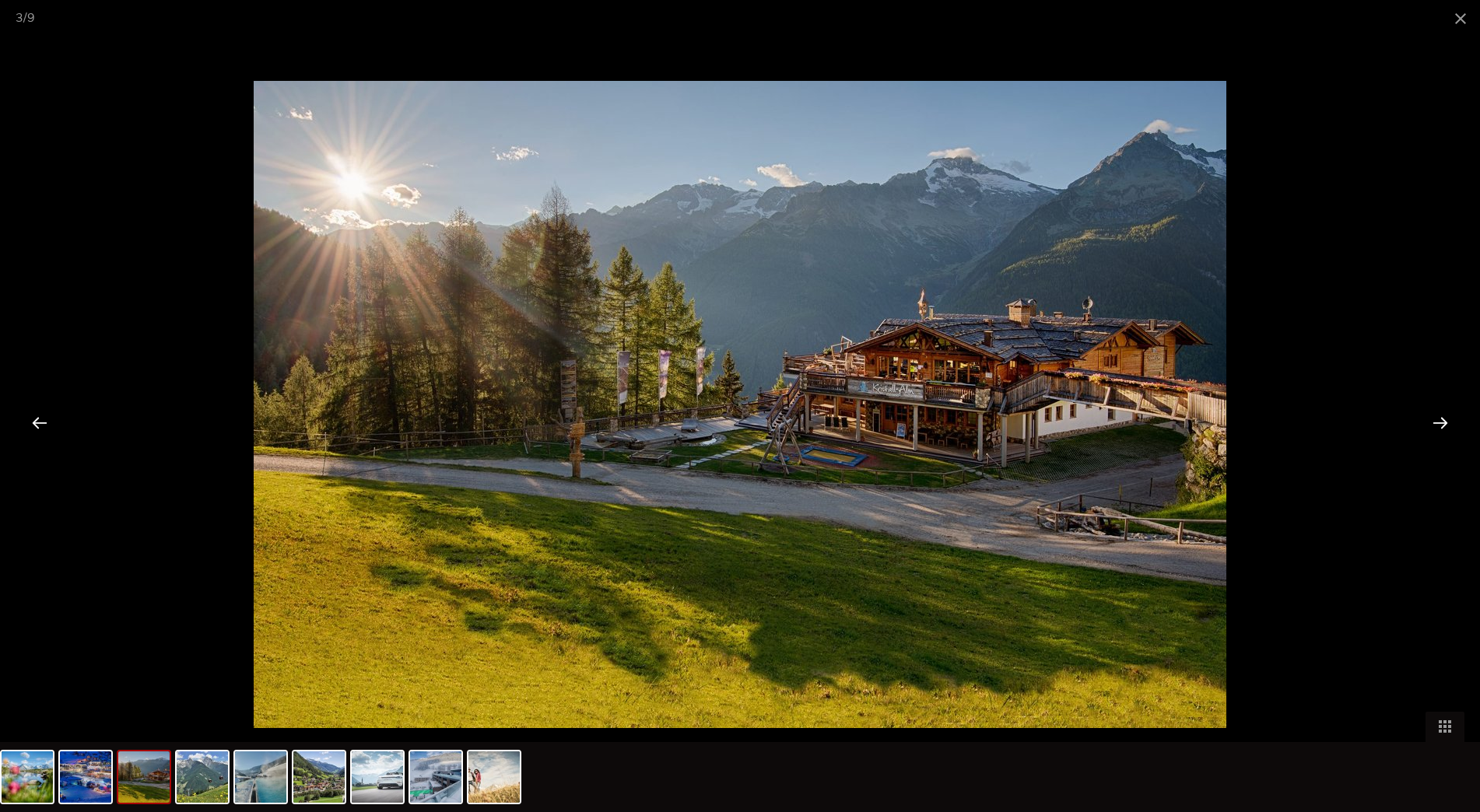
click at [1443, 422] on div at bounding box center [1440, 422] width 48 height 48
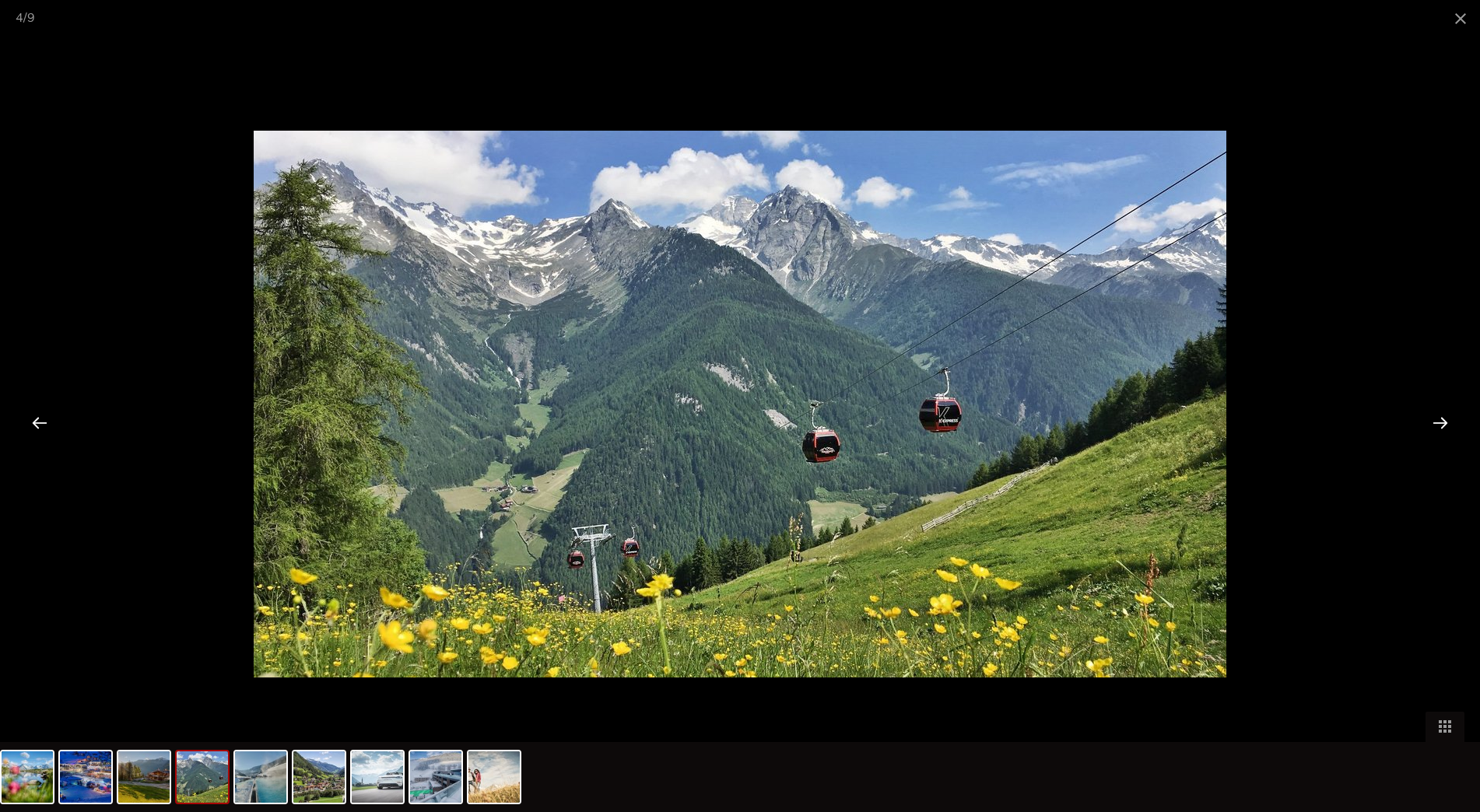
click at [1443, 422] on div at bounding box center [1440, 422] width 48 height 48
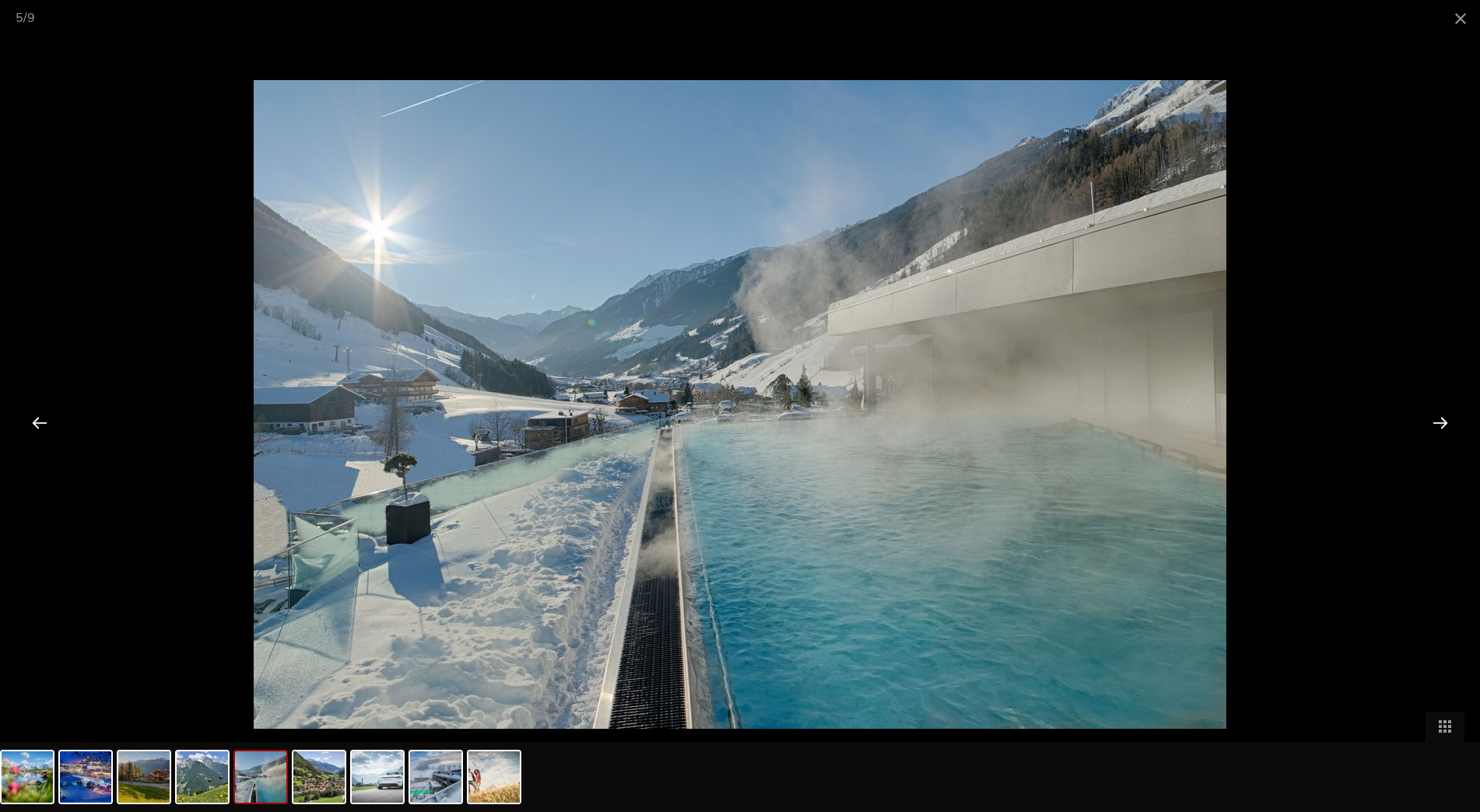
click at [1443, 422] on div at bounding box center [1440, 422] width 48 height 48
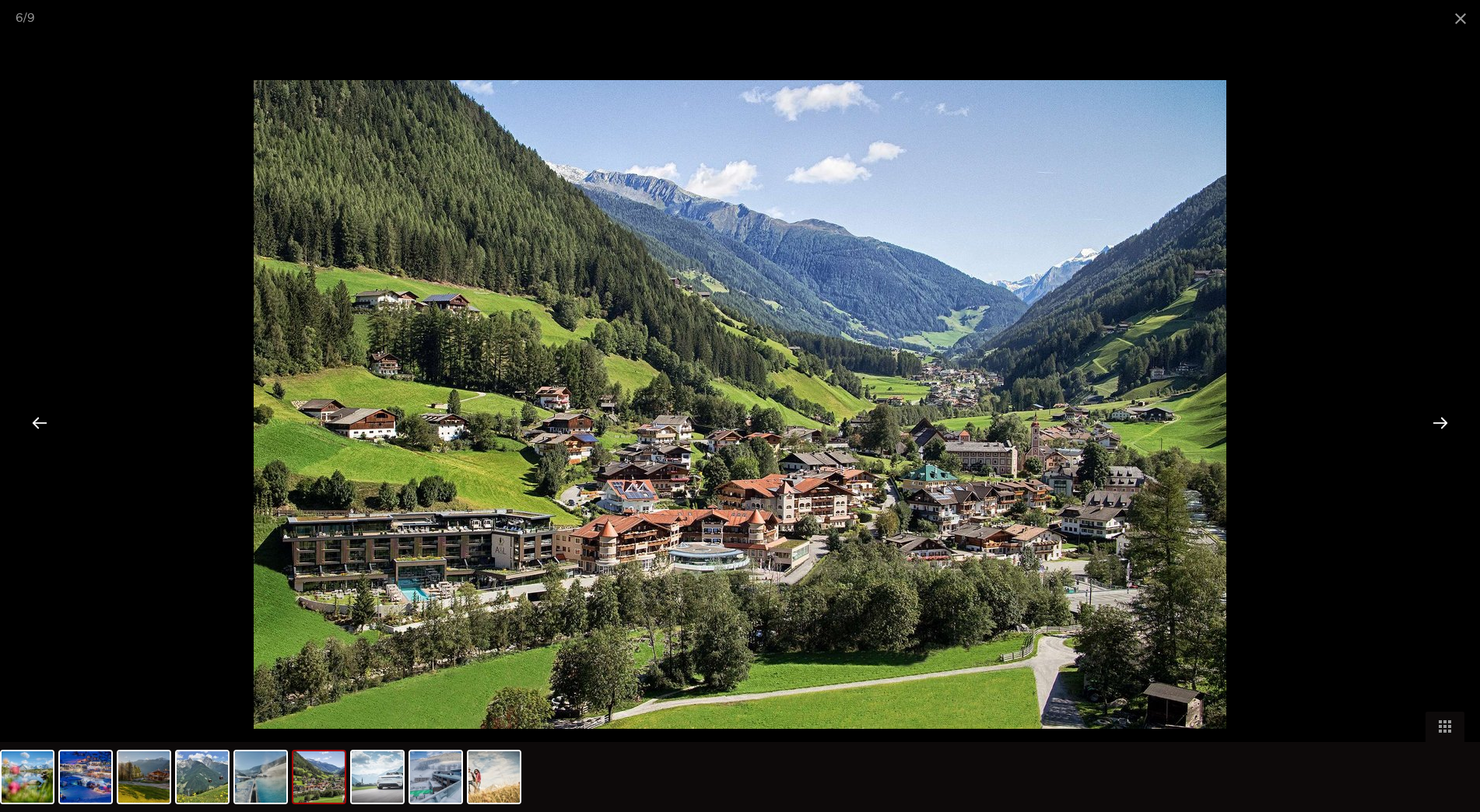
click at [1443, 422] on div at bounding box center [1440, 422] width 48 height 48
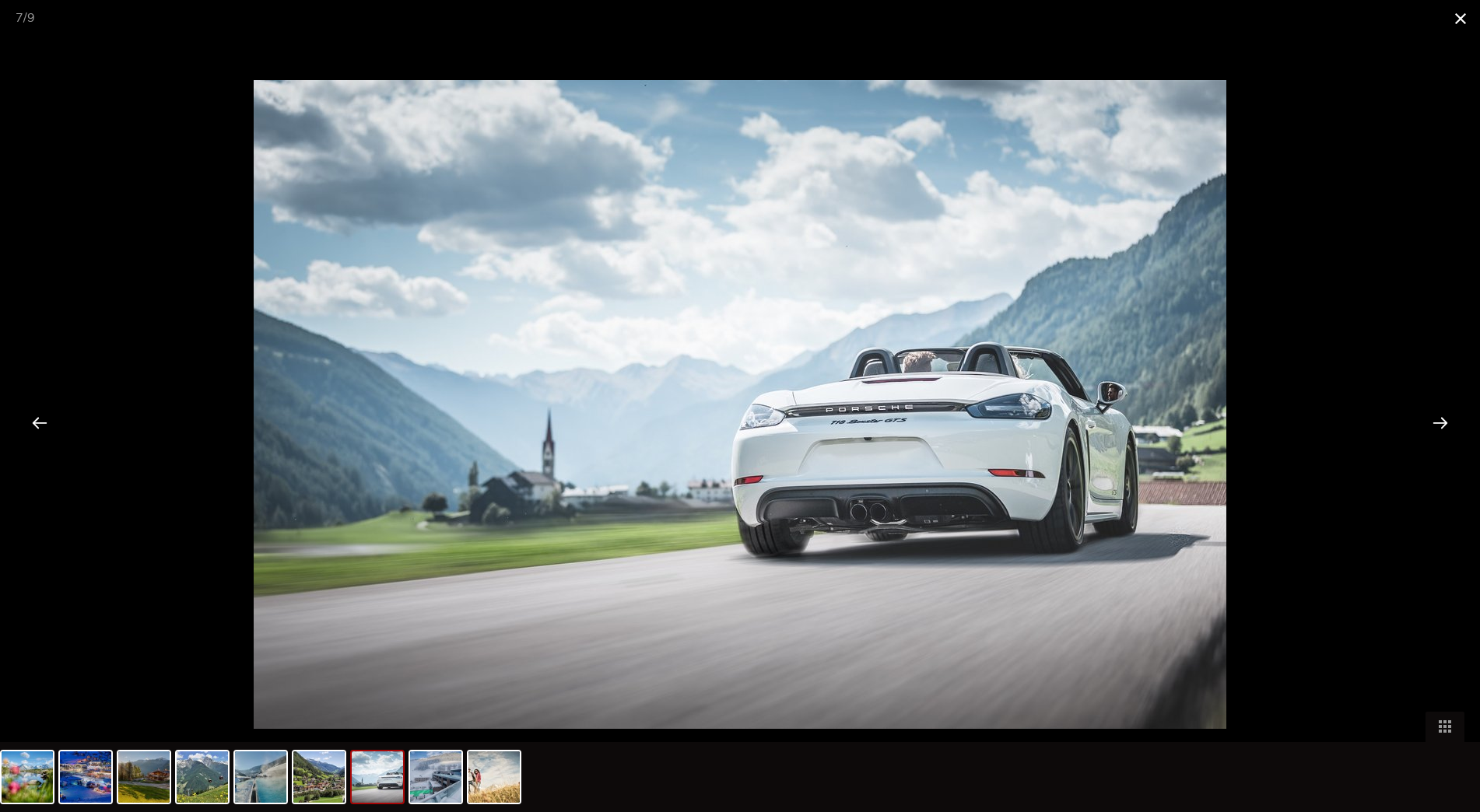
click at [1459, 12] on span at bounding box center [1460, 18] width 39 height 37
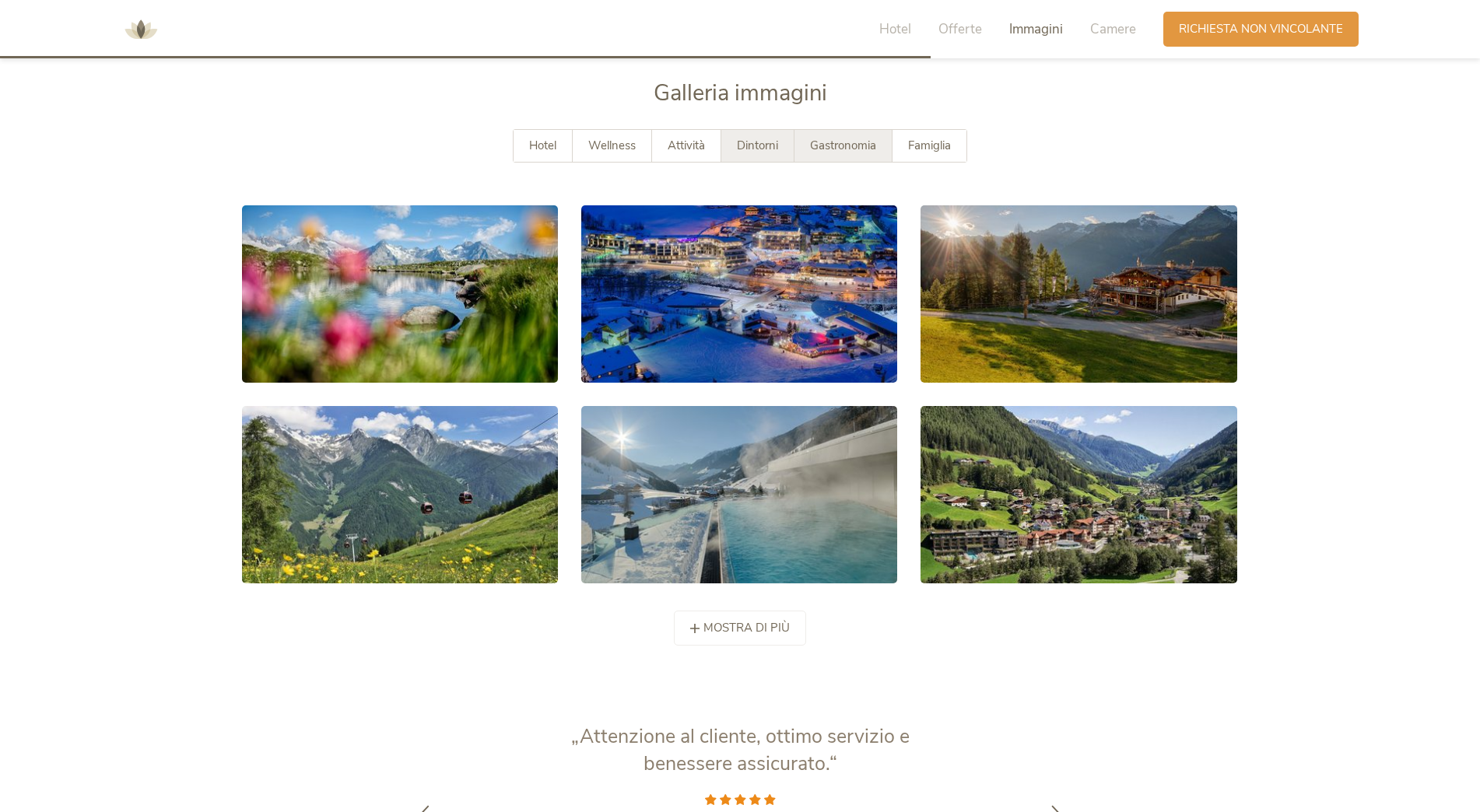
click at [830, 150] on span "Gastronomia" at bounding box center [843, 146] width 66 height 16
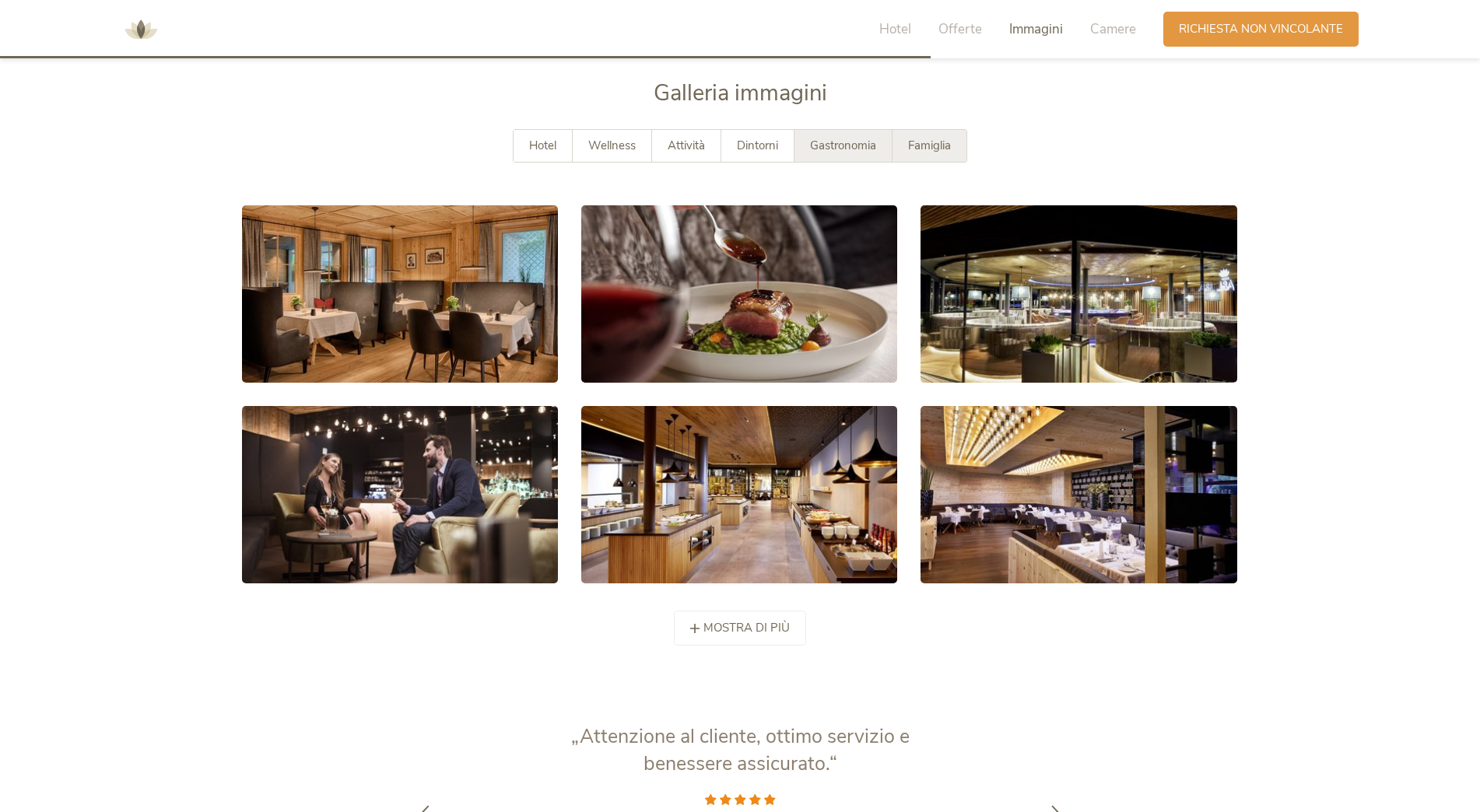
click at [935, 150] on span "Famiglia" at bounding box center [929, 146] width 43 height 16
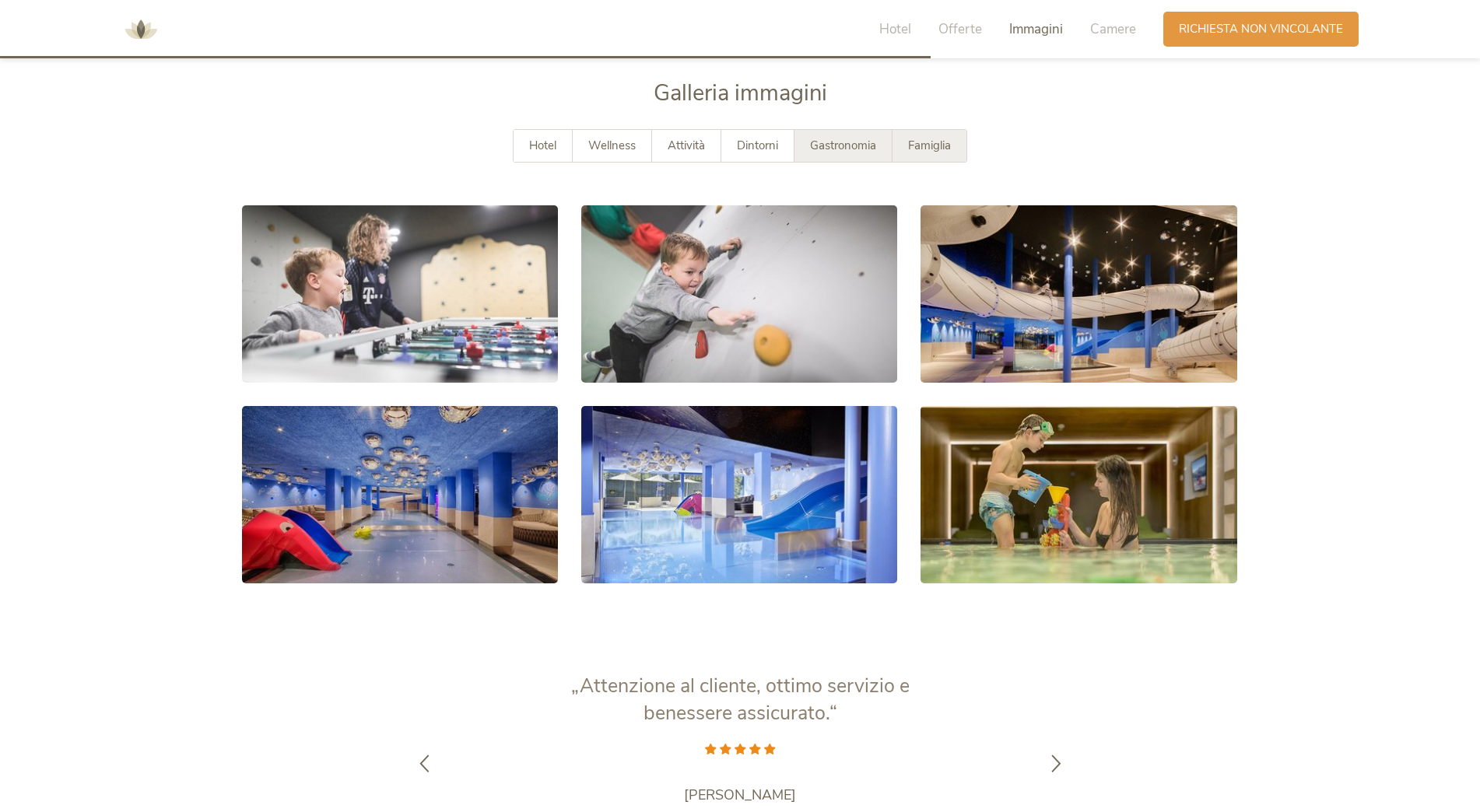
click at [839, 142] on span "Gastronomia" at bounding box center [843, 146] width 66 height 16
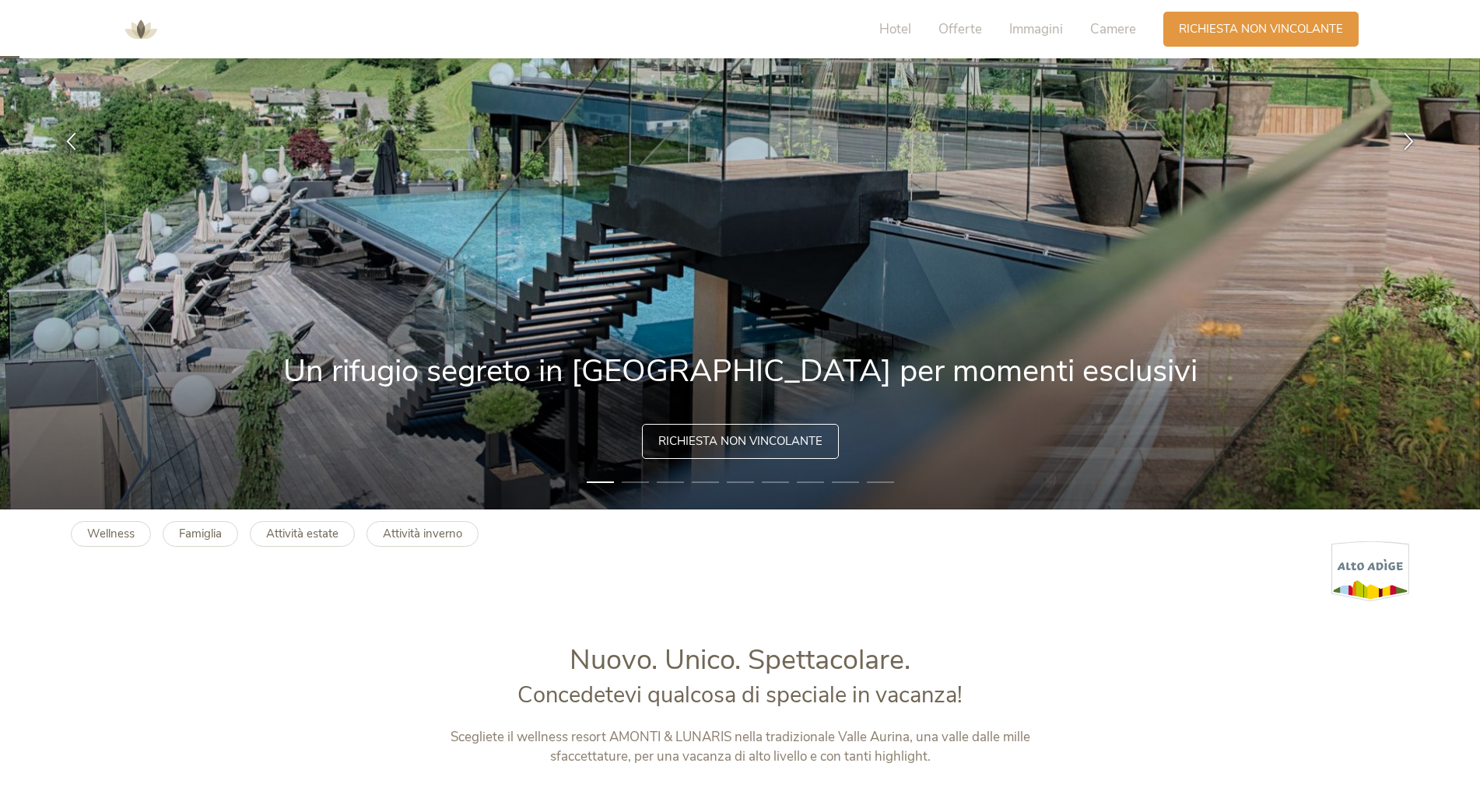
scroll to position [0, 0]
